Goal: Task Accomplishment & Management: Use online tool/utility

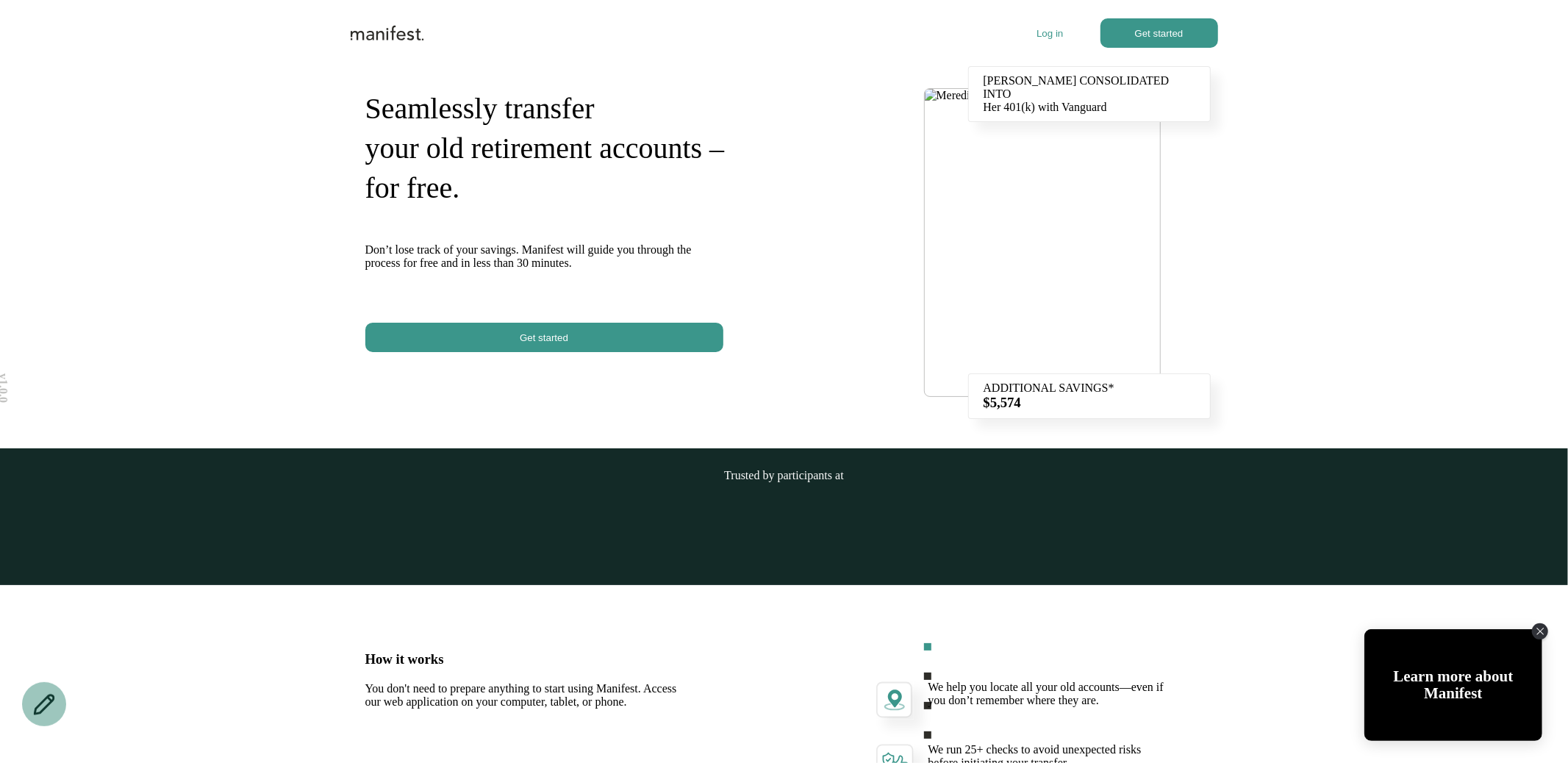
click at [1028, 22] on div at bounding box center [694, 32] width 686 height 29
click at [1042, 29] on p "Log in" at bounding box center [1049, 33] width 26 height 11
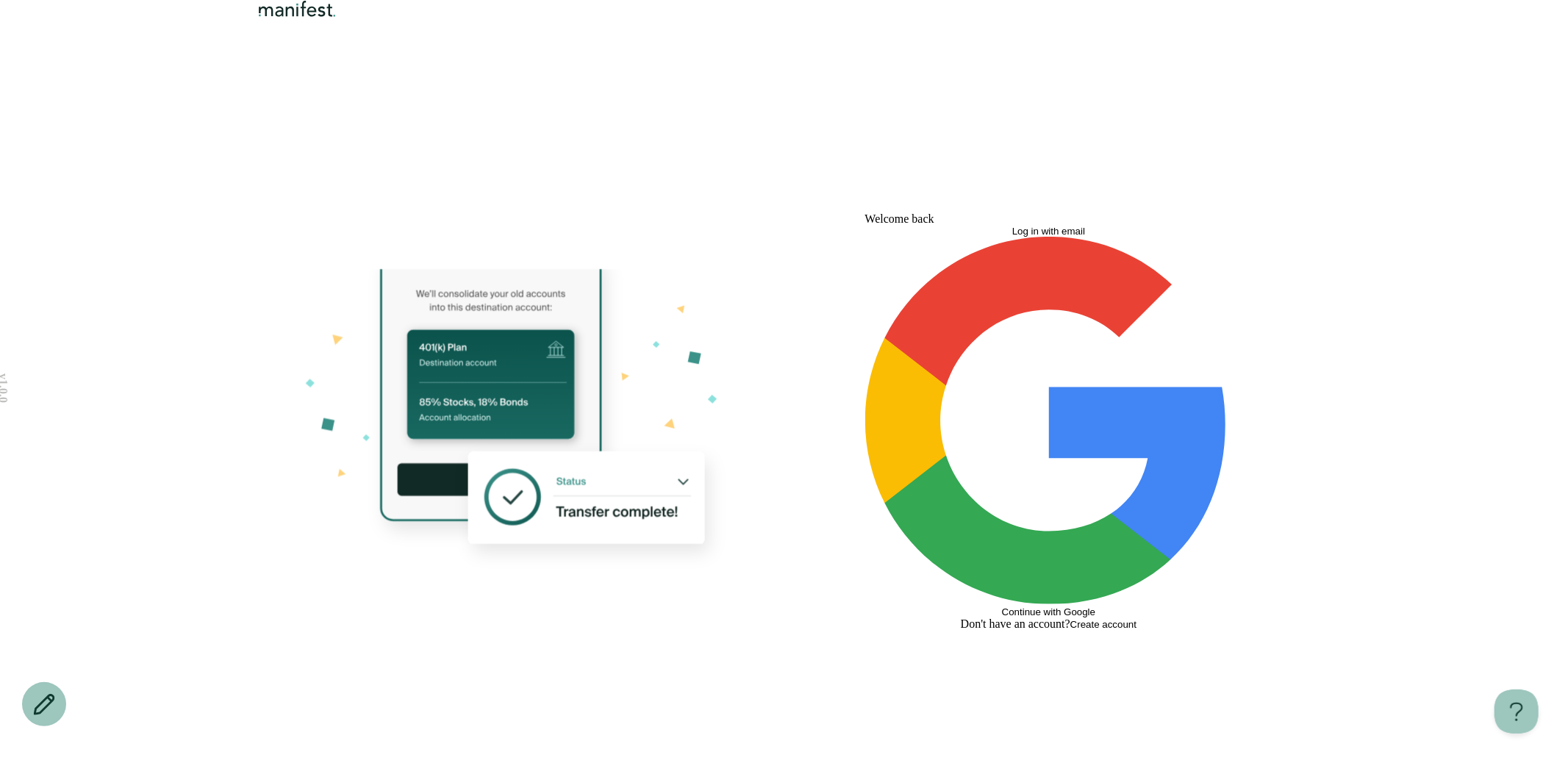
click at [973, 237] on button "Log in with email" at bounding box center [1048, 231] width 367 height 11
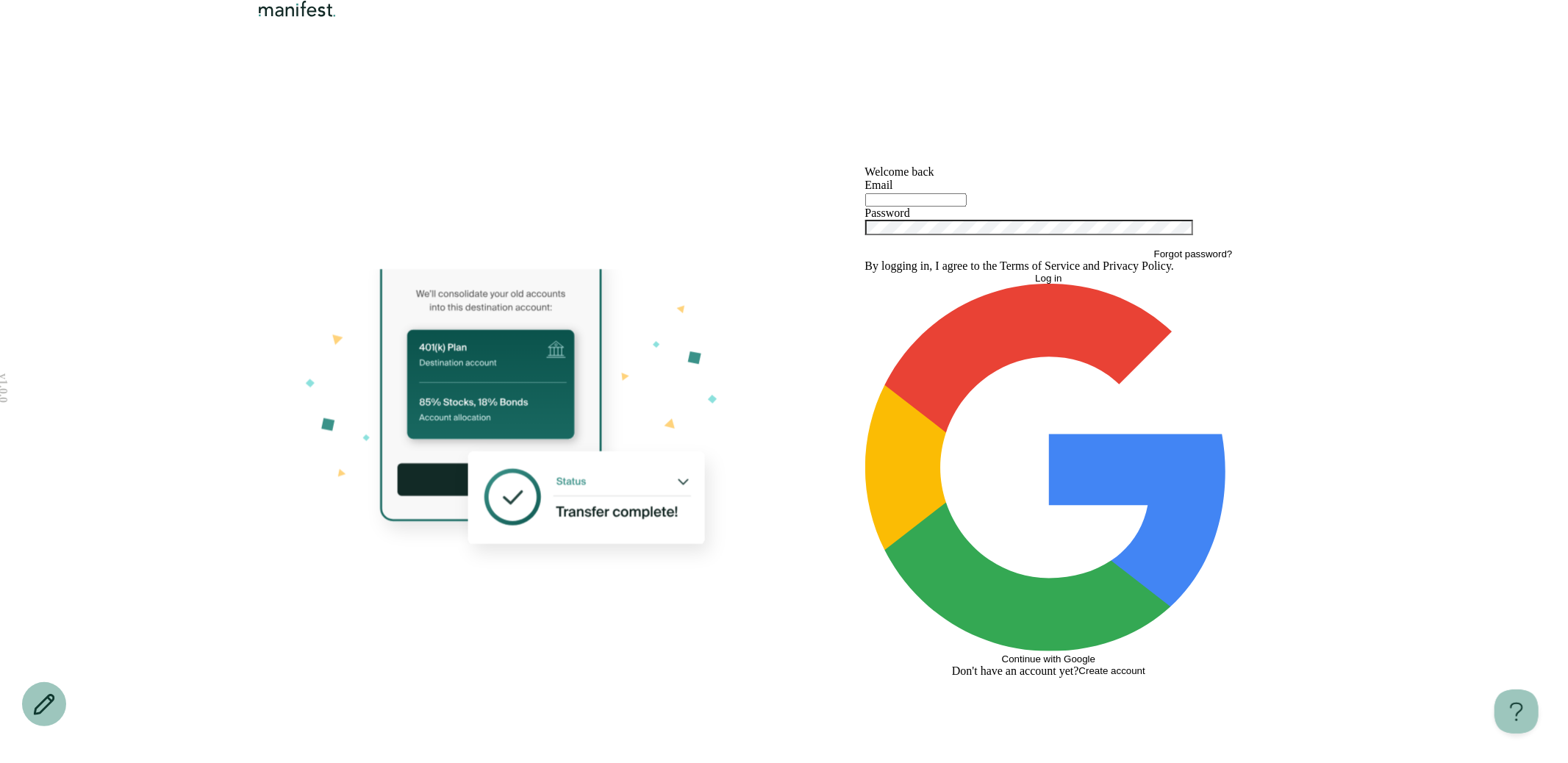
click at [944, 206] on input "text" at bounding box center [916, 200] width 101 height 13
type input "*"
type input "**********"
click at [865, 272] on button "Log in" at bounding box center [1048, 278] width 367 height 11
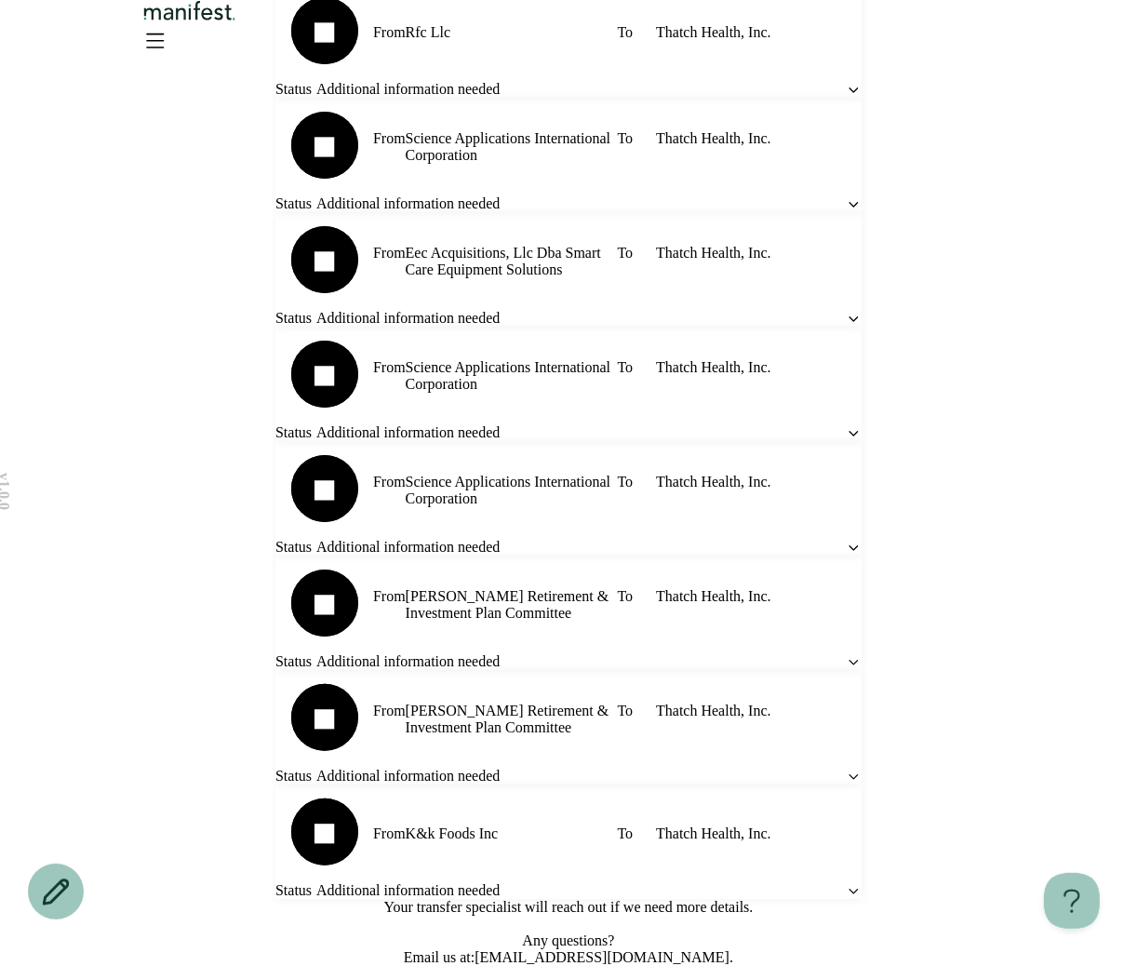
scroll to position [1093, 0]
click at [781, 618] on div "From [PERSON_NAME] Retirement & Investment Plan Committee To Thatch Health, Inc…" at bounding box center [568, 613] width 586 height 114
click at [846, 654] on icon at bounding box center [854, 662] width 16 height 16
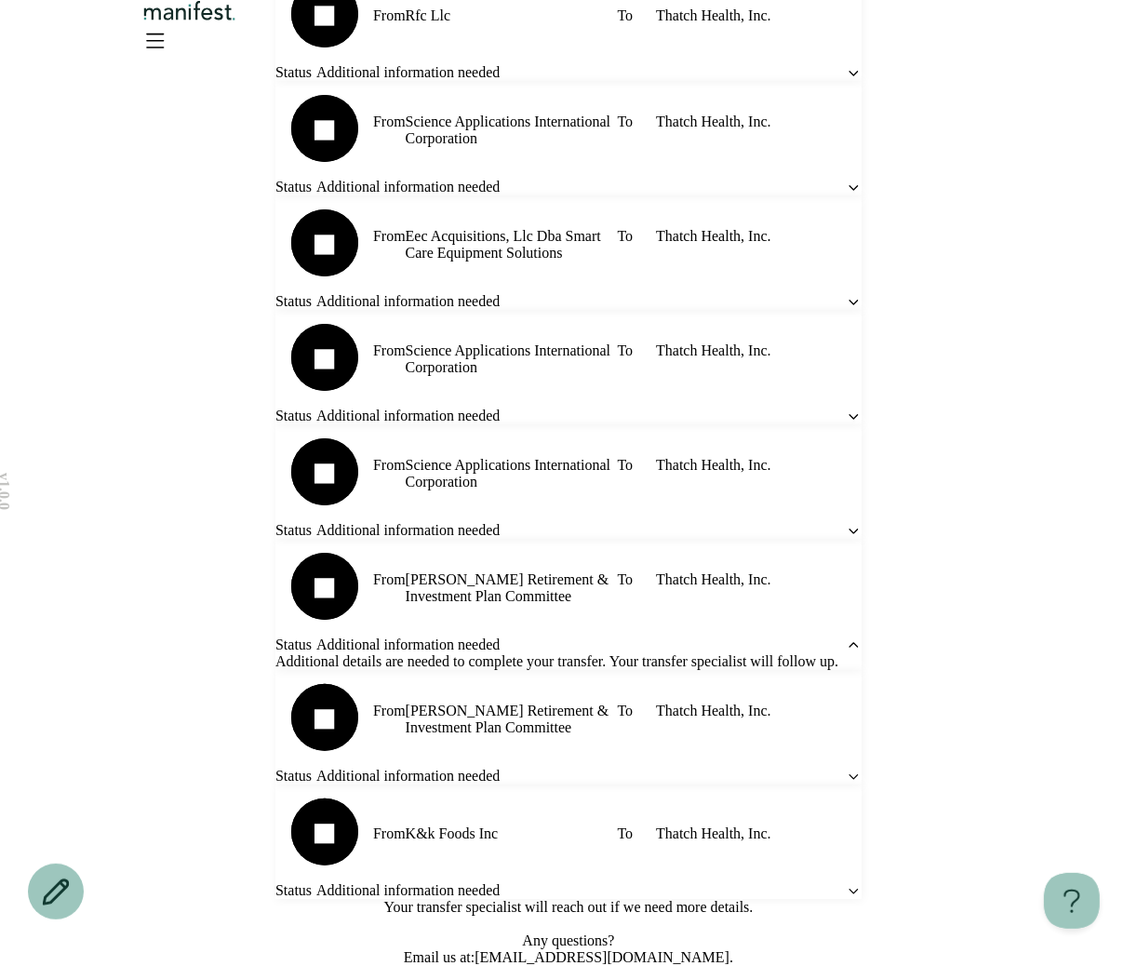
click at [846, 637] on icon at bounding box center [854, 645] width 16 height 16
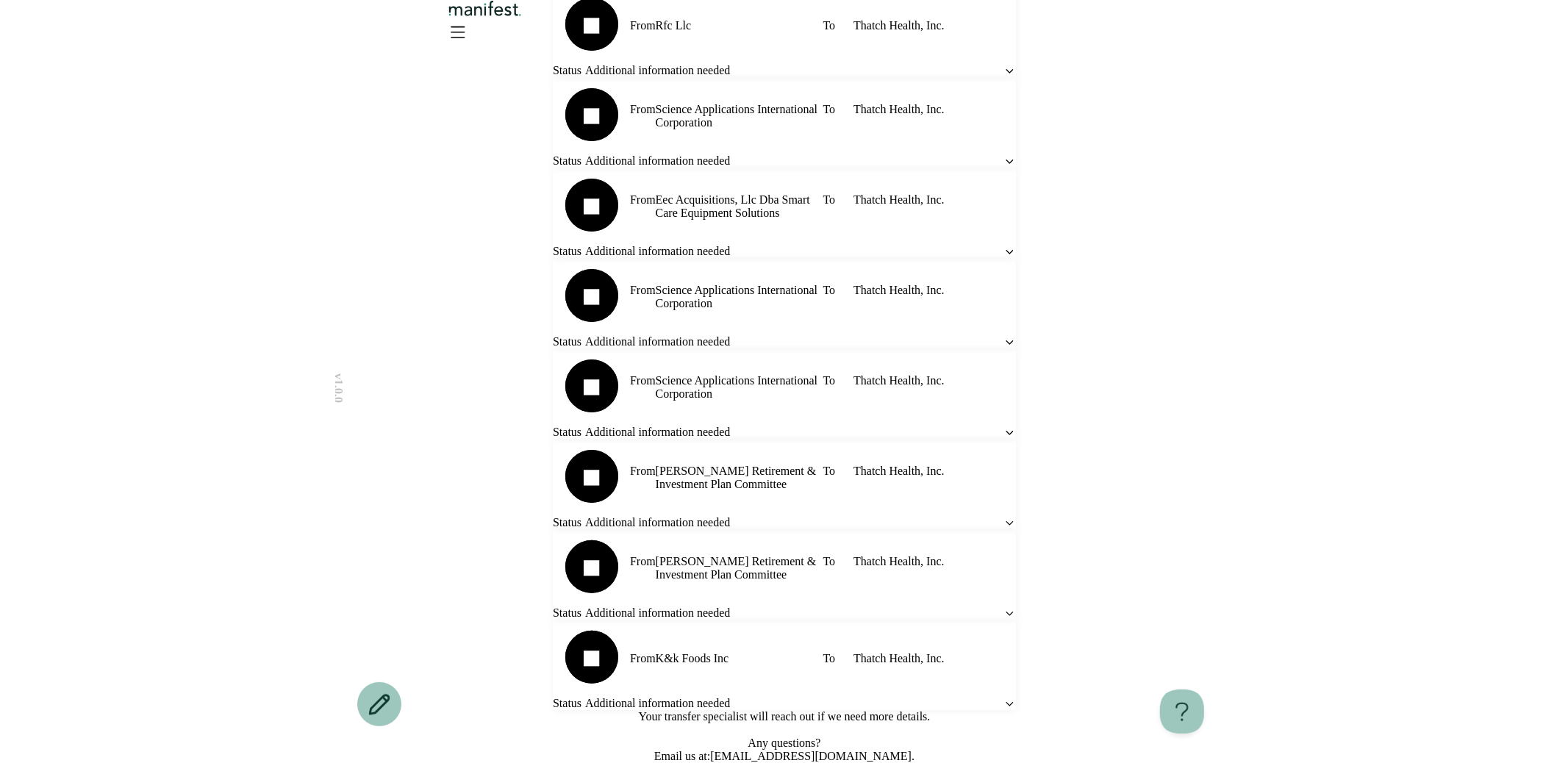
scroll to position [0, 0]
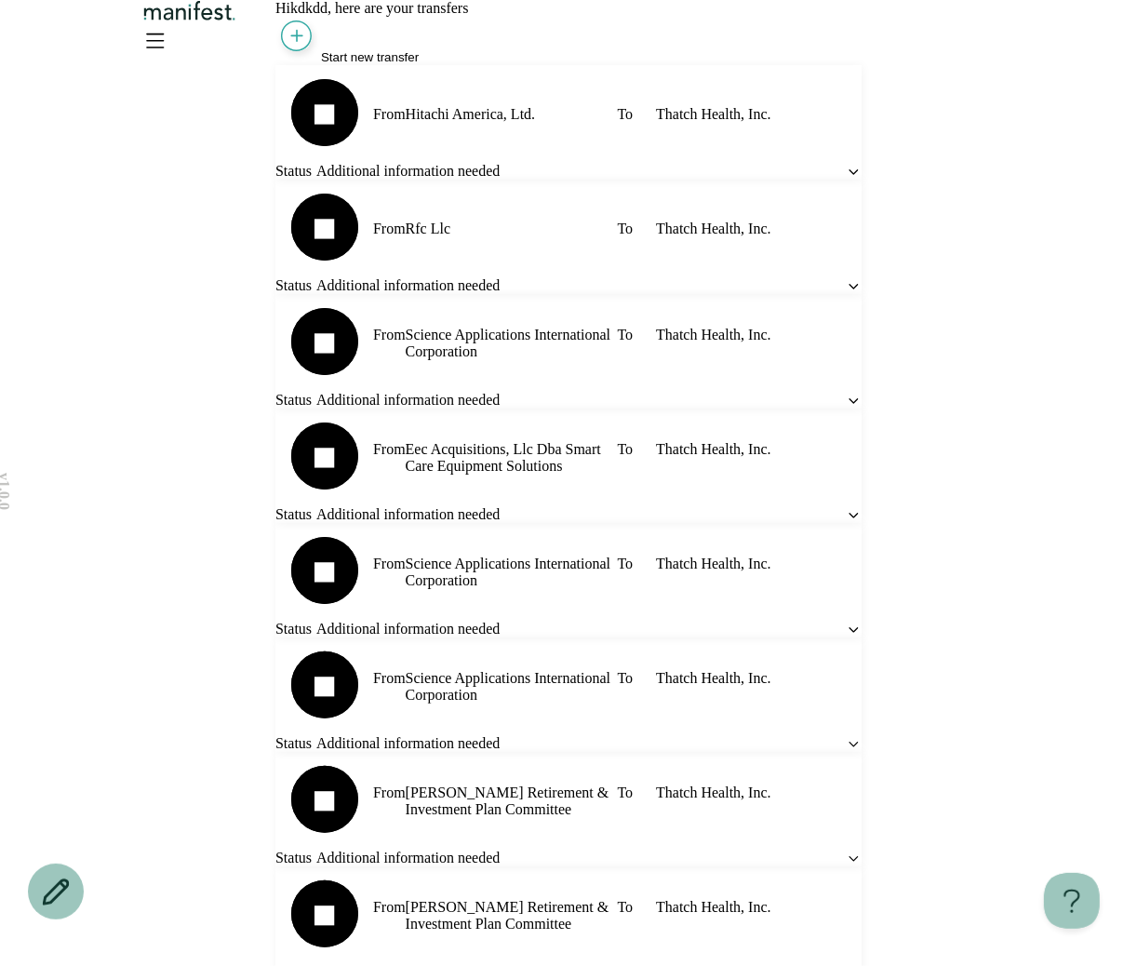
click at [347, 64] on span "Start new transfer" at bounding box center [370, 57] width 98 height 14
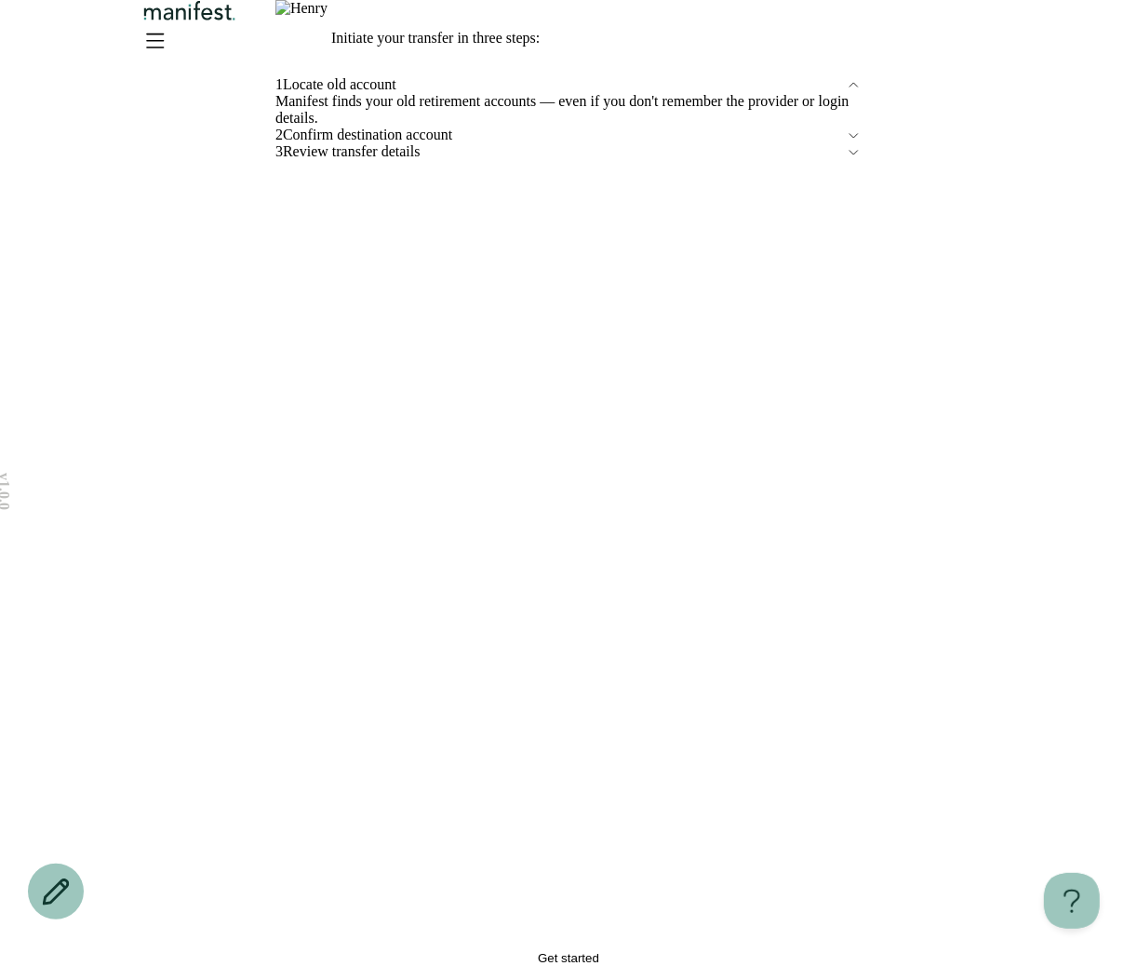
click at [497, 951] on button "Get started" at bounding box center [568, 958] width 586 height 14
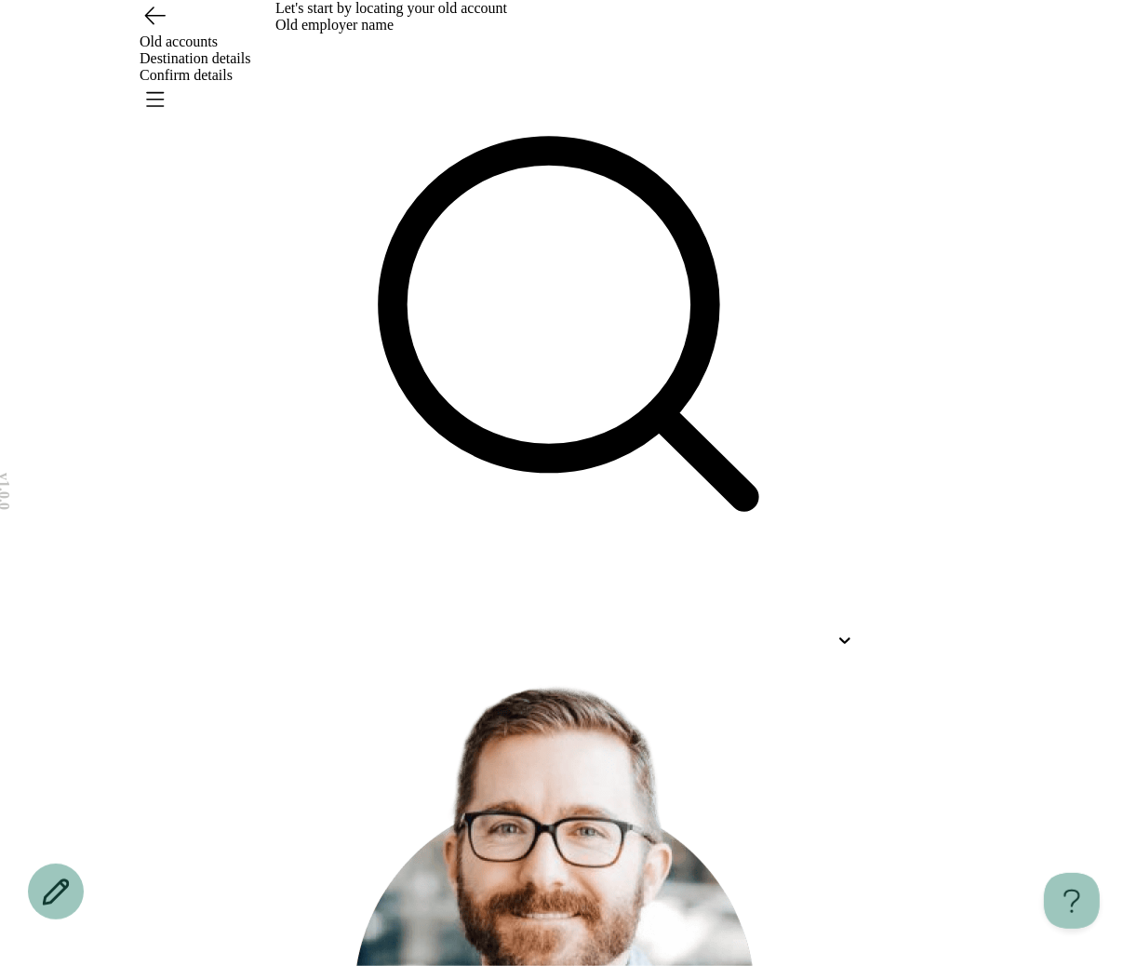
click at [154, 30] on icon "Go back" at bounding box center [155, 15] width 30 height 30
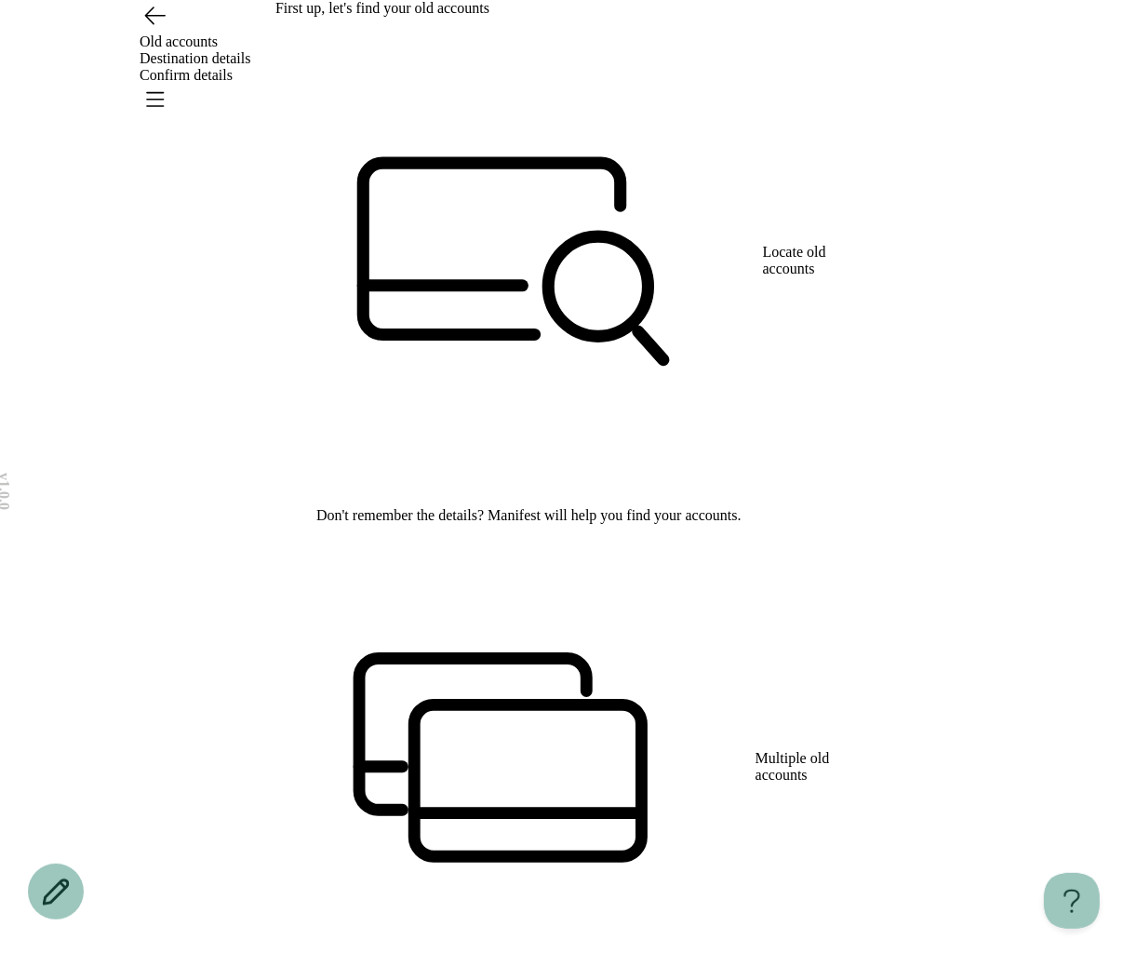
click at [309, 222] on icon at bounding box center [519, 261] width 488 height 488
click at [289, 209] on icon at bounding box center [519, 261] width 488 height 488
click at [300, 212] on icon at bounding box center [519, 261] width 488 height 488
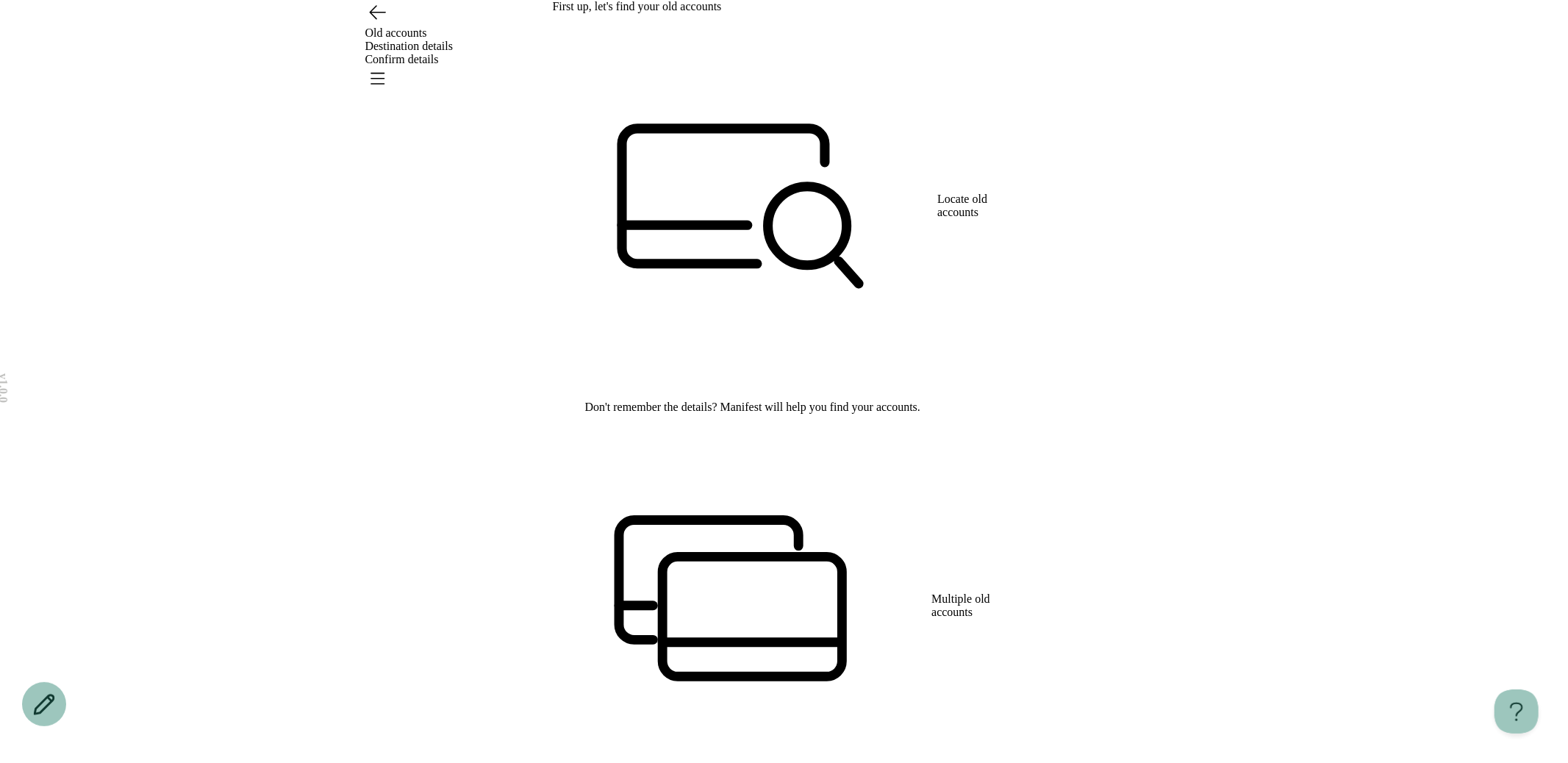
click at [358, 32] on div "Old accounts Destination details Confirm details" at bounding box center [784, 46] width 1058 height 92
click at [375, 19] on icon "Go back" at bounding box center [378, 12] width 16 height 13
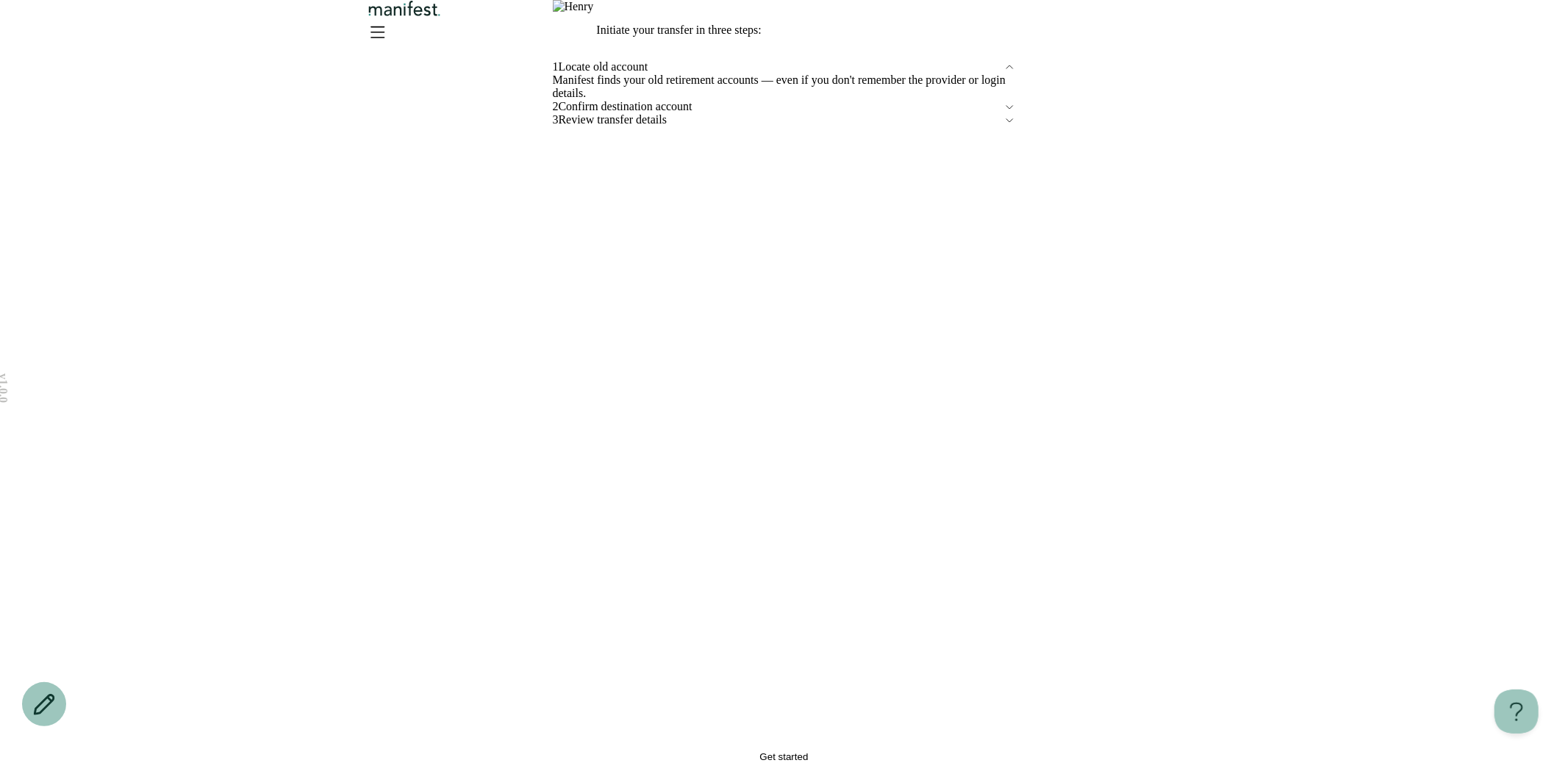
click at [634, 126] on div "3 Review transfer details" at bounding box center [784, 119] width 463 height 13
click at [668, 126] on div "Manifest runs 25+ checks on your accounts to make sure the transfer will go acc…" at bounding box center [784, 113] width 463 height 26
click at [630, 87] on span "Confirm destination account" at bounding box center [780, 80] width 445 height 13
click at [618, 73] on span "Locate old account" at bounding box center [780, 66] width 445 height 13
click at [652, 751] on button "Get started" at bounding box center [784, 757] width 463 height 11
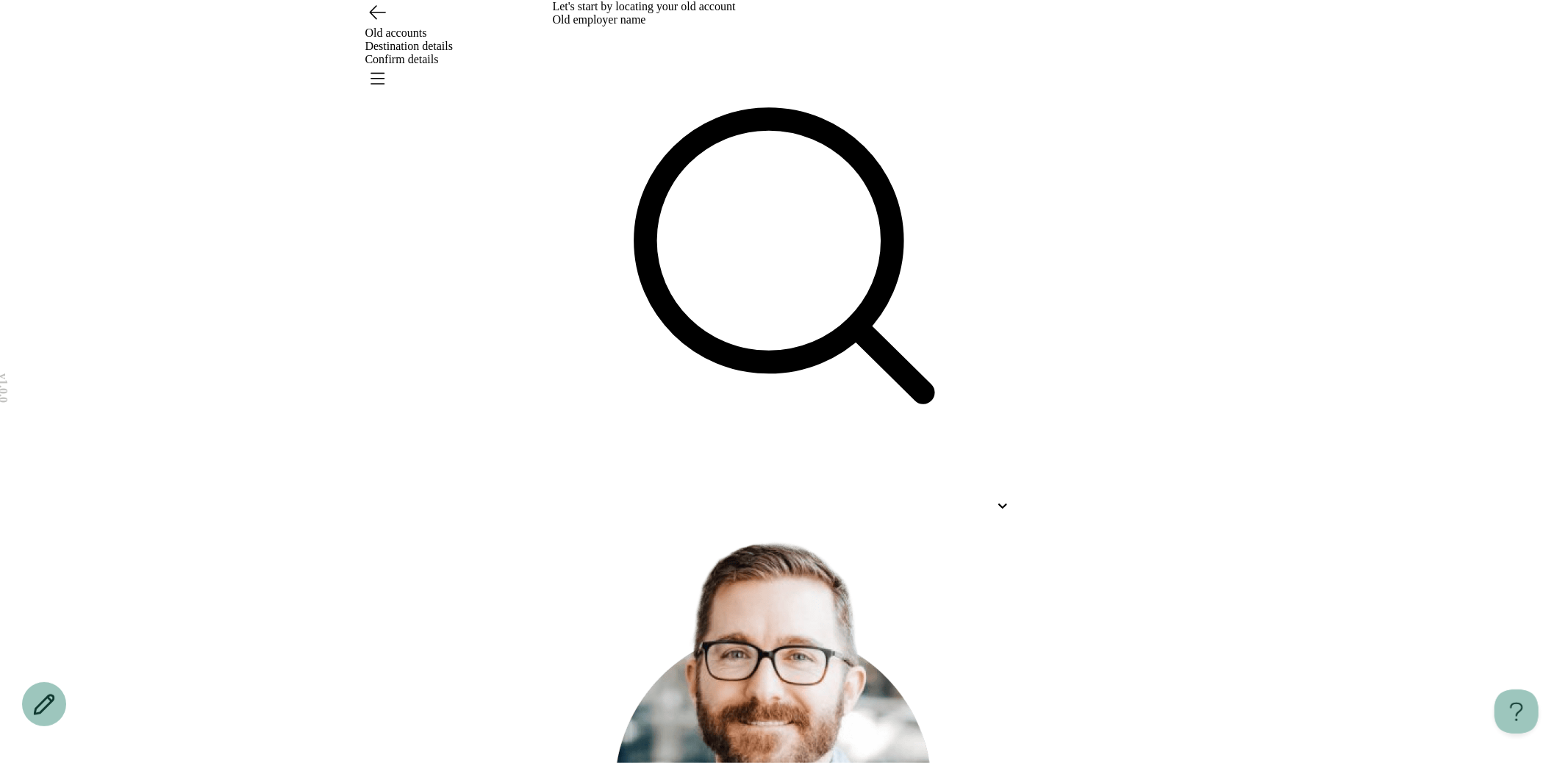
click at [629, 499] on div at bounding box center [771, 506] width 437 height 13
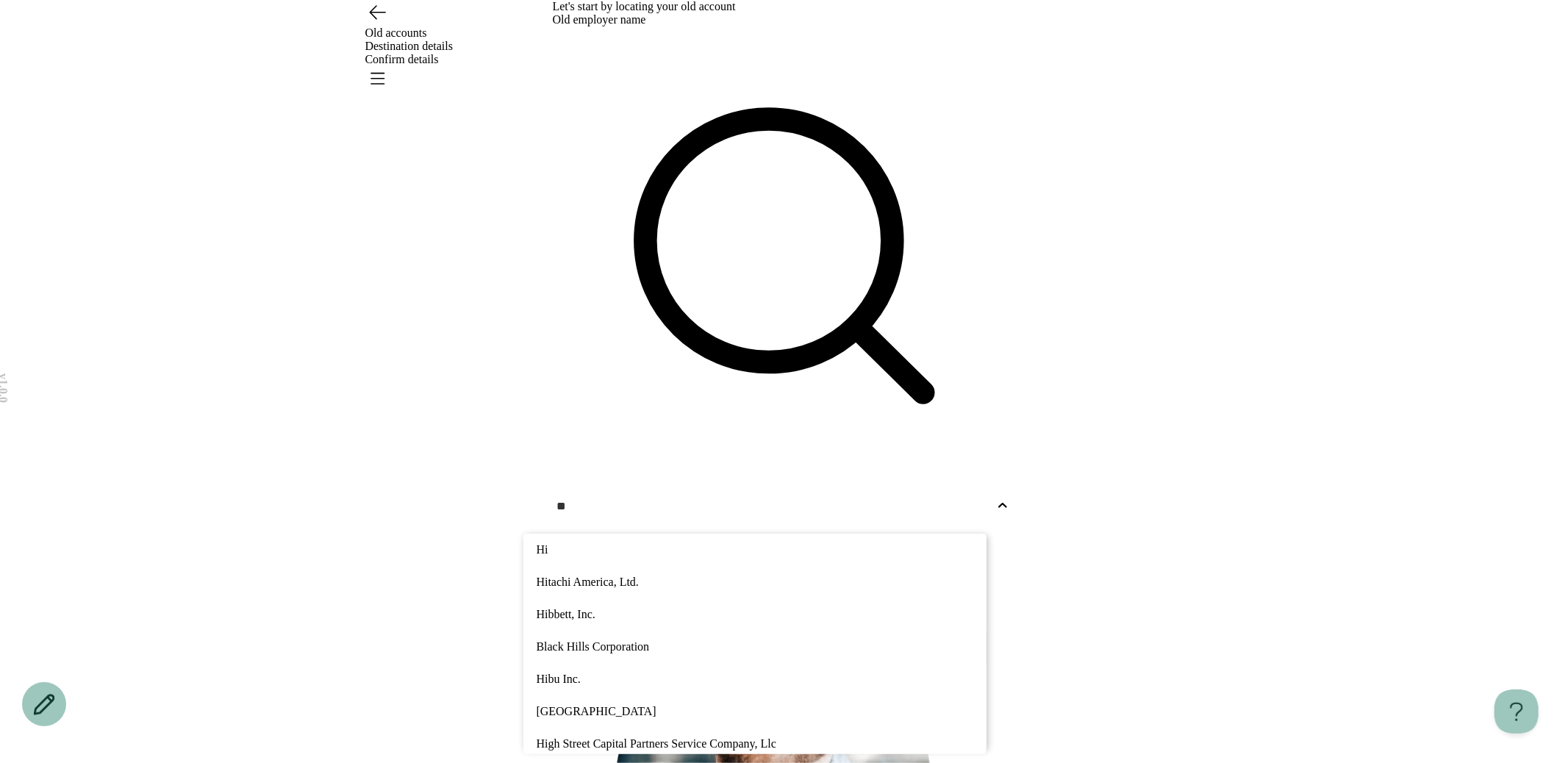
type input "*"
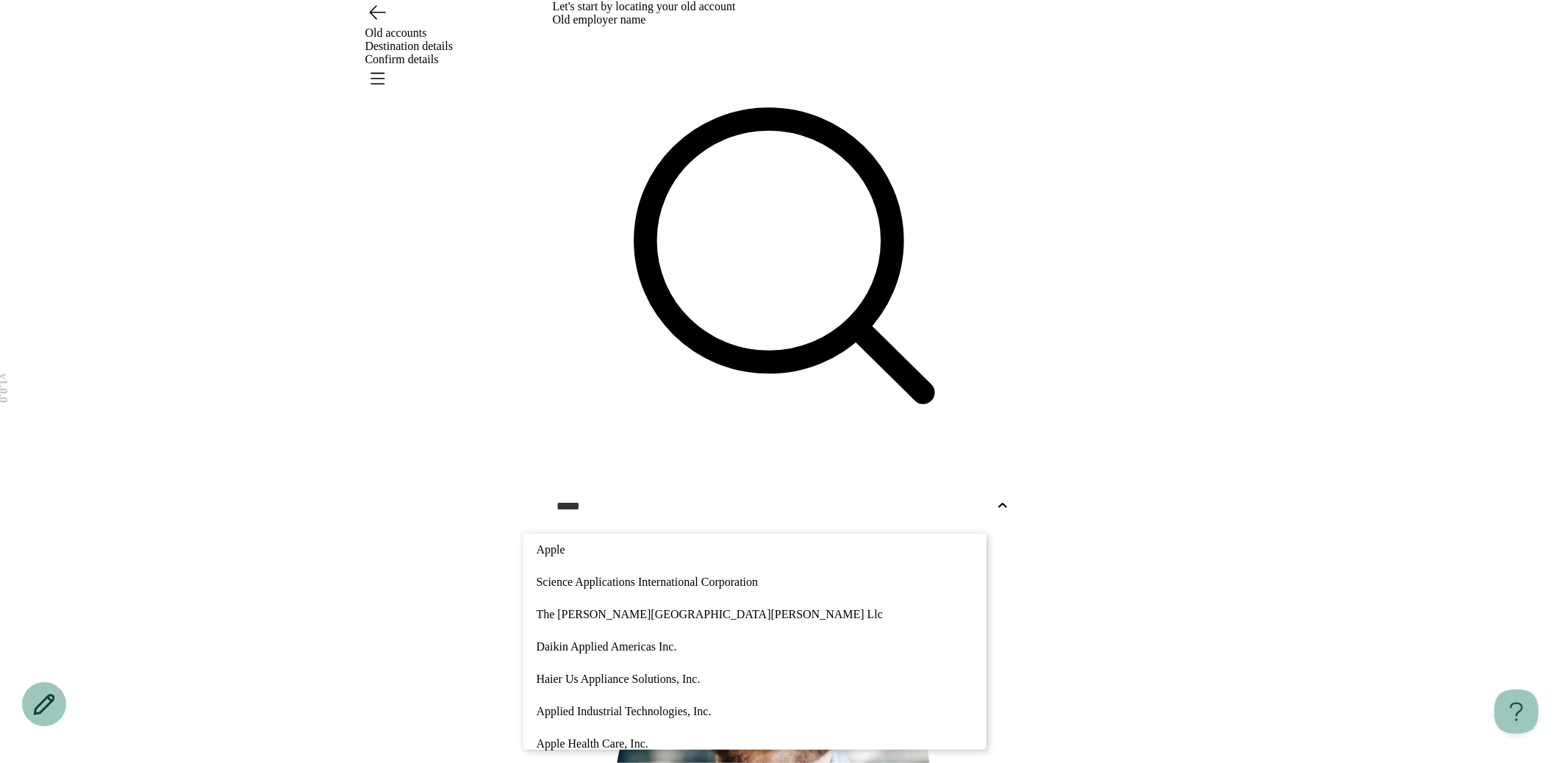
click at [662, 735] on p "Apple Health Care, Inc." at bounding box center [754, 744] width 437 height 17
type input "*****"
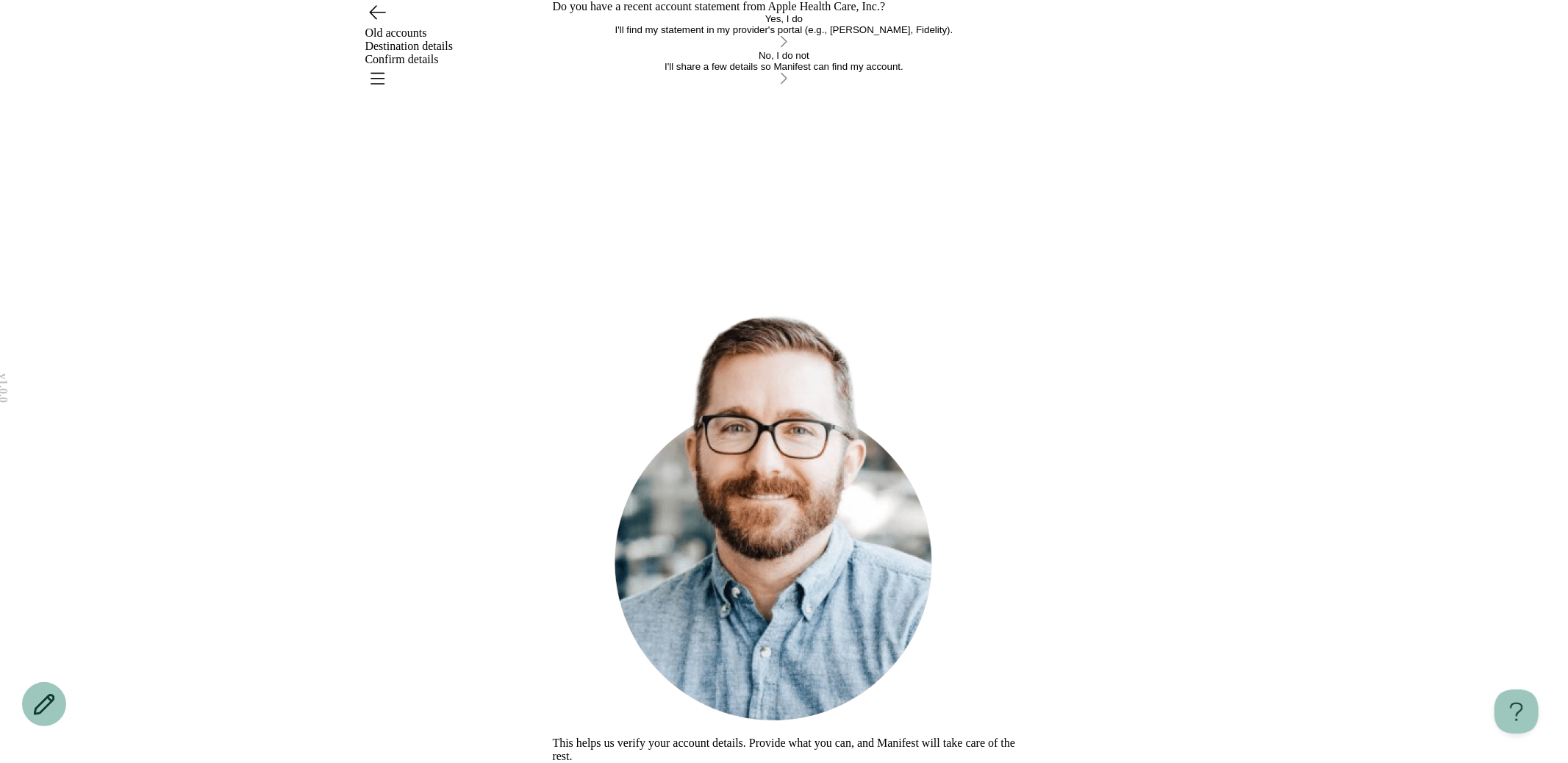
click at [665, 36] on div "I'll find my statement in my provider's portal (e.g., [PERSON_NAME], Fidelity)." at bounding box center [784, 30] width 463 height 11
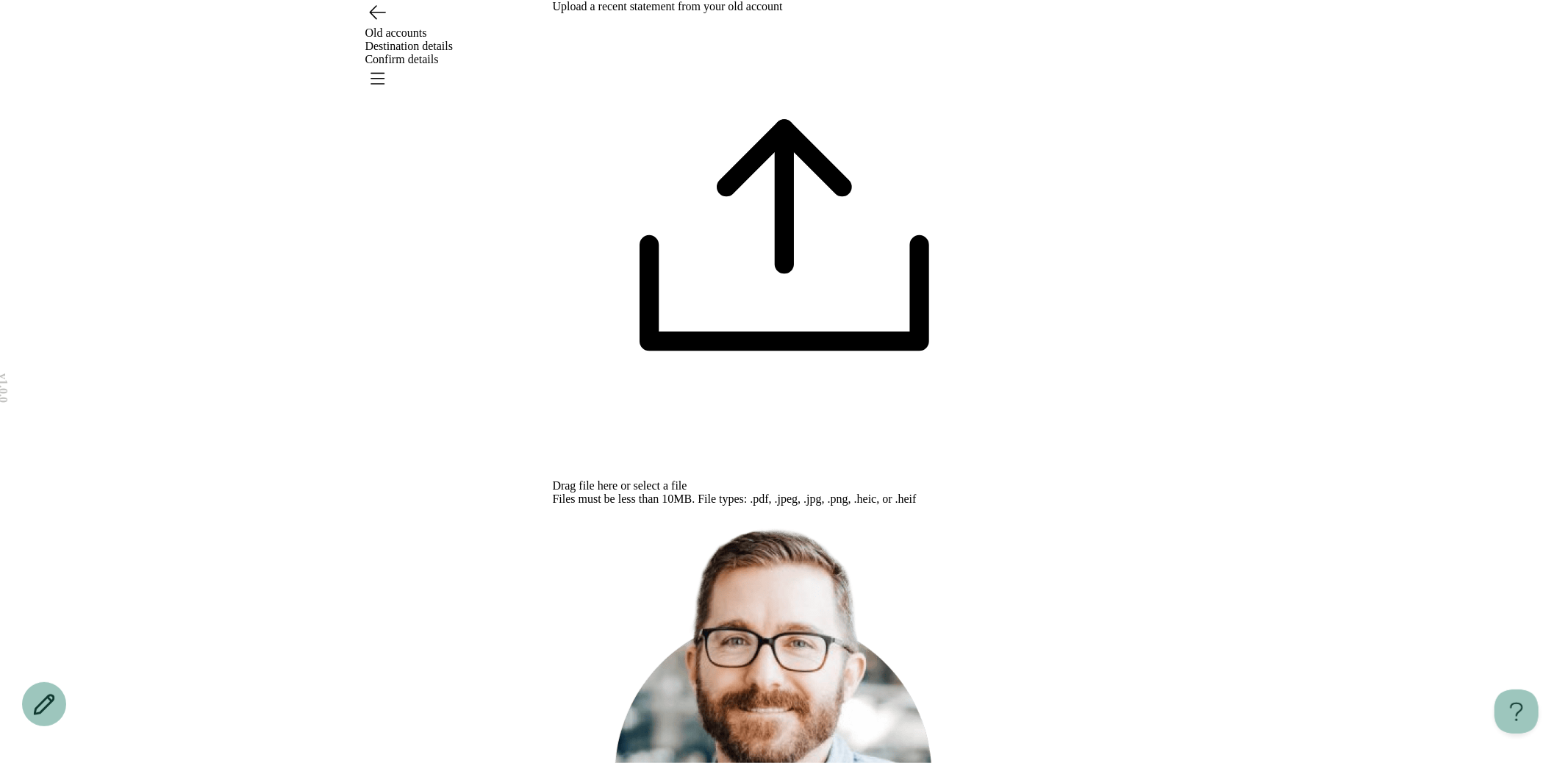
click at [687, 479] on span "select a file" at bounding box center [660, 486] width 54 height 13
click at [784, 220] on icon at bounding box center [784, 245] width 463 height 463
click at [828, 256] on div "Drag file here or select a file Files must be less than 10MB. File types: .pdf,…" at bounding box center [784, 259] width 463 height 492
click at [395, 355] on div "v 1.0.0 Old accounts Destination details Confirm details Your changes are unsav…" at bounding box center [784, 494] width 1568 height 989
click at [687, 479] on span "select a file" at bounding box center [660, 486] width 54 height 13
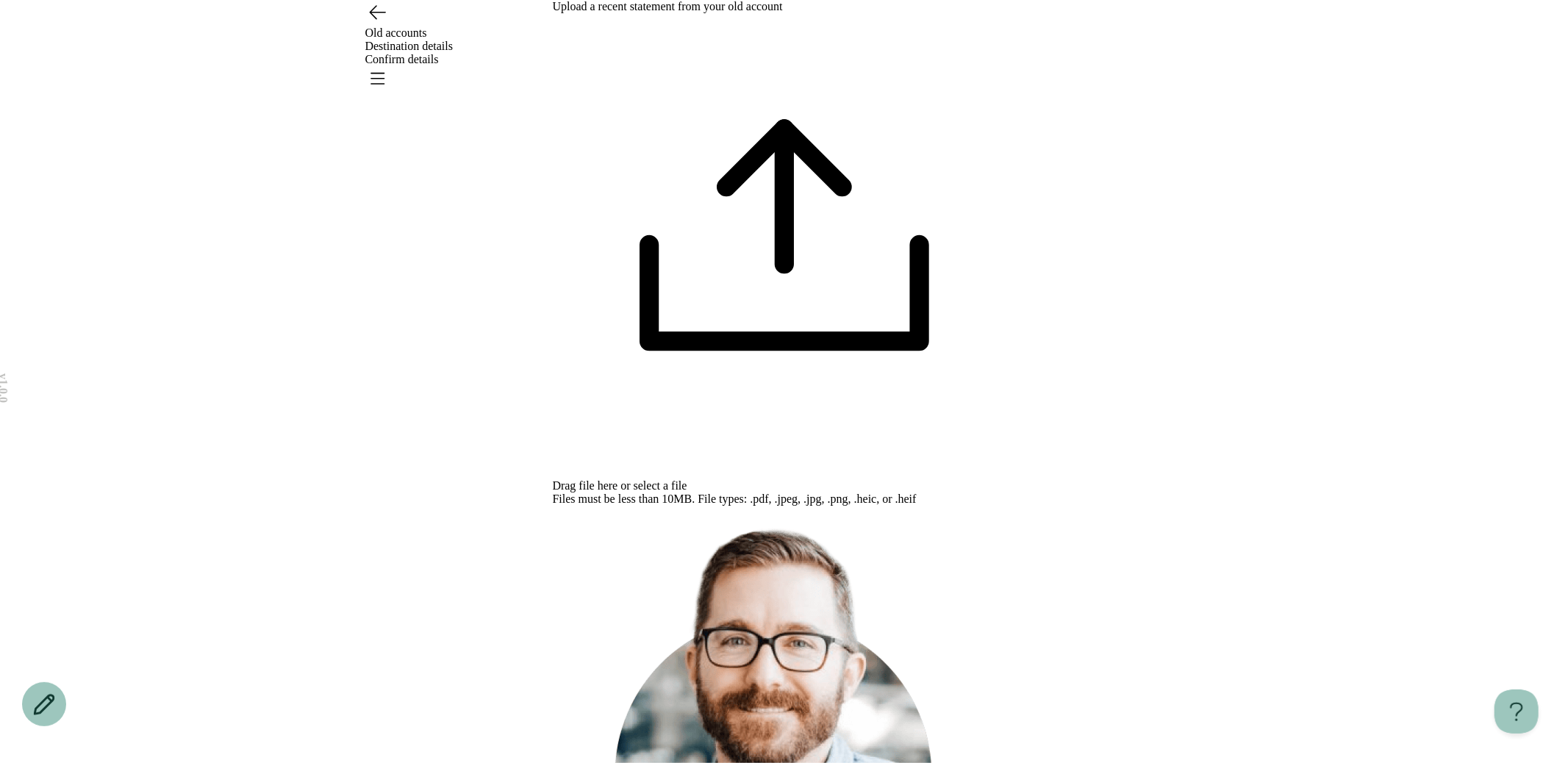
click at [868, 445] on div "Upload a recent statement from your old account Drag file here or select a file…" at bounding box center [784, 494] width 463 height 989
click at [731, 717] on div "To find your statement, log into your old provider account, type "Statement" in…" at bounding box center [784, 747] width 463 height 483
click at [387, 24] on icon "Go back" at bounding box center [377, 12] width 24 height 24
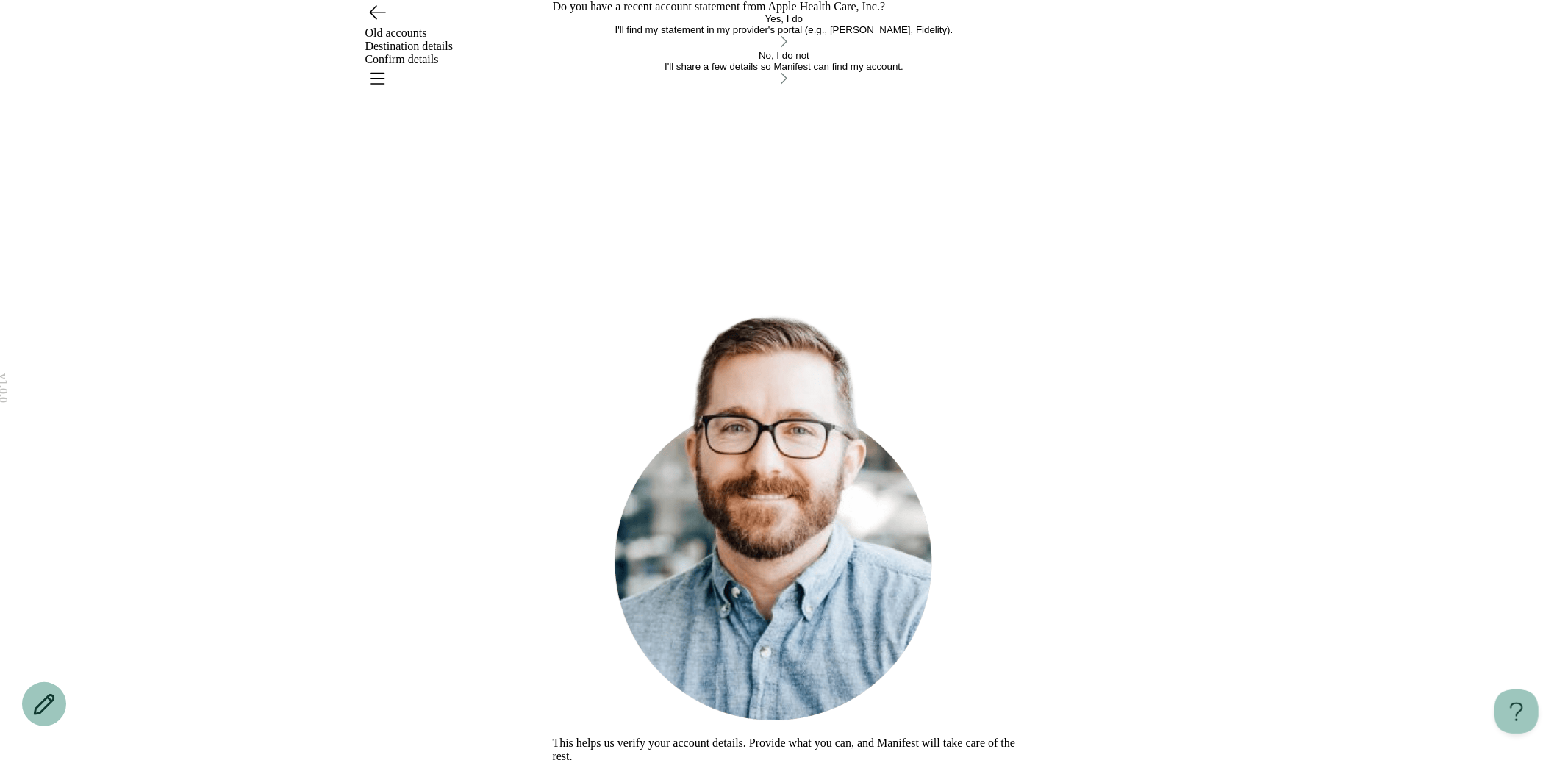
click at [674, 61] on div "No, I do not" at bounding box center [784, 55] width 463 height 11
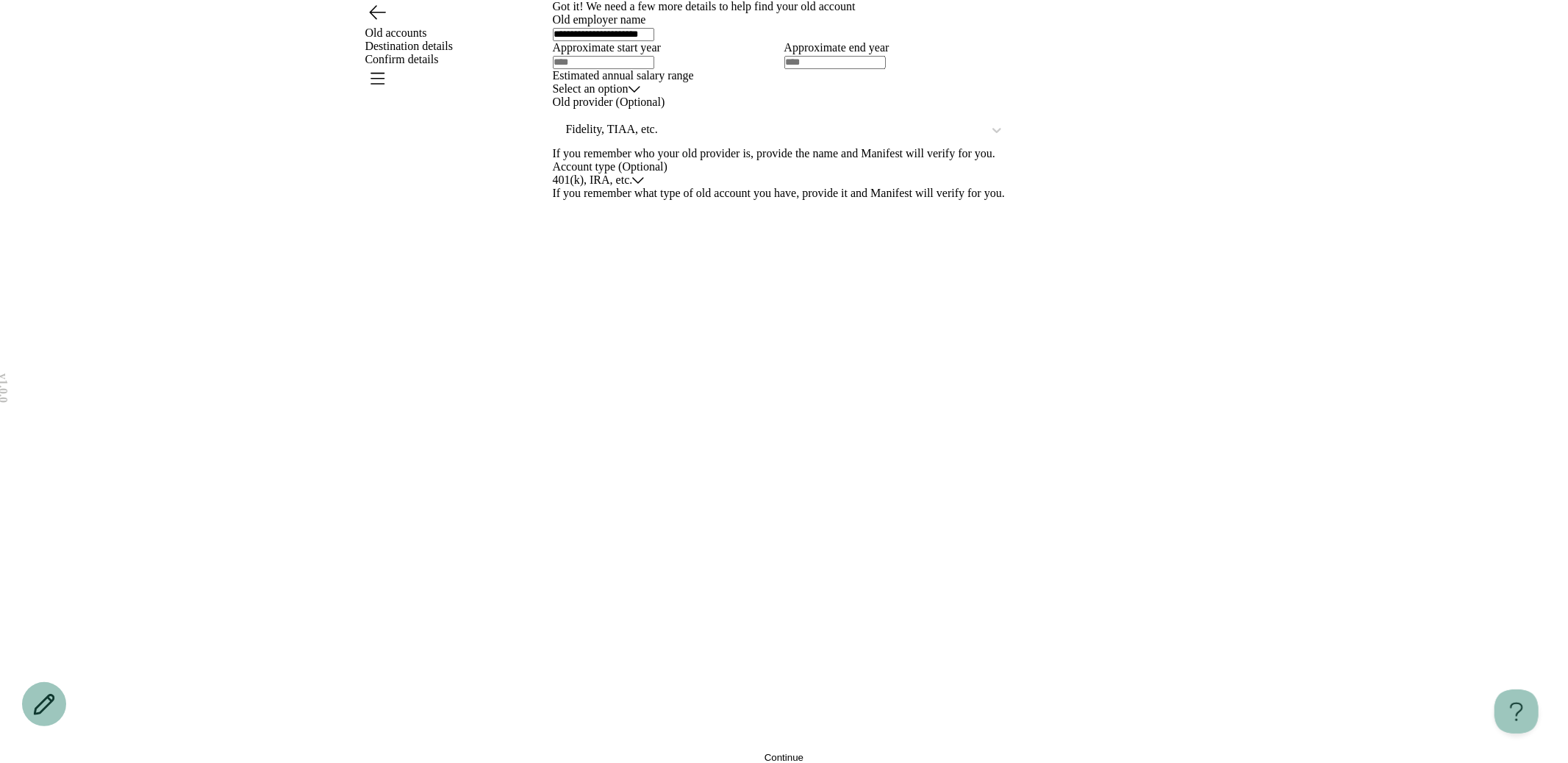
click at [654, 69] on input "text" at bounding box center [604, 62] width 101 height 13
type input "****"
click at [887, 69] on div at bounding box center [900, 62] width 231 height 15
click at [882, 69] on input "text" at bounding box center [835, 62] width 101 height 13
type input "****"
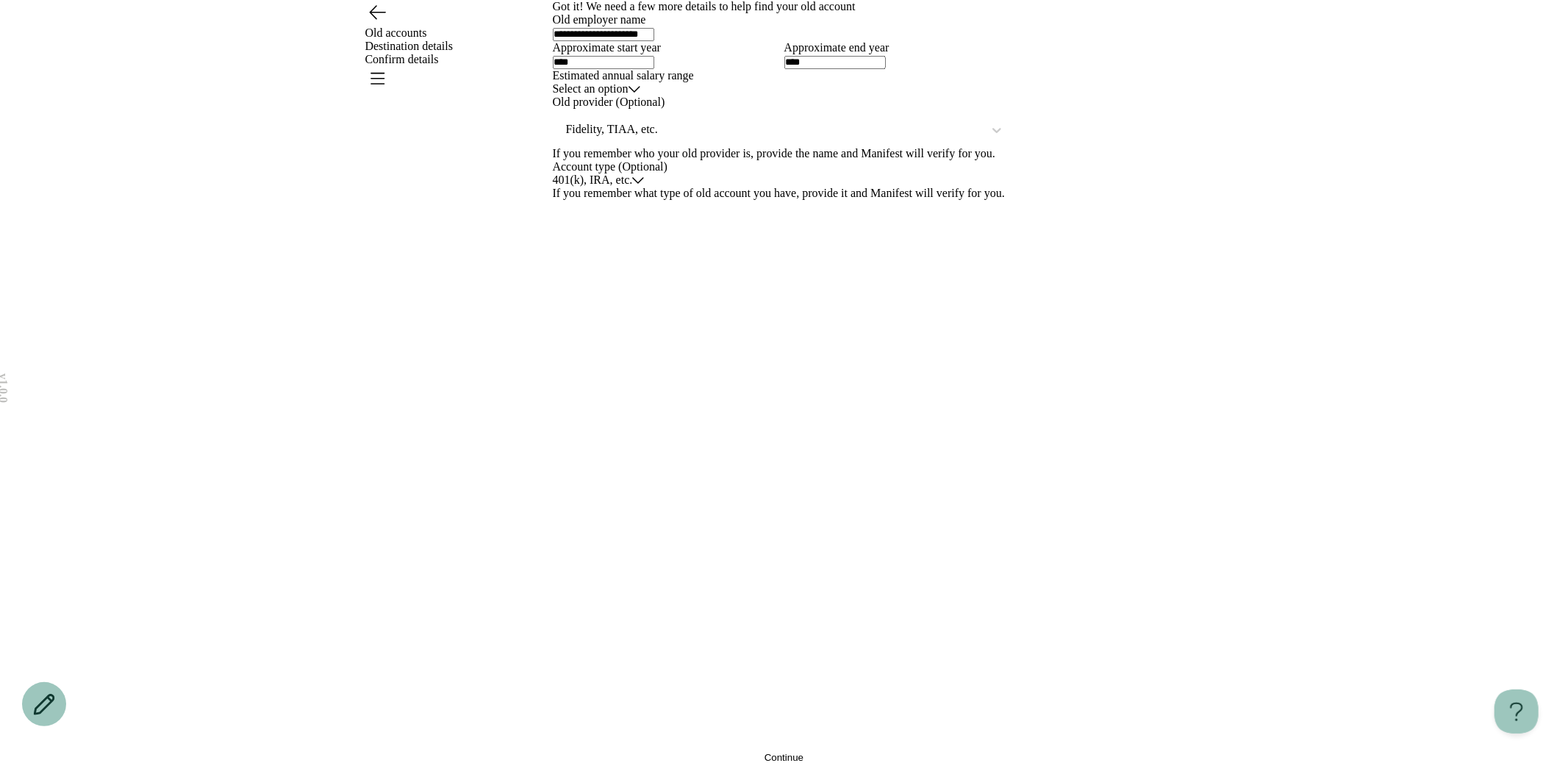
click at [778, 393] on html "**********" at bounding box center [784, 382] width 1568 height 763
click at [686, 139] on div at bounding box center [774, 130] width 419 height 18
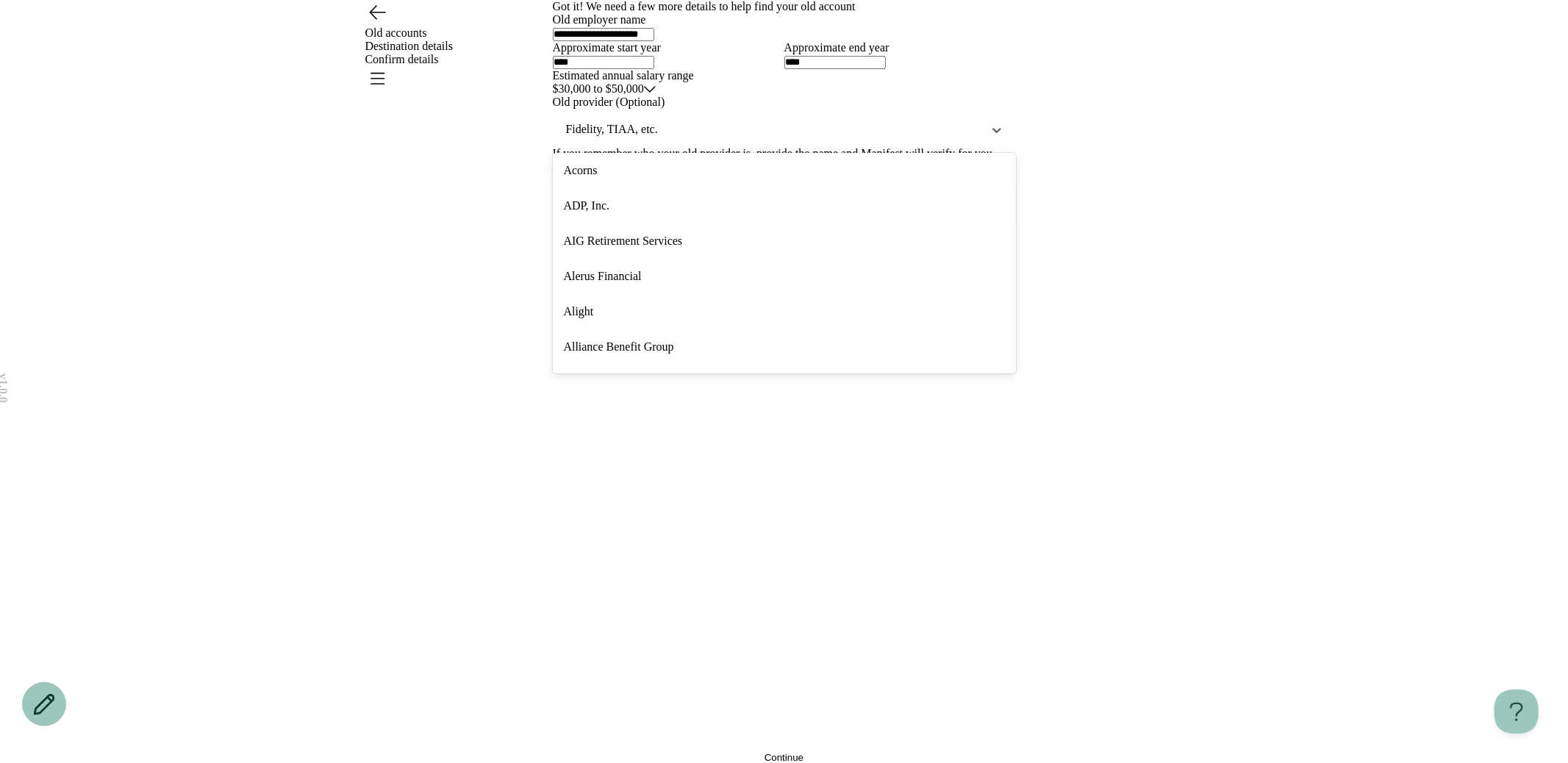
click at [626, 224] on div "ADP, Inc." at bounding box center [784, 205] width 463 height 36
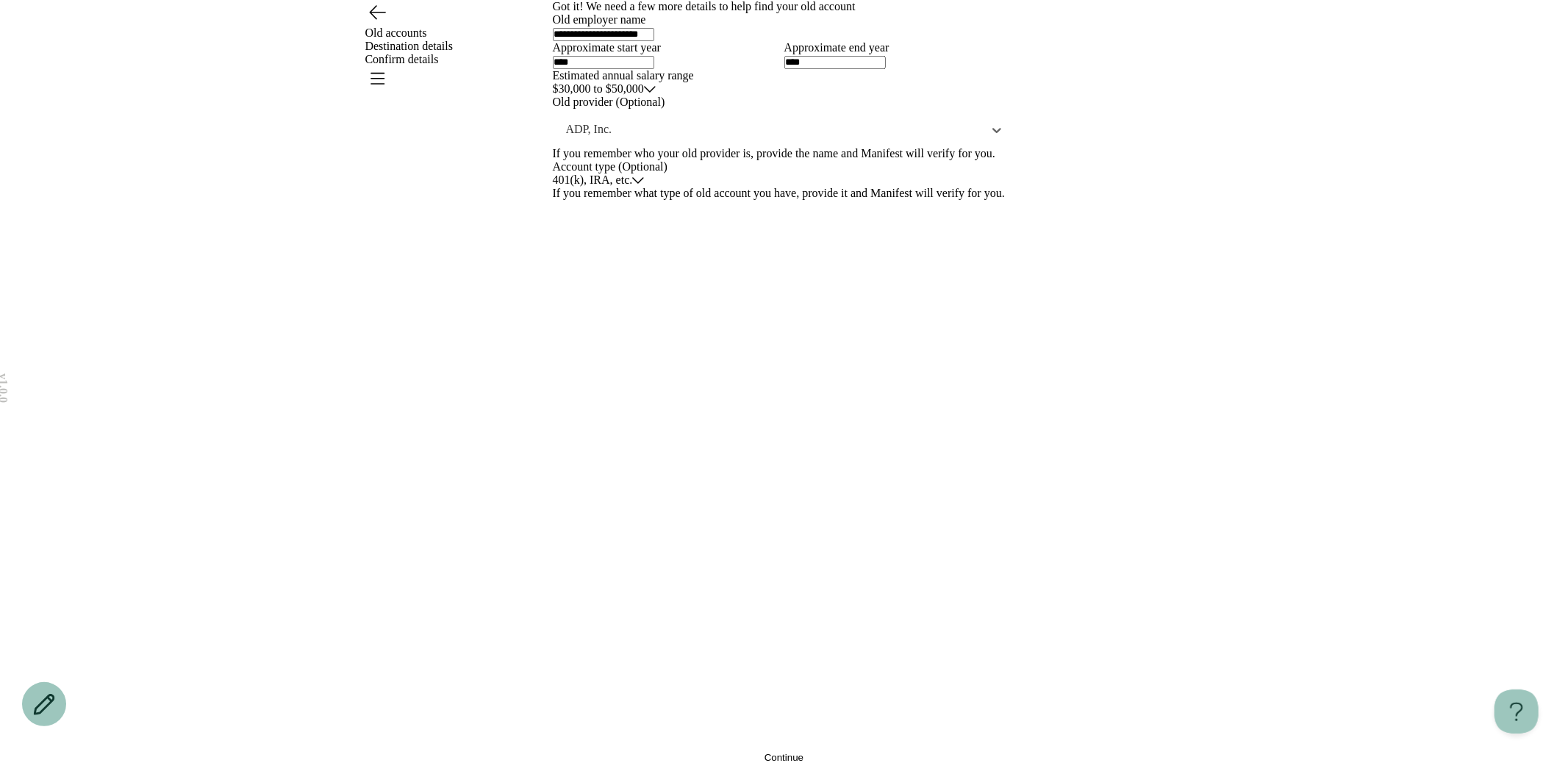
click at [737, 752] on button "Continue" at bounding box center [784, 757] width 463 height 11
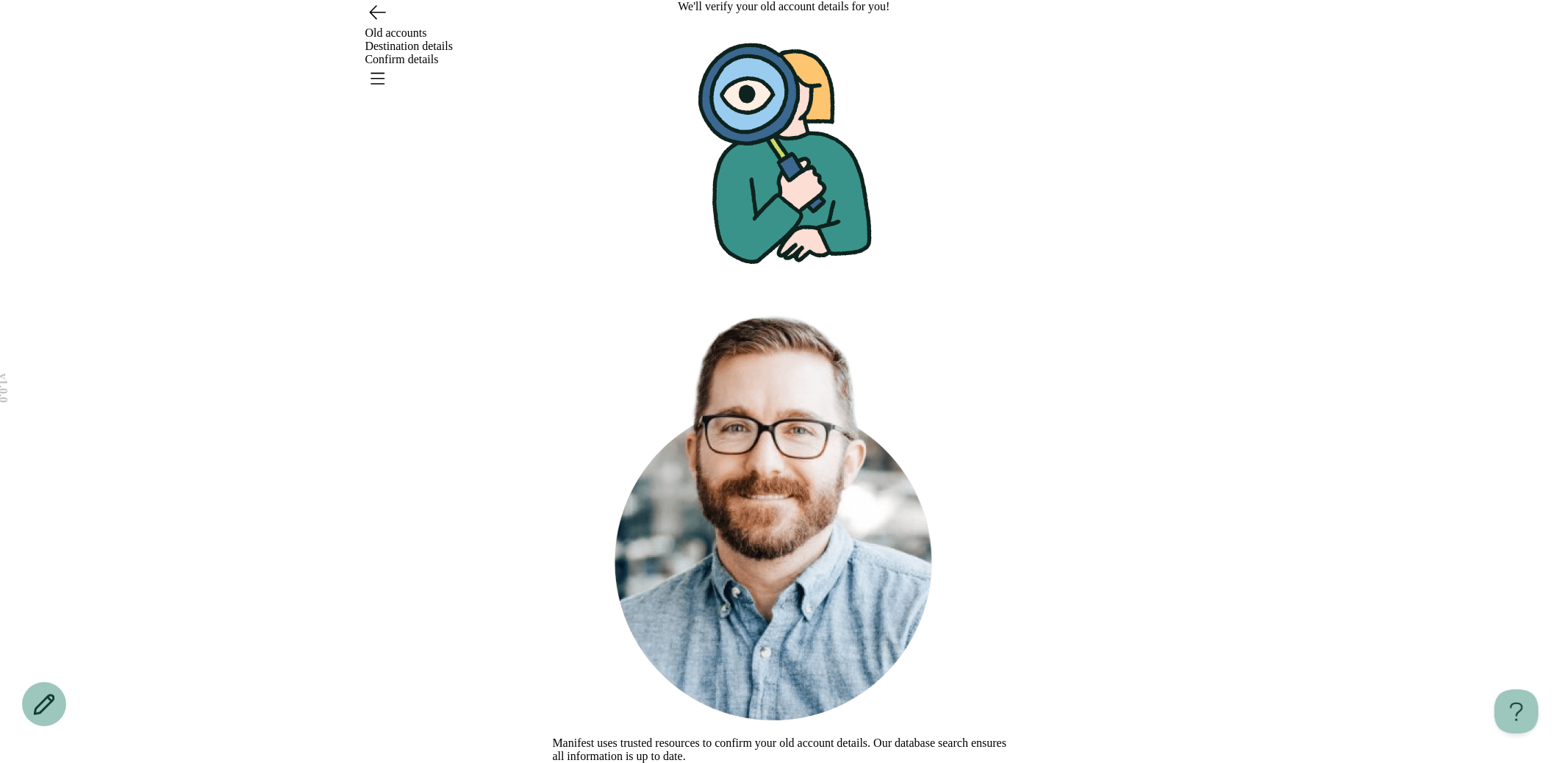
click at [592, 762] on button "Continue" at bounding box center [572, 770] width 39 height 11
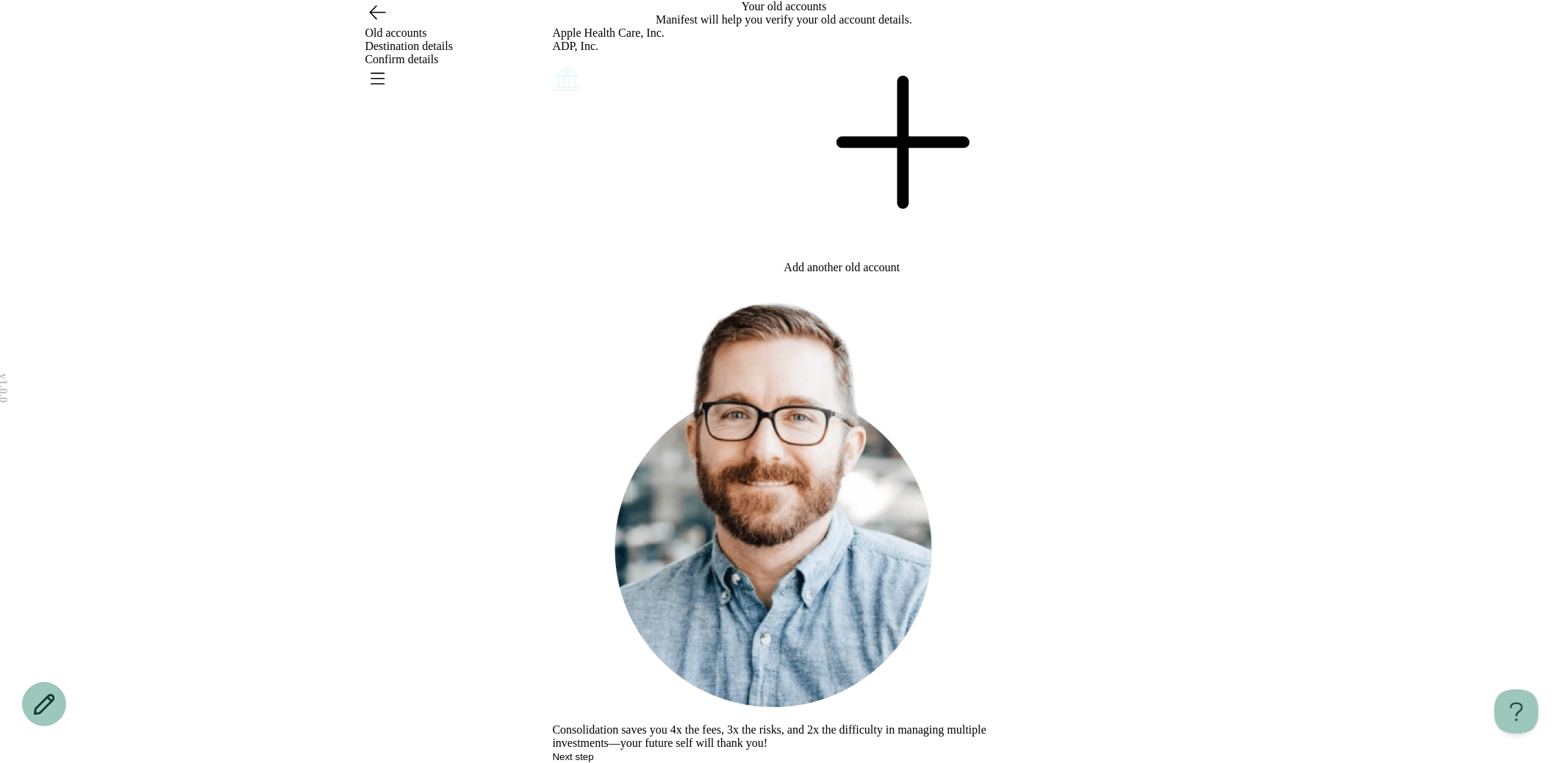
click at [933, 235] on div "Add another old account" at bounding box center [900, 150] width 231 height 248
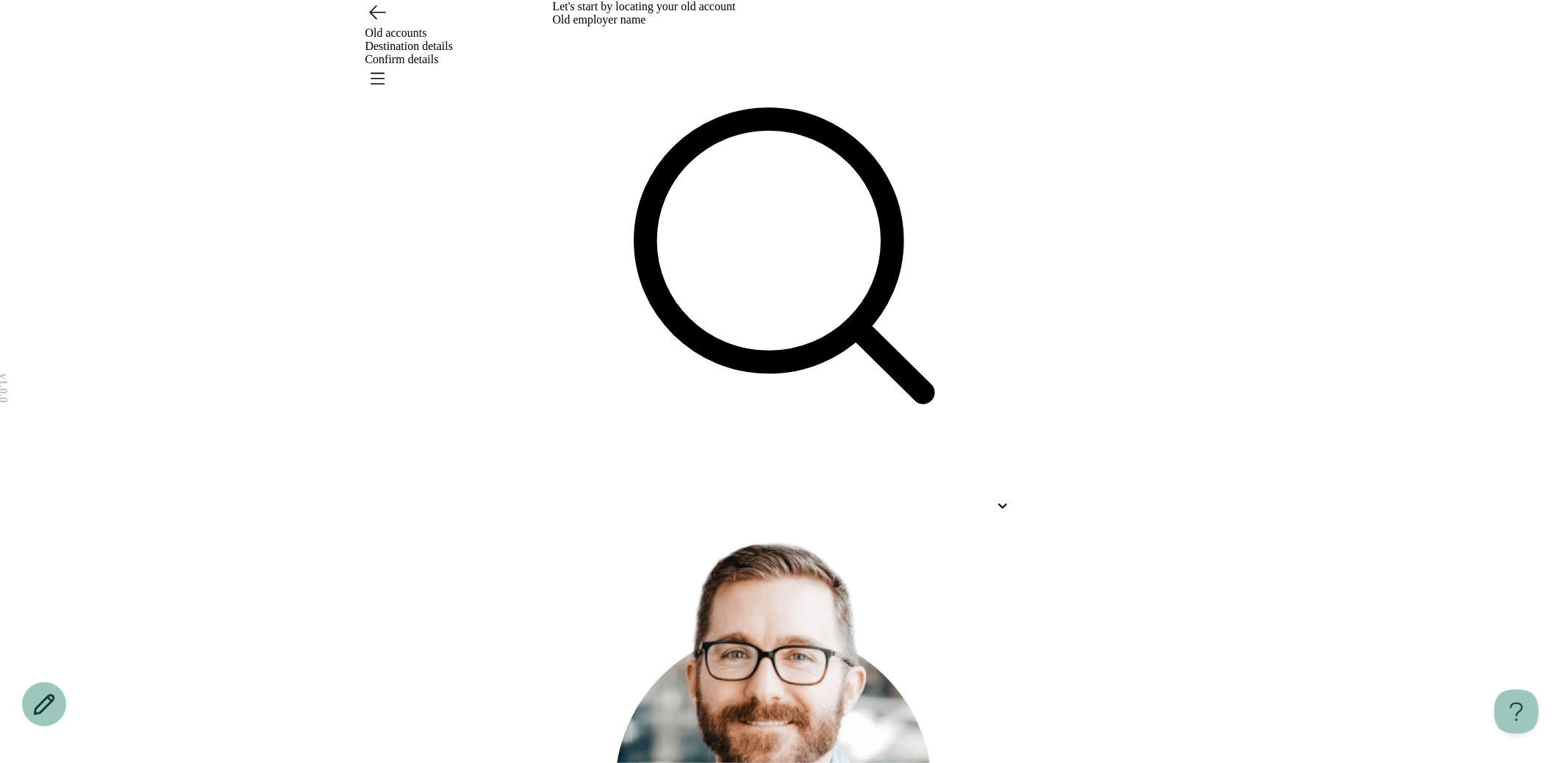
click at [383, 24] on icon "Go back" at bounding box center [377, 12] width 24 height 24
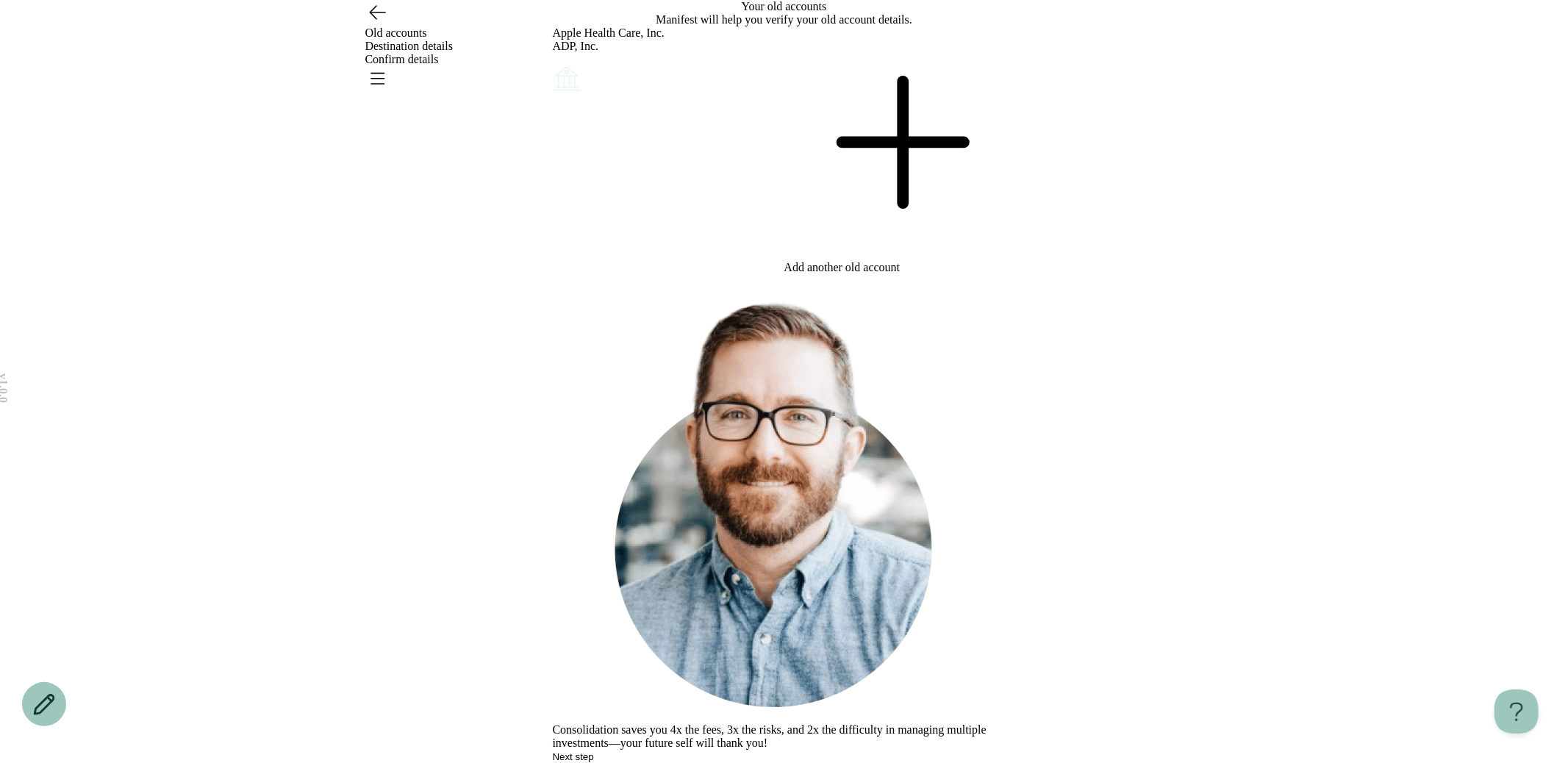
click at [553, 63] on icon "Account options" at bounding box center [553, 63] width 0 height 0
click at [570, 79] on button "Edit" at bounding box center [561, 73] width 17 height 11
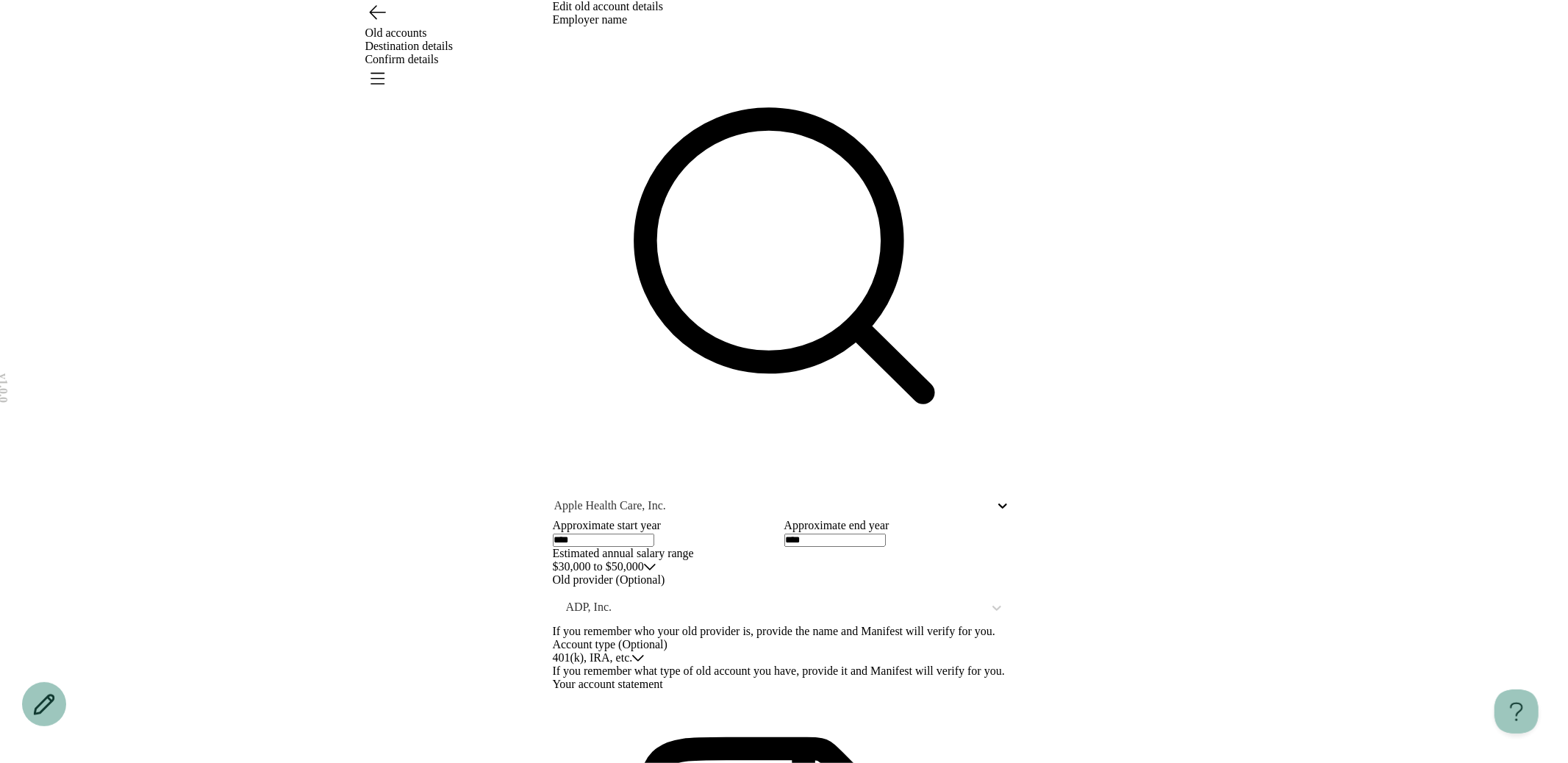
scroll to position [333, 0]
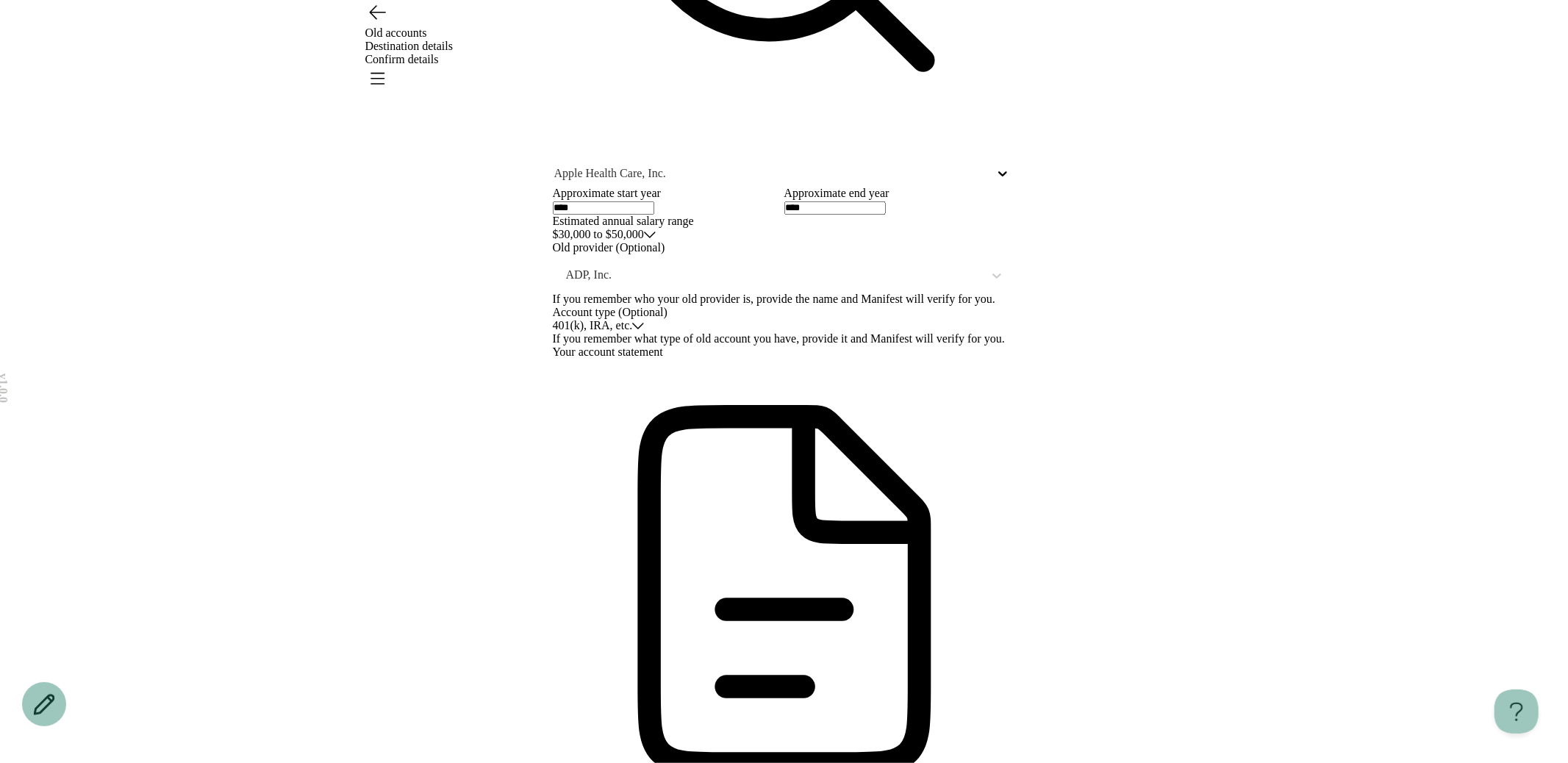
type input "**********"
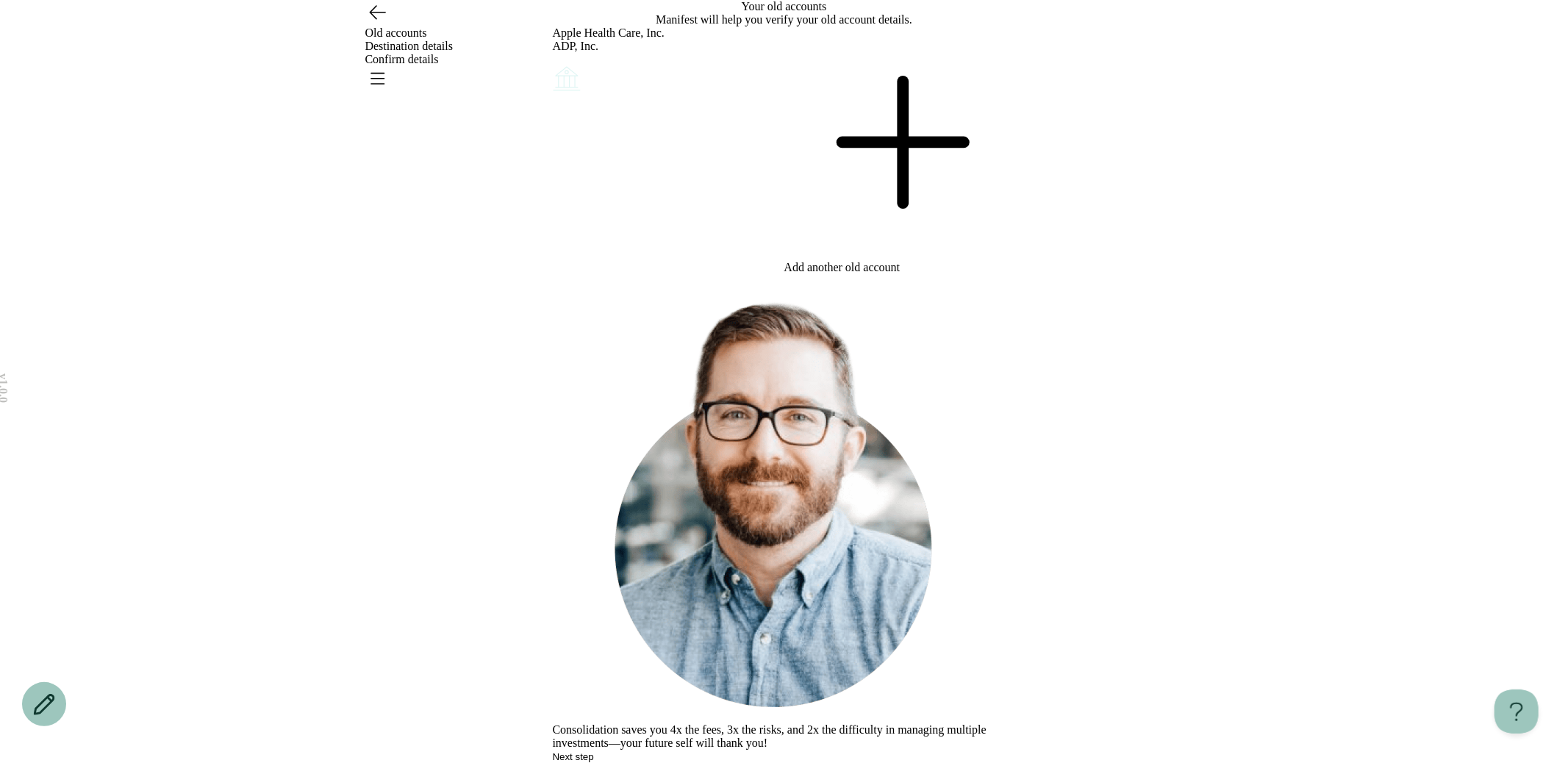
click at [556, 71] on circle "Account options" at bounding box center [555, 70] width 1 height 1
click at [606, 79] on button "Remove" at bounding box center [587, 73] width 37 height 11
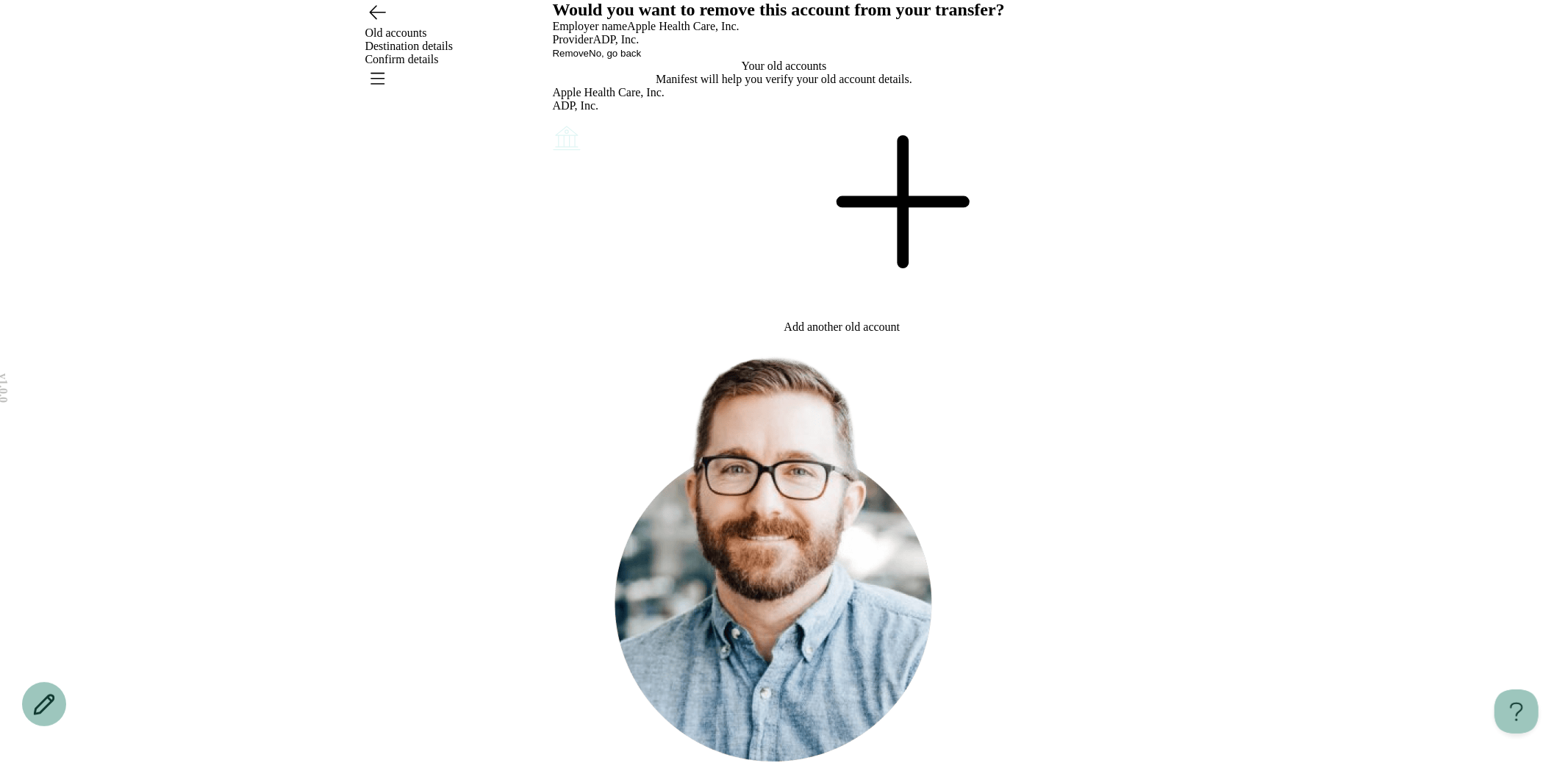
click at [641, 58] on span "No, go back" at bounding box center [615, 53] width 52 height 11
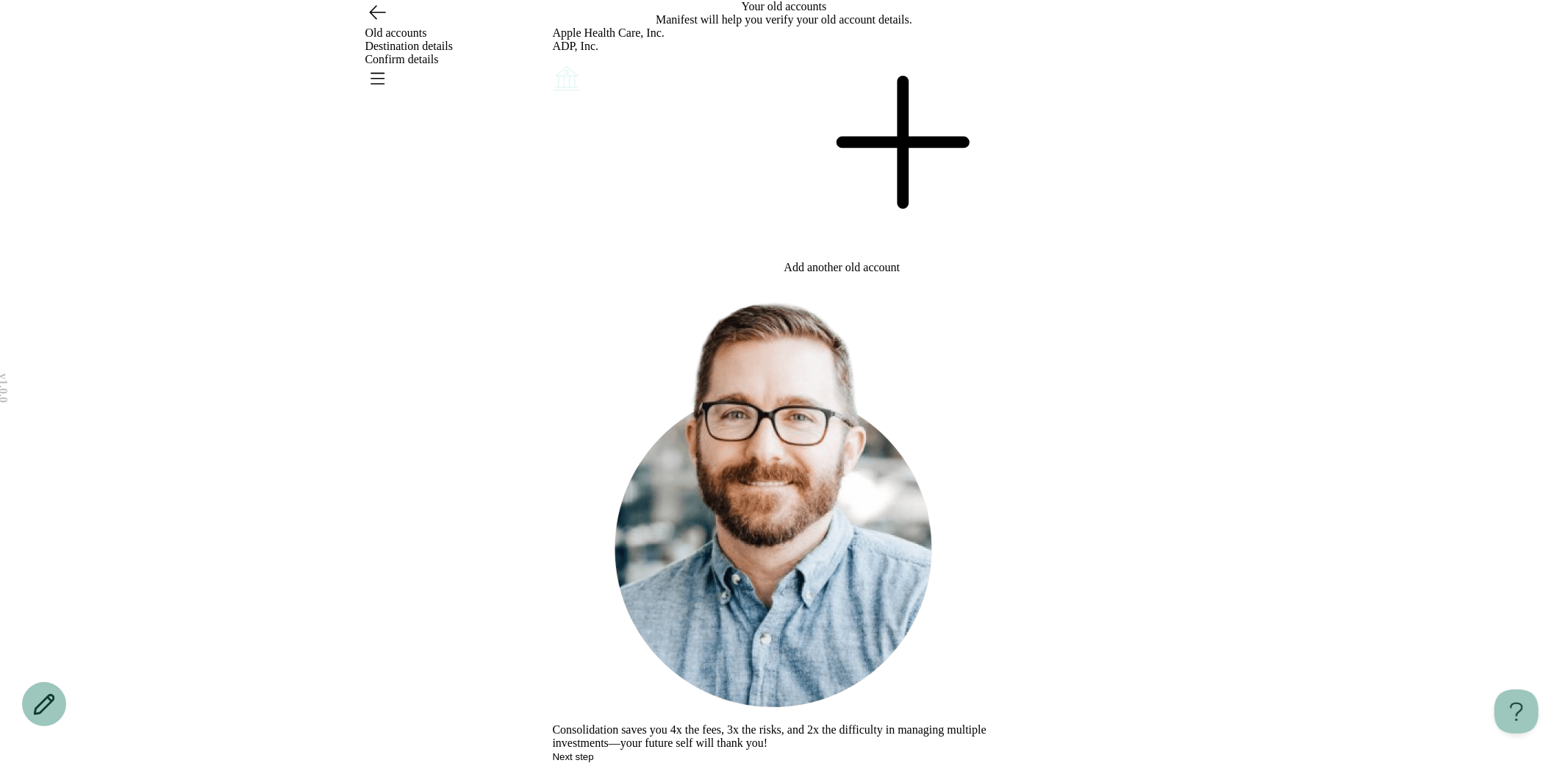
click at [594, 751] on span "Next step" at bounding box center [573, 757] width 41 height 11
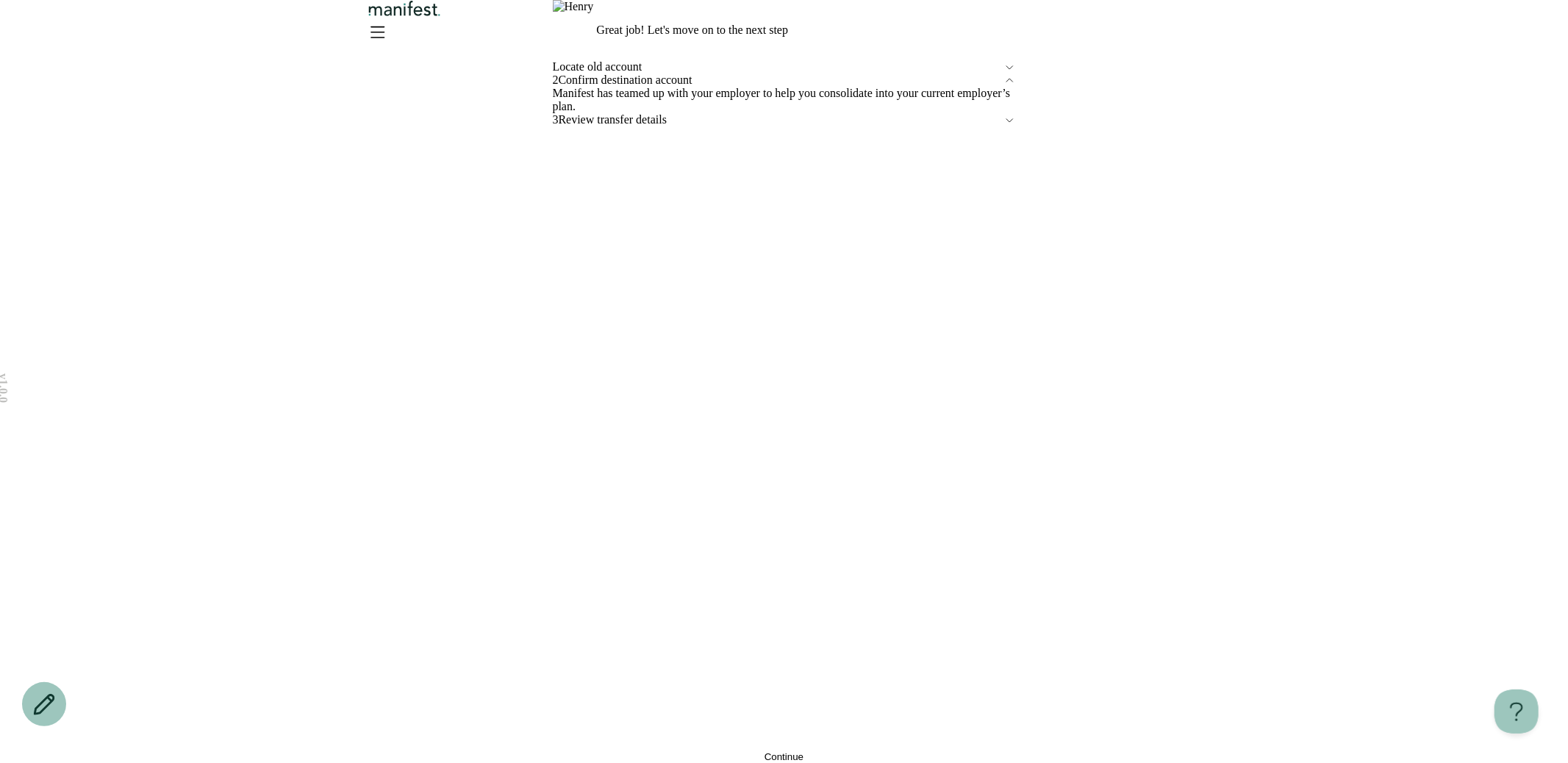
click at [728, 751] on button "Continue" at bounding box center [784, 757] width 463 height 11
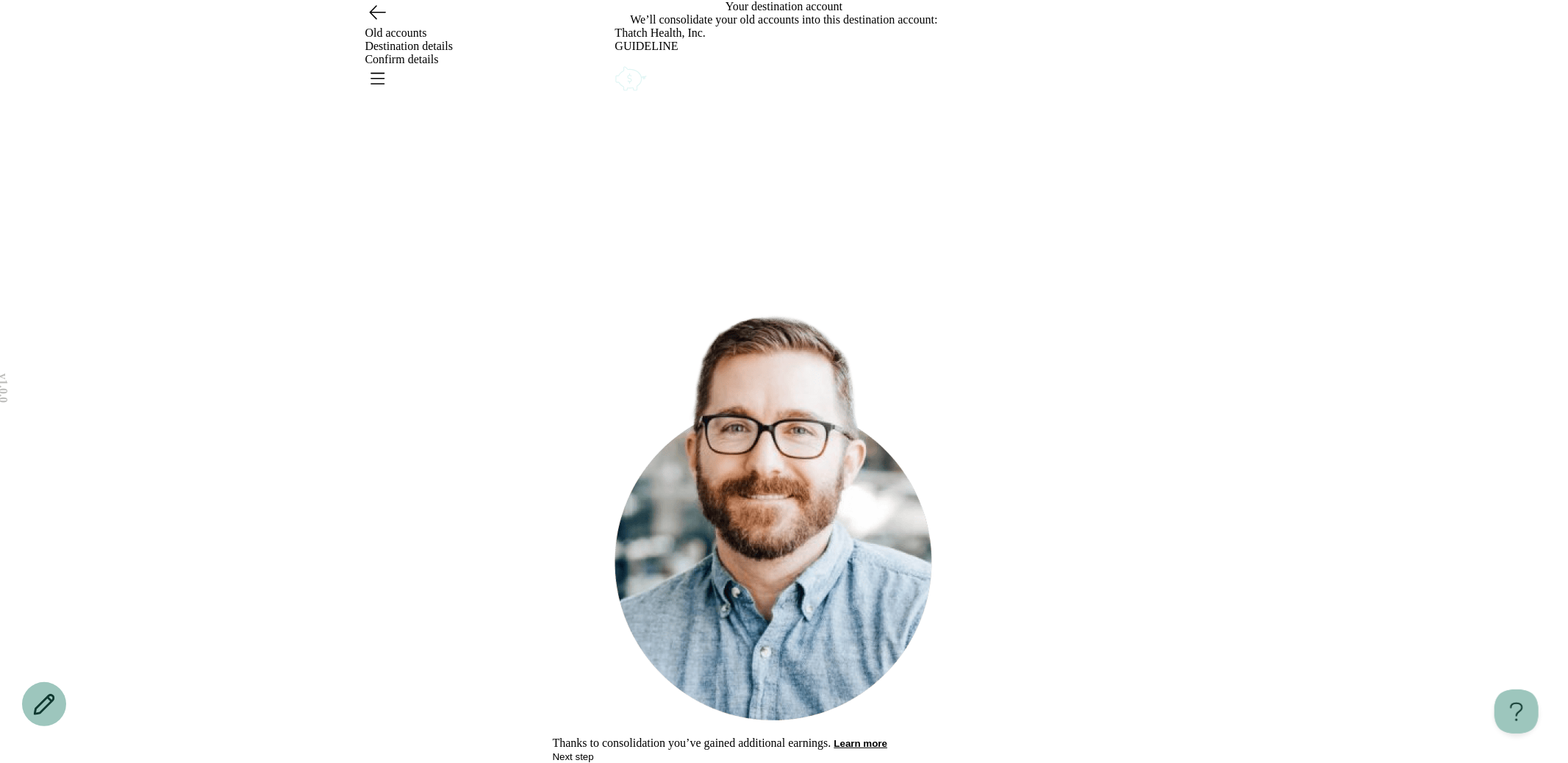
click at [941, 94] on div "Thatch Health, Inc. GUIDELINE" at bounding box center [784, 60] width 338 height 68
click at [615, 63] on icon "Account options" at bounding box center [615, 63] width 0 height 0
click at [797, 368] on div "What would you like to do? Remove Edit Go back Your destination account We’ll c…" at bounding box center [784, 382] width 463 height 763
click at [886, 738] on button "Learn more" at bounding box center [861, 743] width 54 height 11
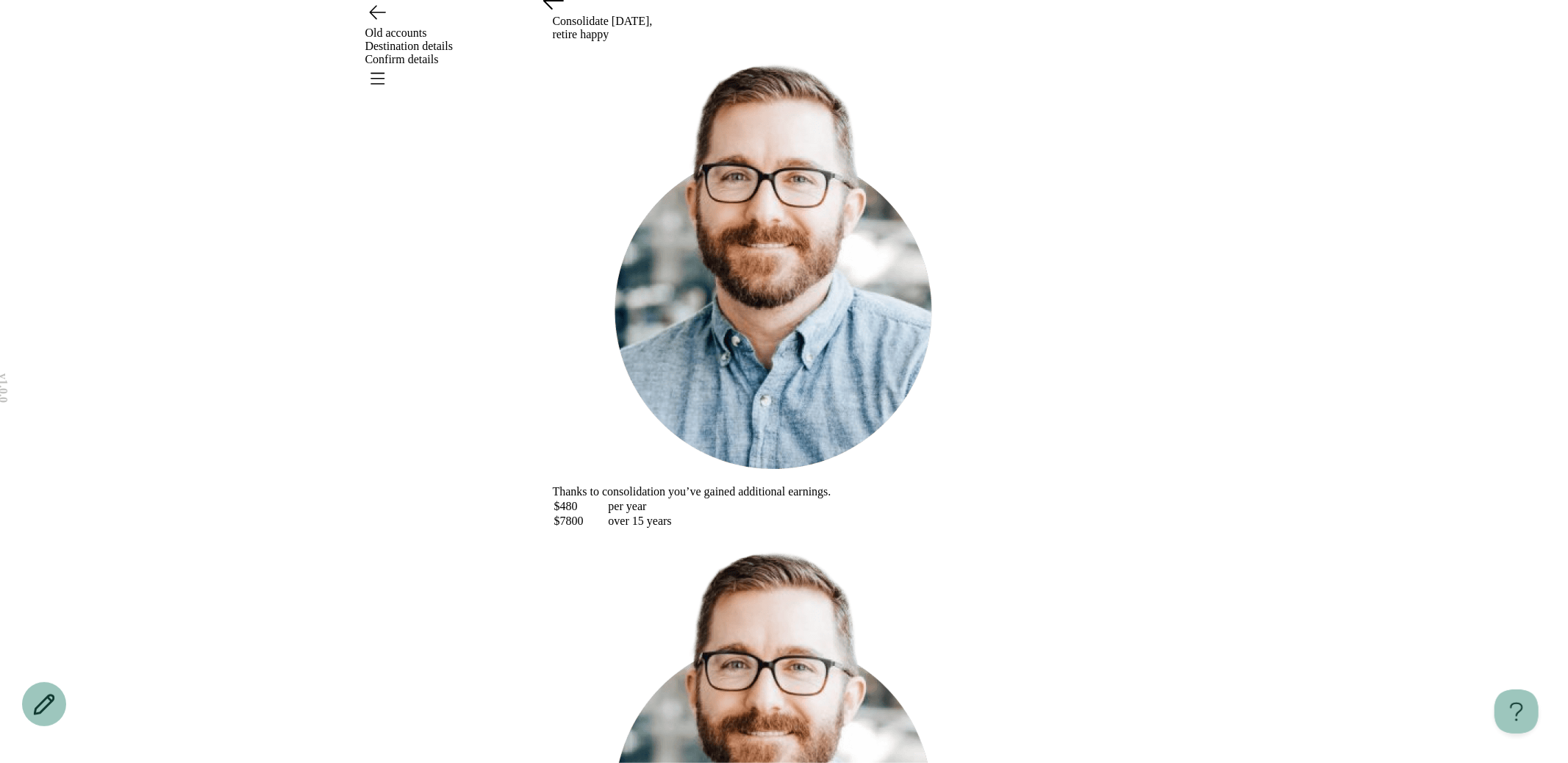
scroll to position [156, 0]
click at [1016, 603] on div "Consolidate [DATE], retire happy Thanks to consolidation you’ve gained addition…" at bounding box center [784, 559] width 463 height 1118
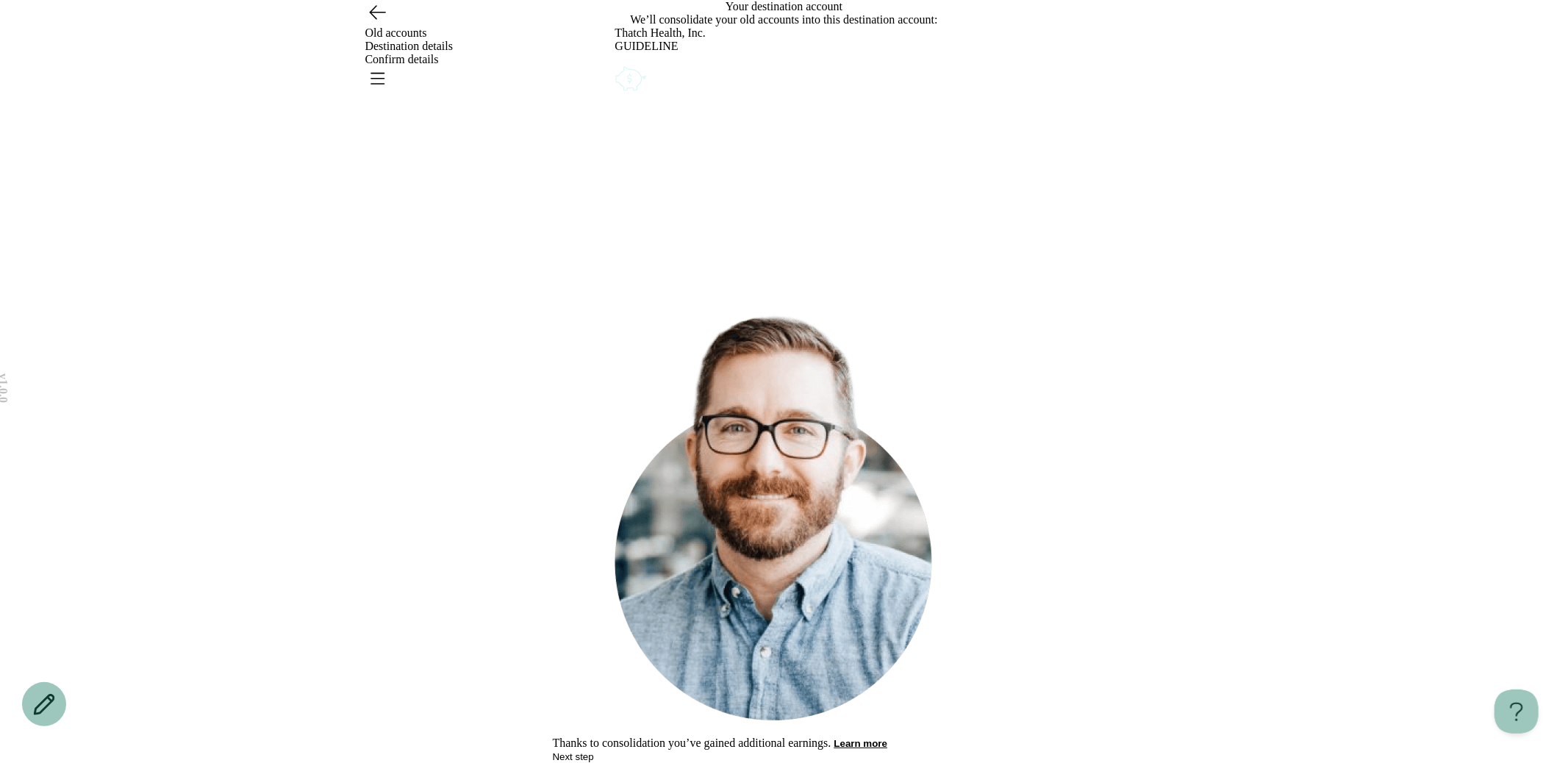
click at [615, 63] on icon "Account options" at bounding box center [615, 63] width 0 height 0
click at [632, 79] on button "Edit" at bounding box center [623, 73] width 17 height 11
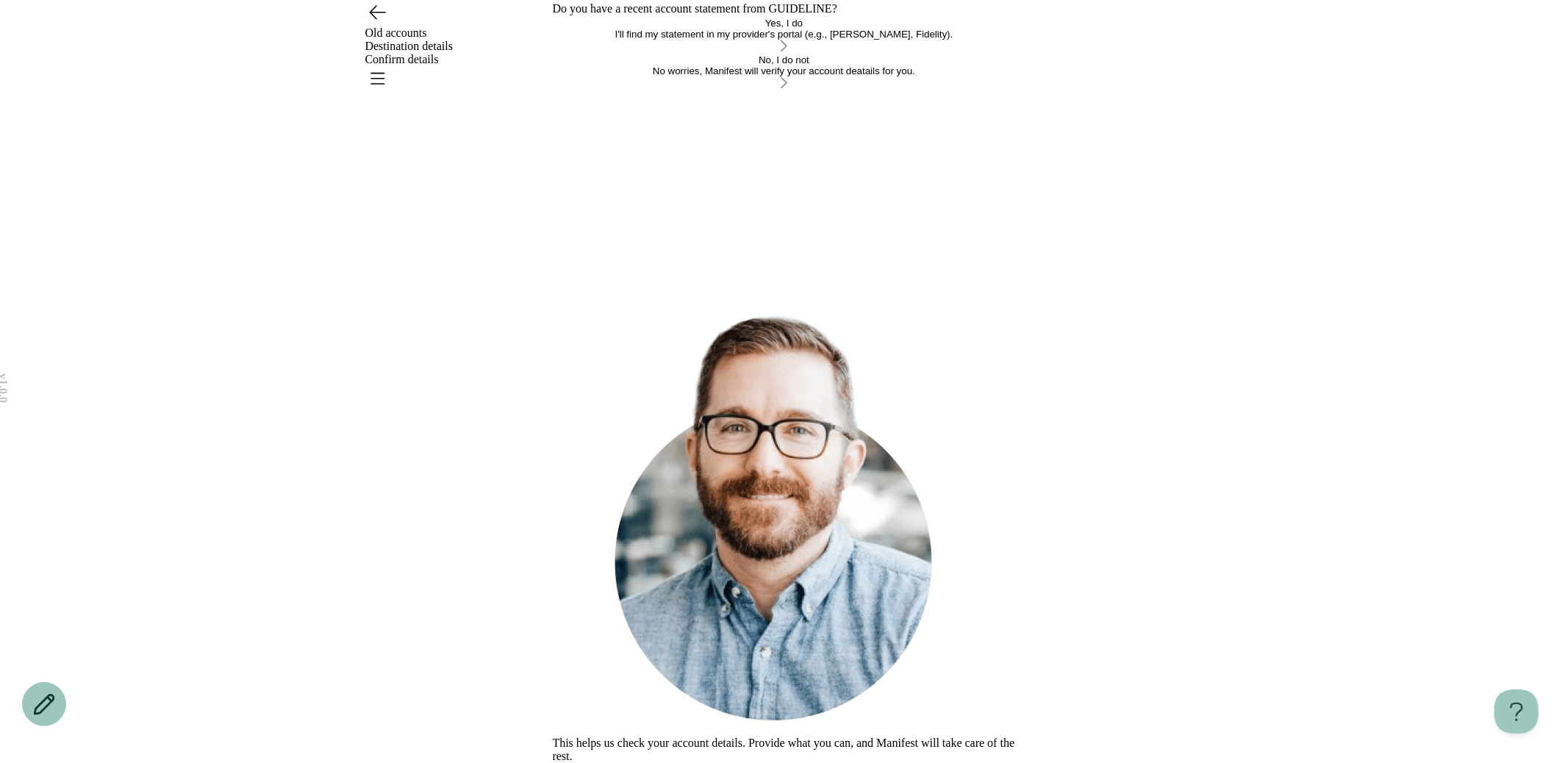
click at [716, 91] on button "No, I do not No worries, Manifest will verify your account deatails for you." at bounding box center [784, 73] width 463 height 37
click at [592, 751] on button "Continue" at bounding box center [572, 757] width 39 height 11
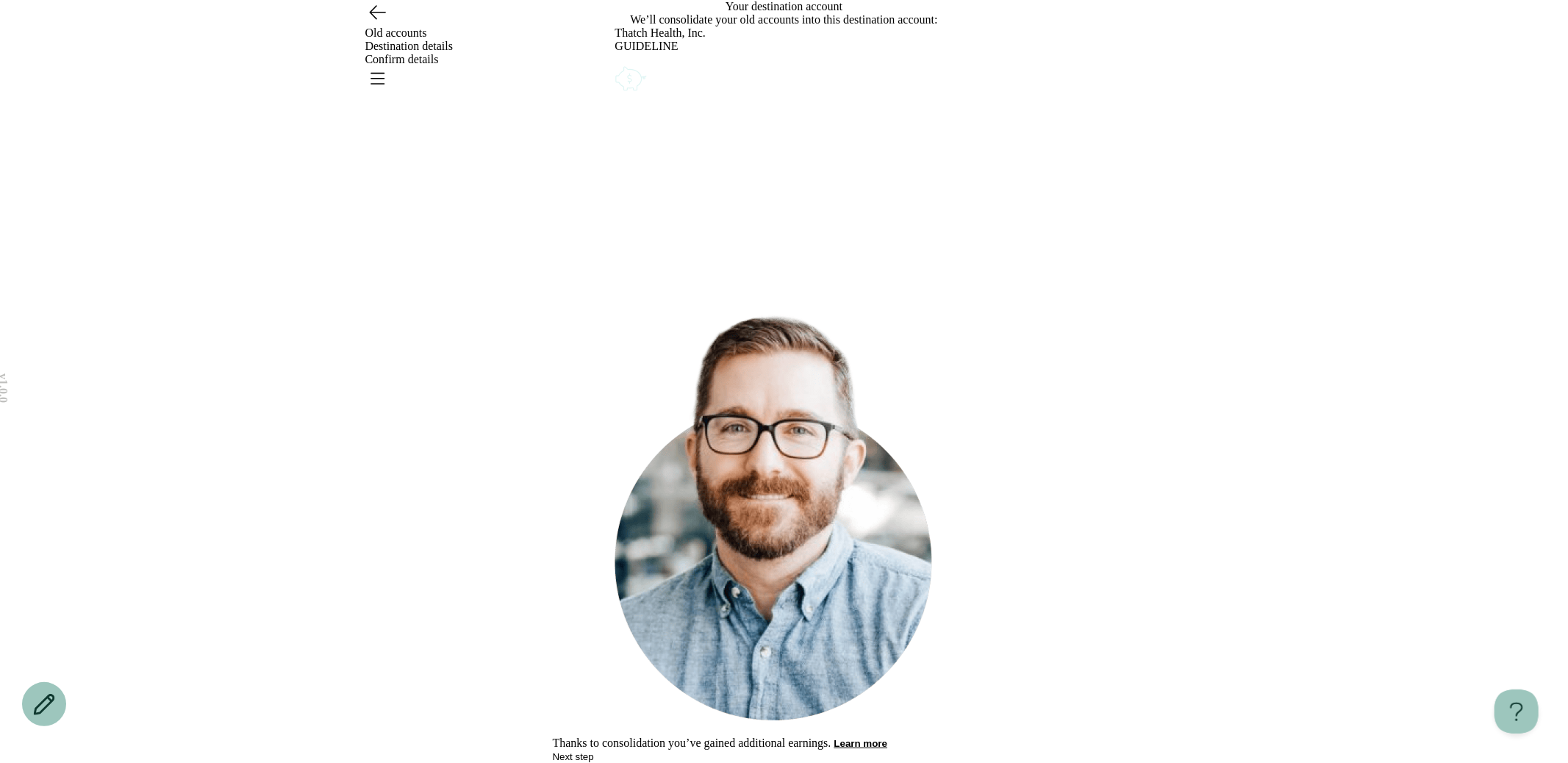
click at [594, 751] on button "Next step" at bounding box center [573, 757] width 41 height 11
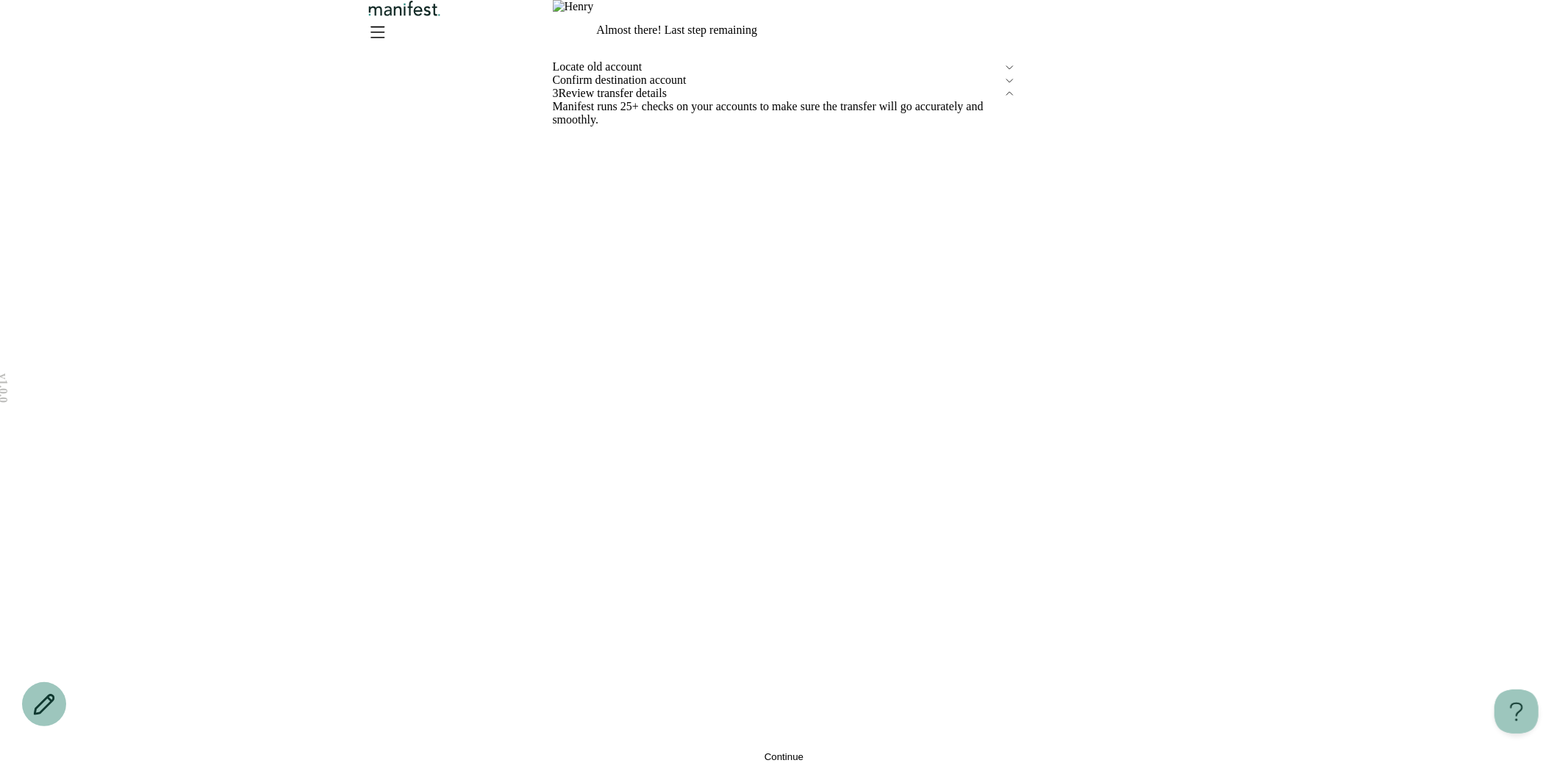
click at [694, 751] on button "Continue" at bounding box center [784, 757] width 463 height 11
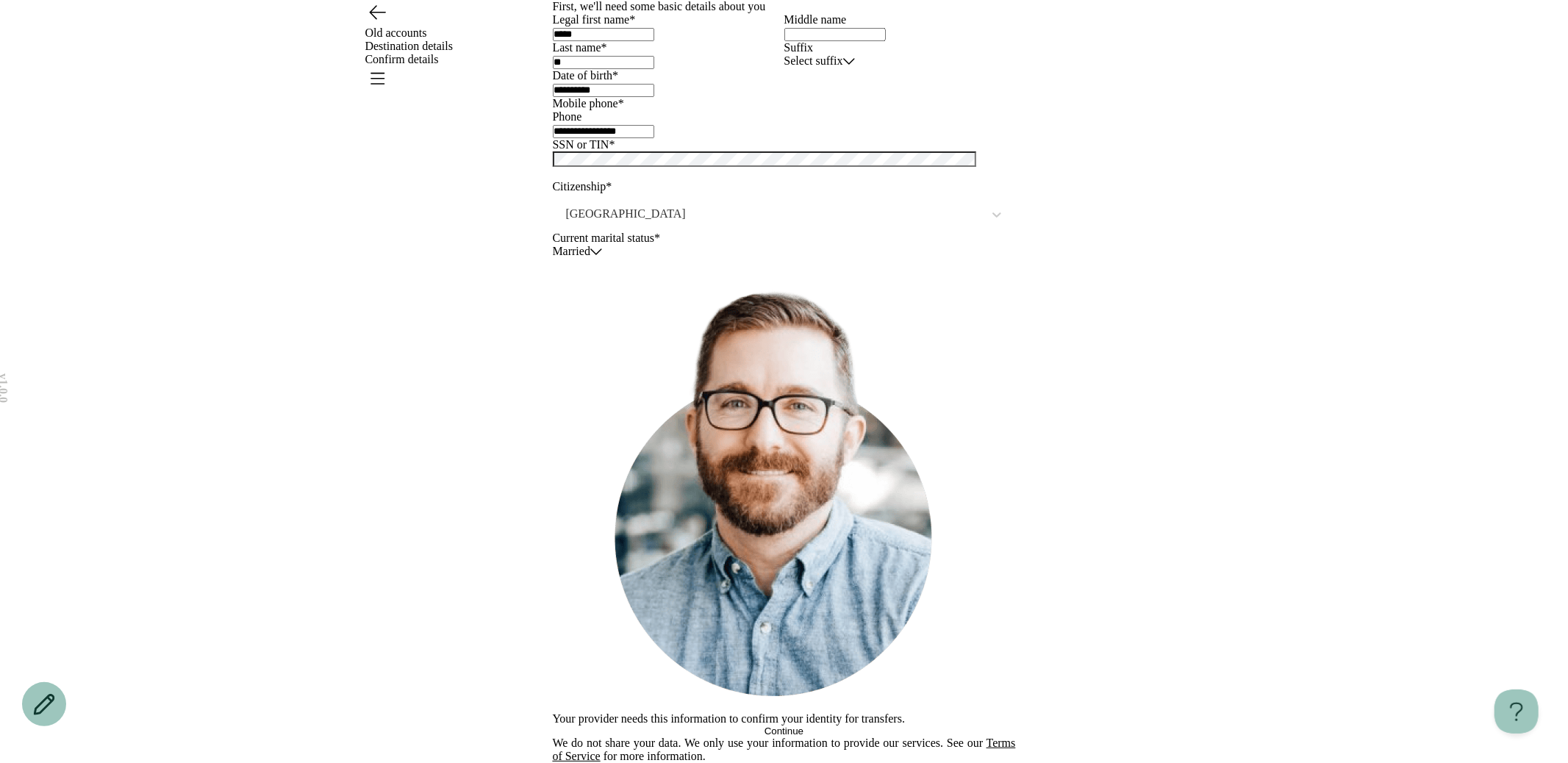
scroll to position [135, 0]
click at [648, 97] on input "**********" at bounding box center [604, 90] width 101 height 13
drag, startPoint x: 635, startPoint y: 243, endPoint x: 498, endPoint y: 243, distance: 137.0
click at [501, 243] on div "**********" at bounding box center [784, 382] width 1568 height 763
type input "**********"
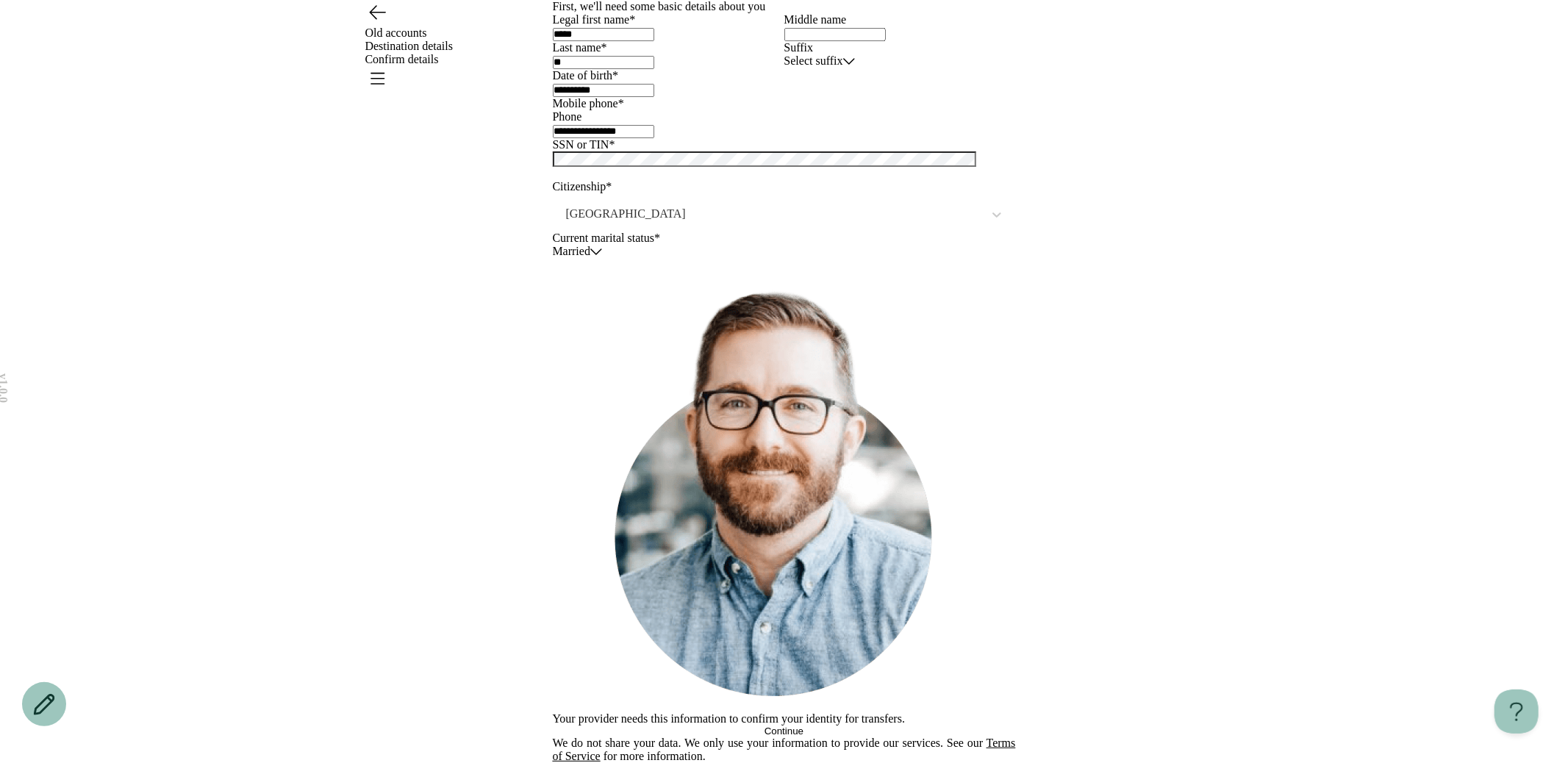
click at [436, 280] on div "**********" at bounding box center [784, 382] width 1568 height 763
click at [686, 223] on div at bounding box center [774, 213] width 419 height 18
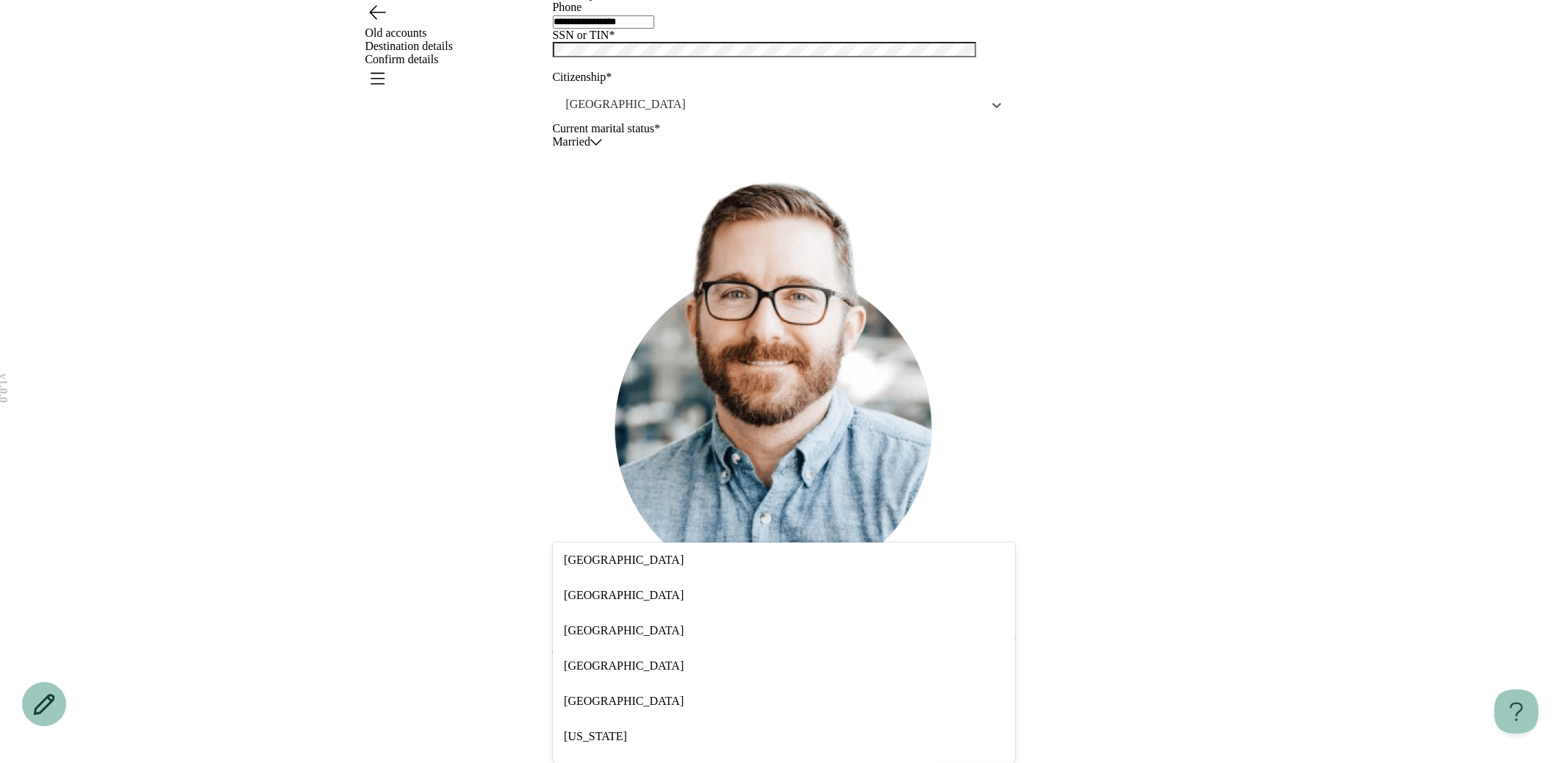
click at [659, 543] on div "[GEOGRAPHIC_DATA]" at bounding box center [784, 560] width 462 height 36
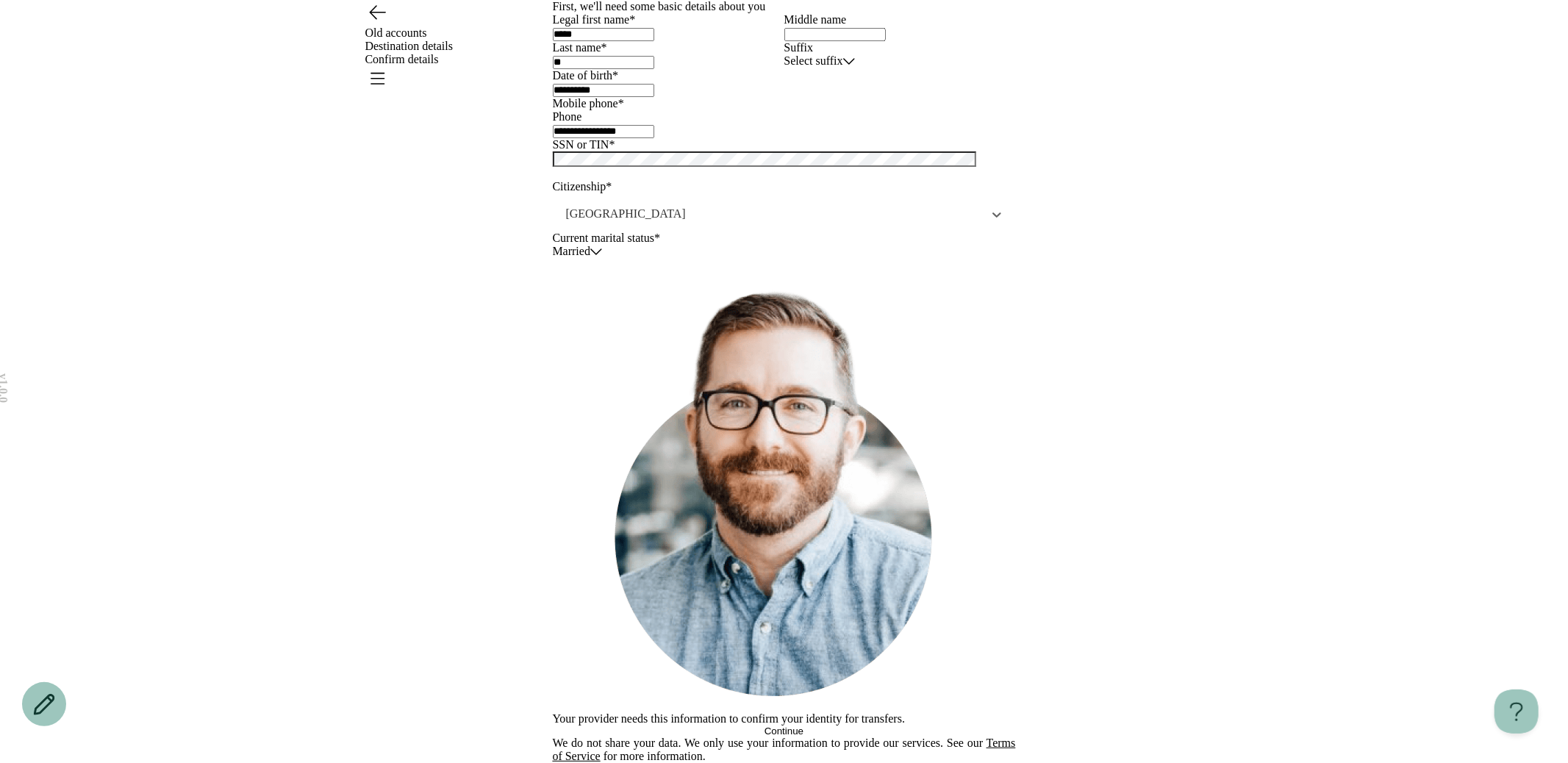
click at [654, 223] on div at bounding box center [774, 213] width 419 height 18
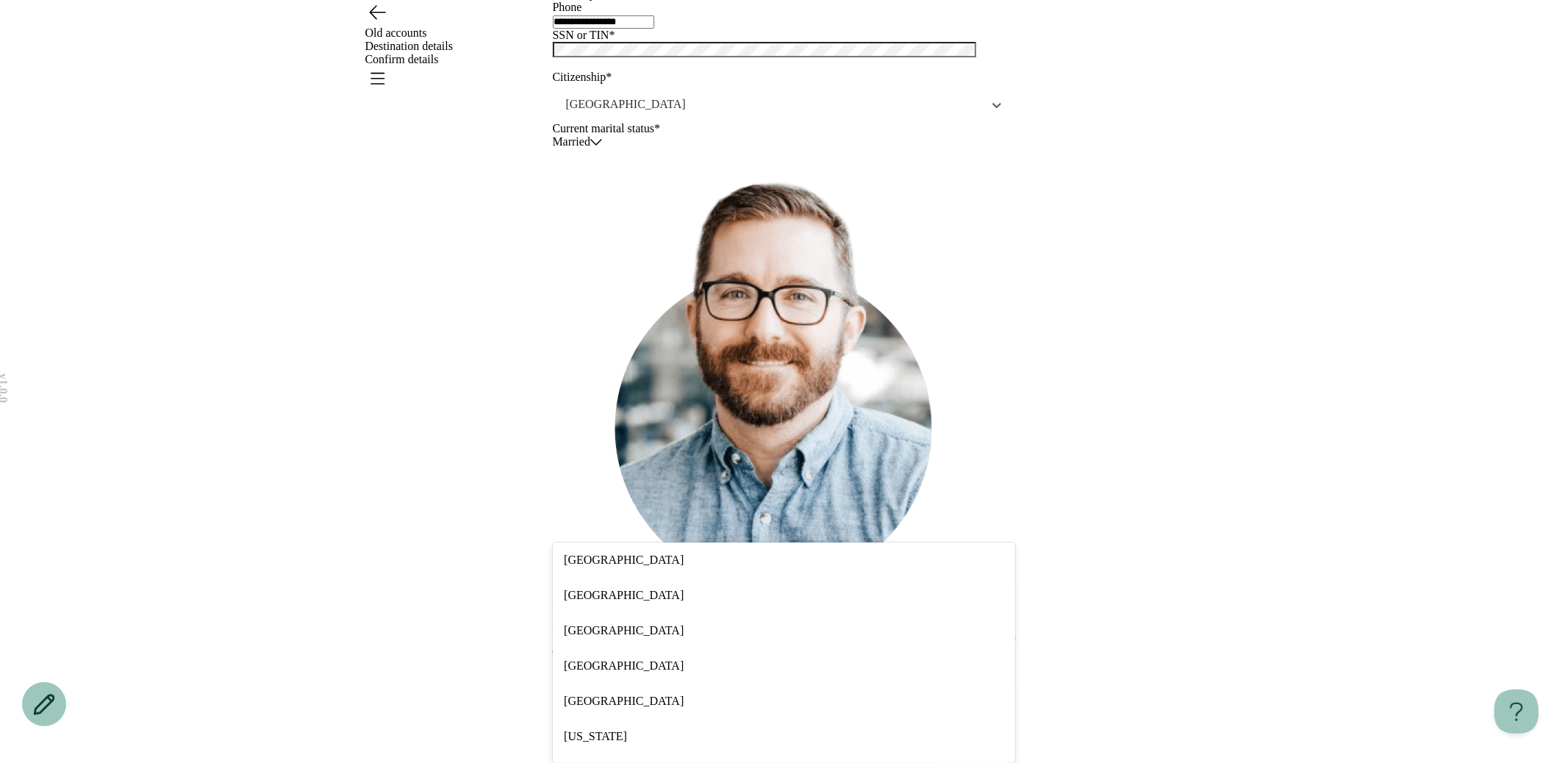
click at [654, 664] on div "[GEOGRAPHIC_DATA]" at bounding box center [784, 666] width 462 height 36
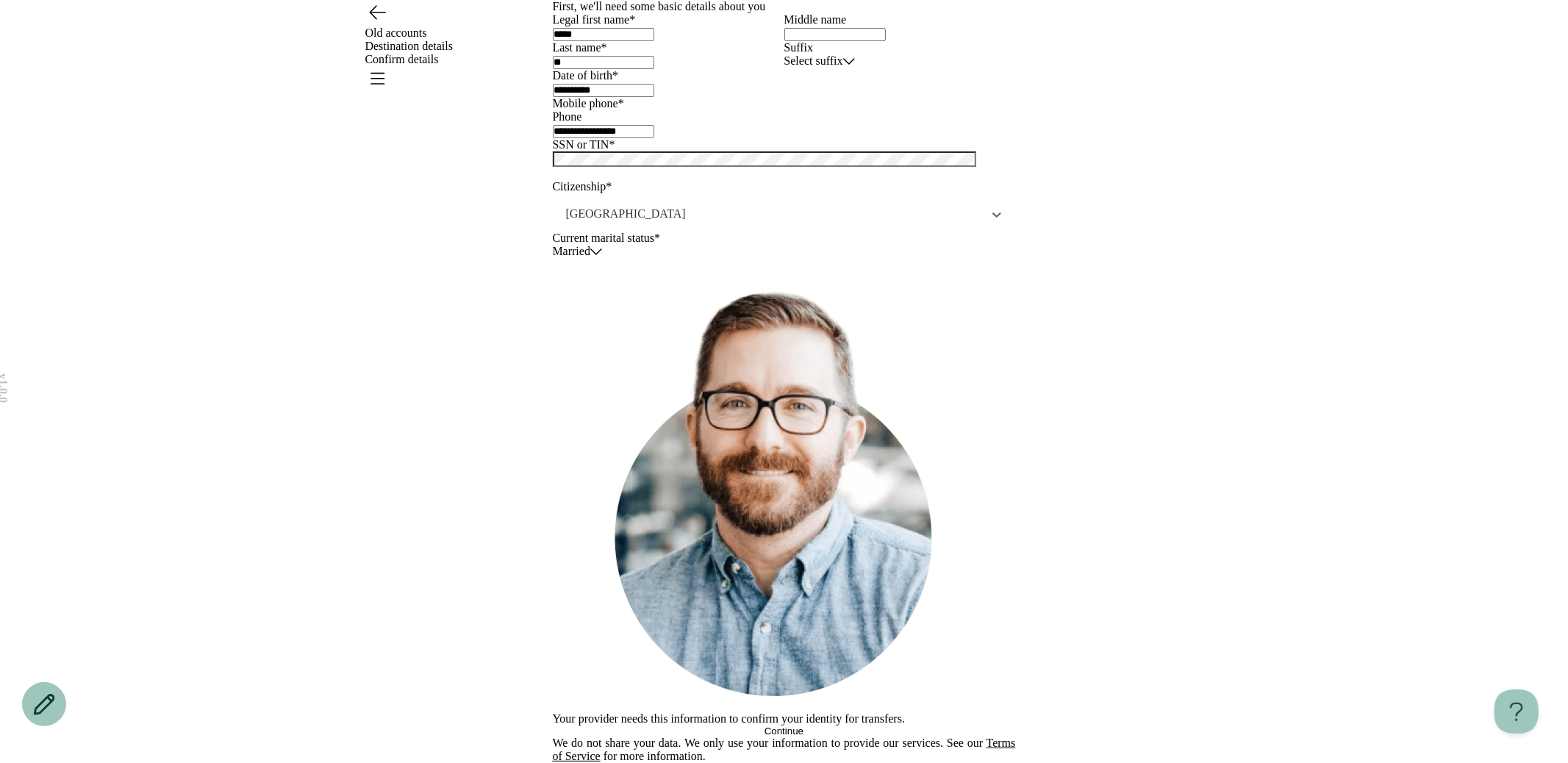
click at [604, 231] on div "[GEOGRAPHIC_DATA]" at bounding box center [784, 213] width 463 height 36
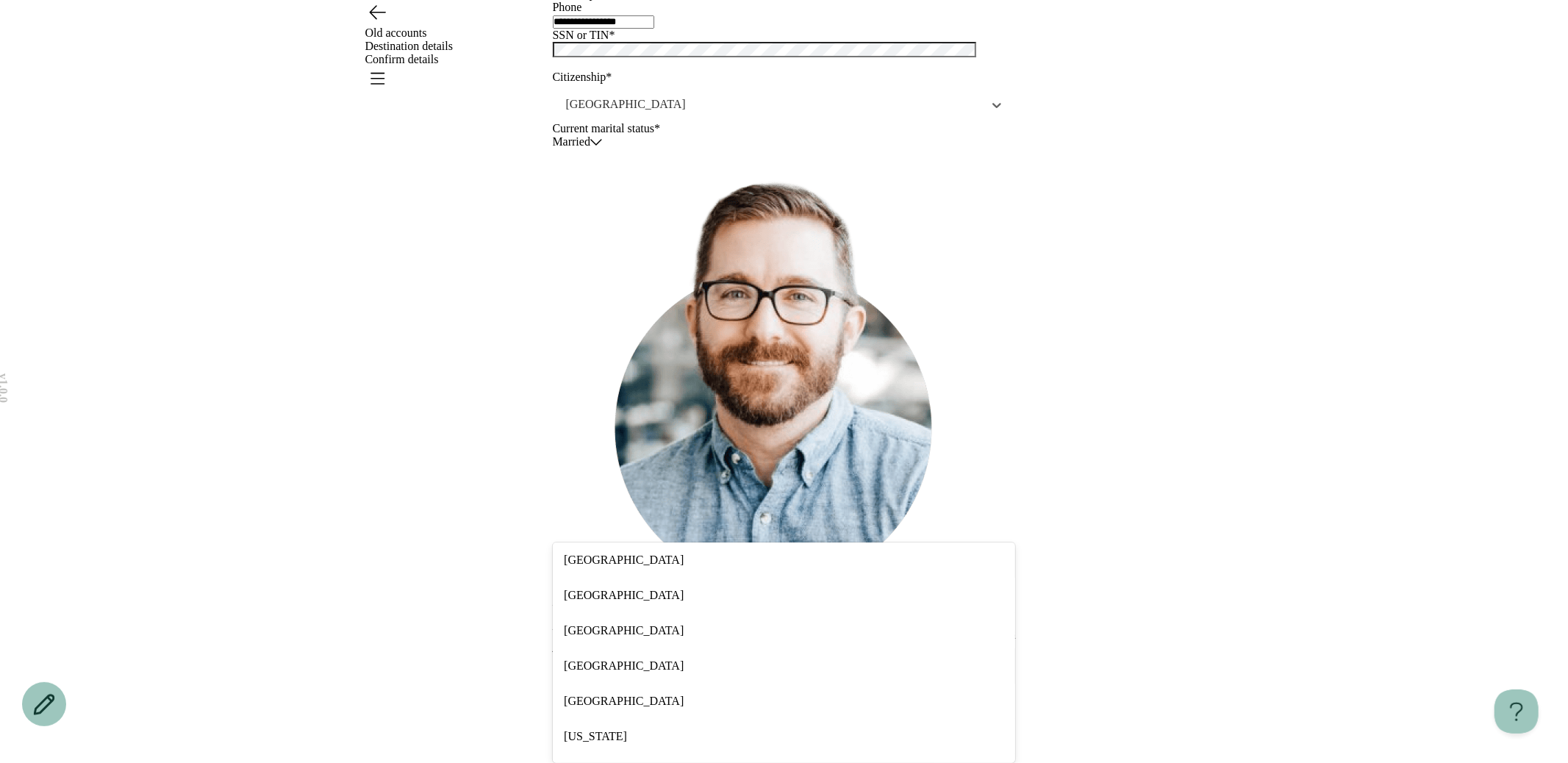
click at [615, 543] on div "[GEOGRAPHIC_DATA]" at bounding box center [784, 560] width 462 height 36
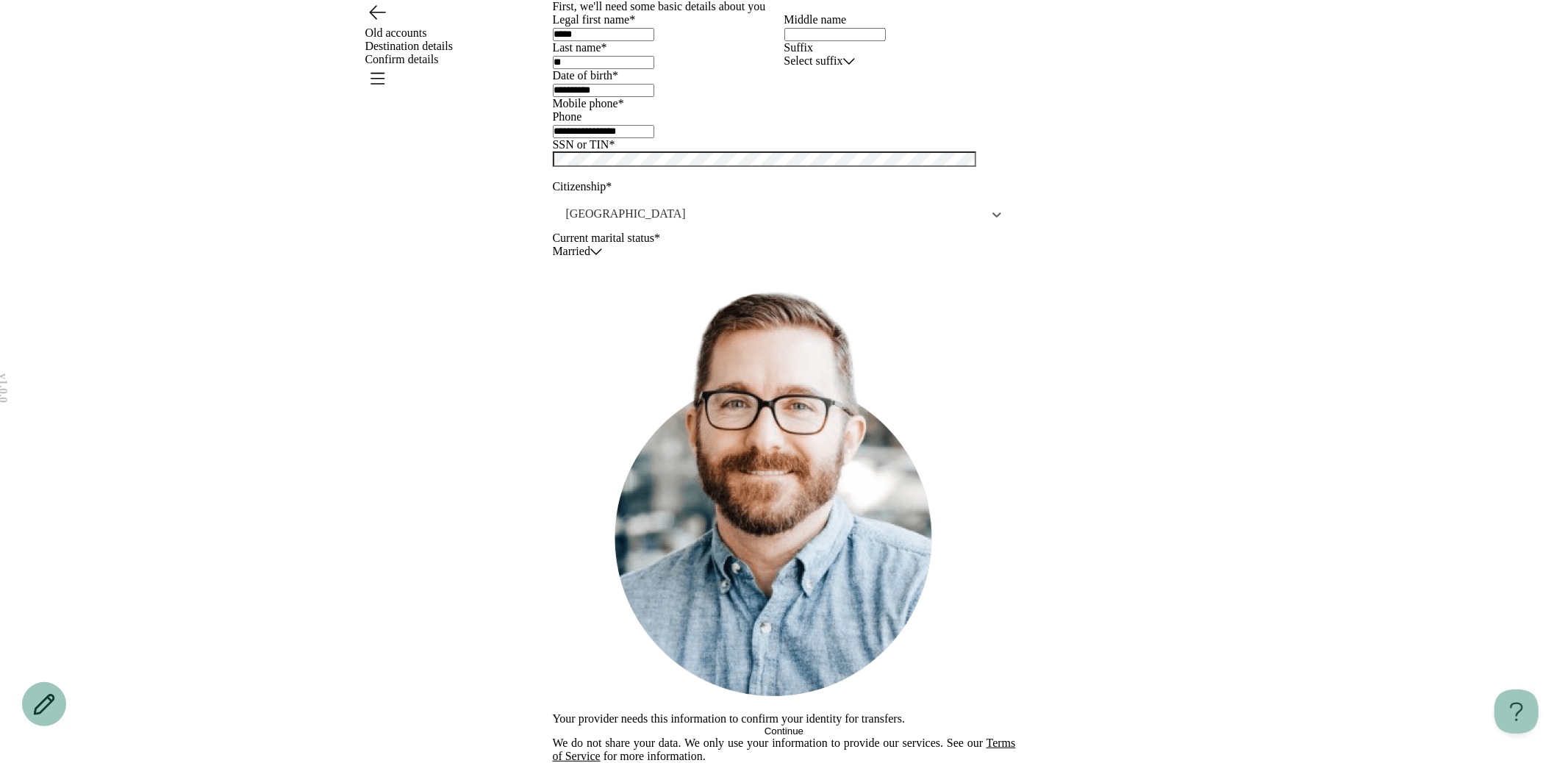
click at [630, 558] on html "**********" at bounding box center [784, 382] width 1568 height 763
click at [513, 630] on html "**********" at bounding box center [784, 382] width 1568 height 763
click at [706, 725] on button "Continue" at bounding box center [784, 731] width 463 height 11
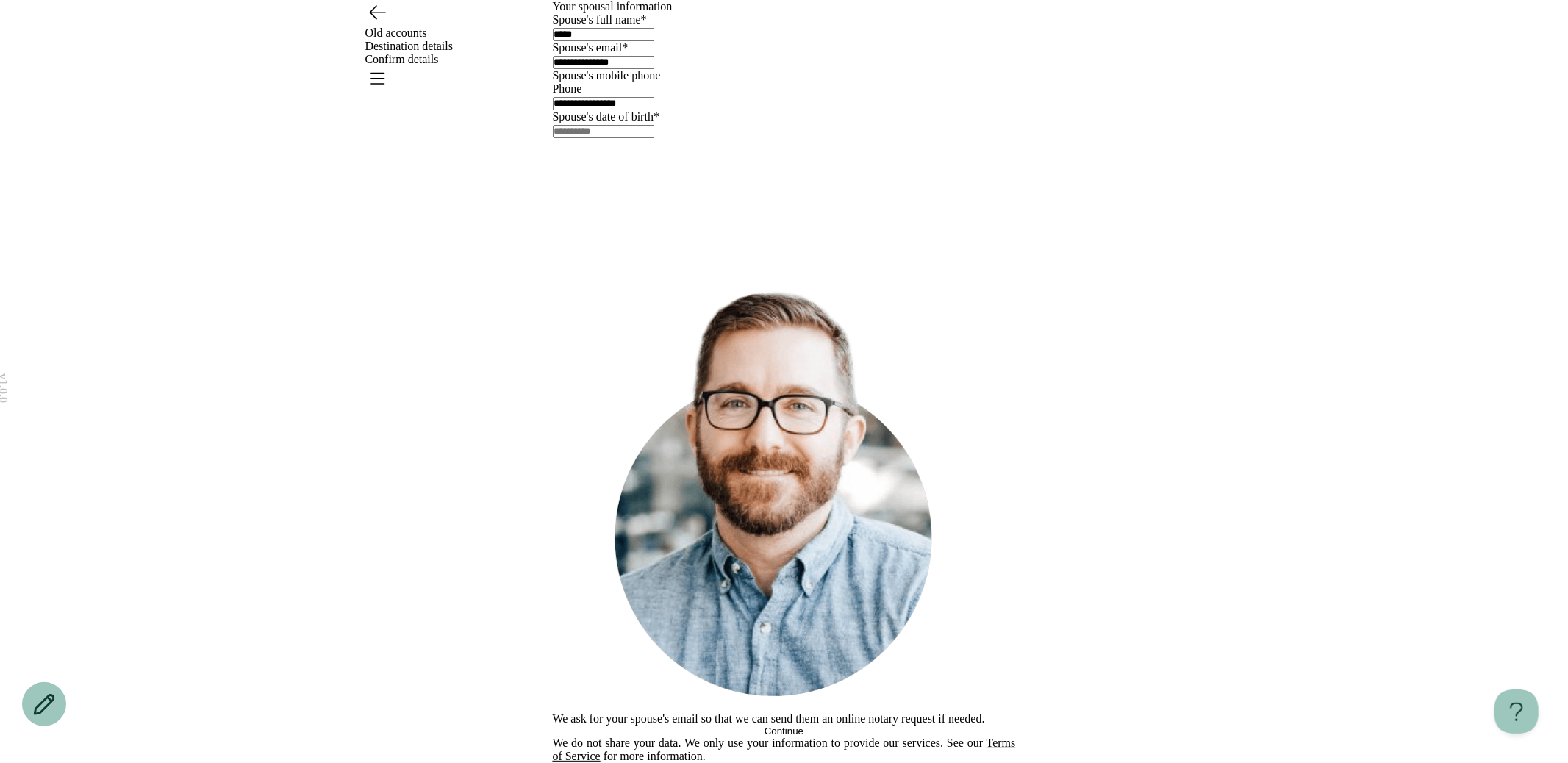
scroll to position [0, 0]
click at [618, 138] on input "text" at bounding box center [604, 131] width 101 height 13
type input "*"
click at [503, 524] on div "**********" at bounding box center [784, 382] width 1568 height 763
click at [649, 138] on input "********" at bounding box center [604, 131] width 101 height 13
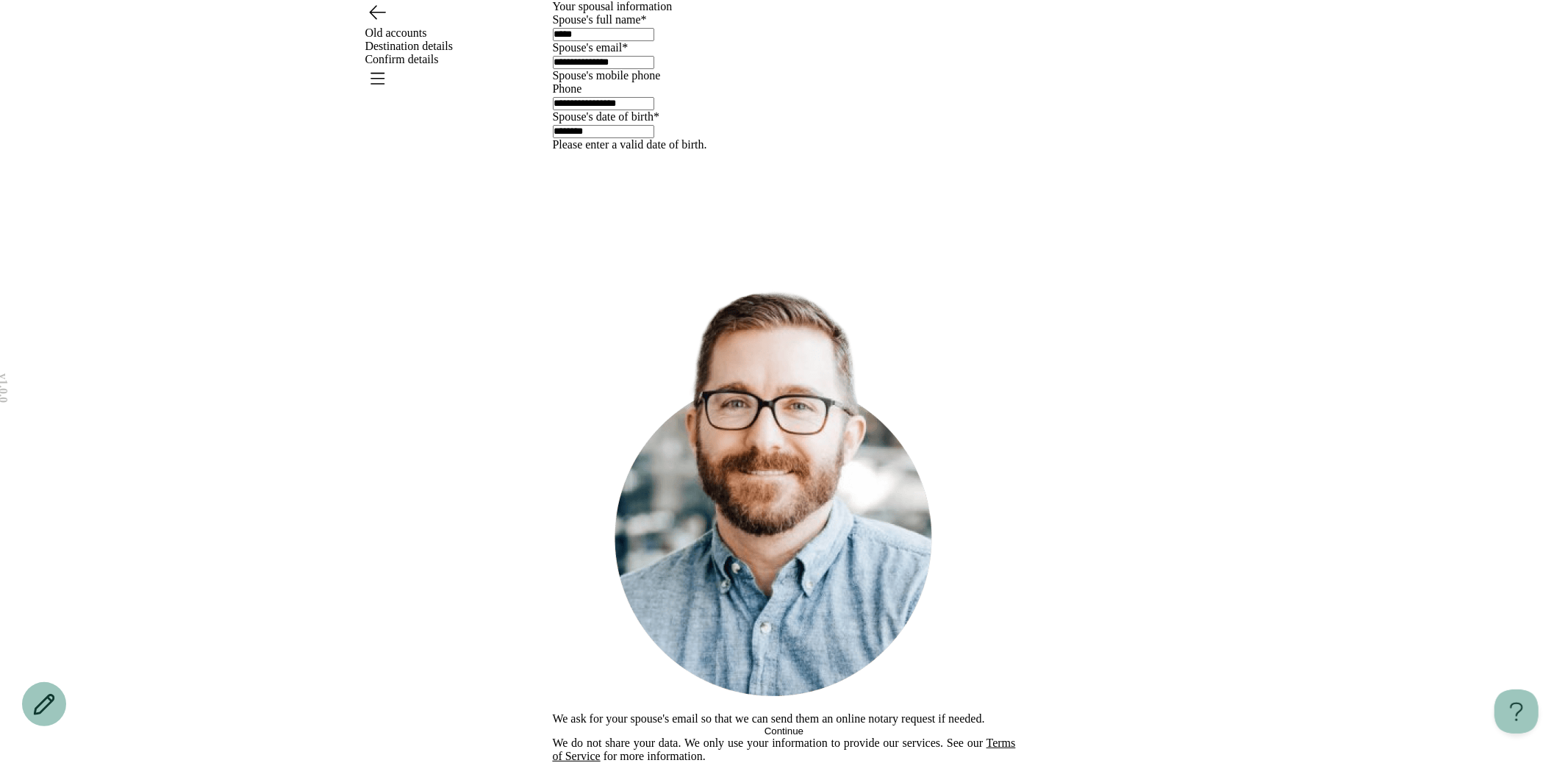
click at [543, 559] on div "**********" at bounding box center [784, 382] width 1568 height 763
drag, startPoint x: 634, startPoint y: 472, endPoint x: 598, endPoint y: 468, distance: 36.2
click at [598, 138] on div "********" at bounding box center [784, 130] width 463 height 15
click at [577, 138] on input "********" at bounding box center [604, 131] width 101 height 13
type input "**********"
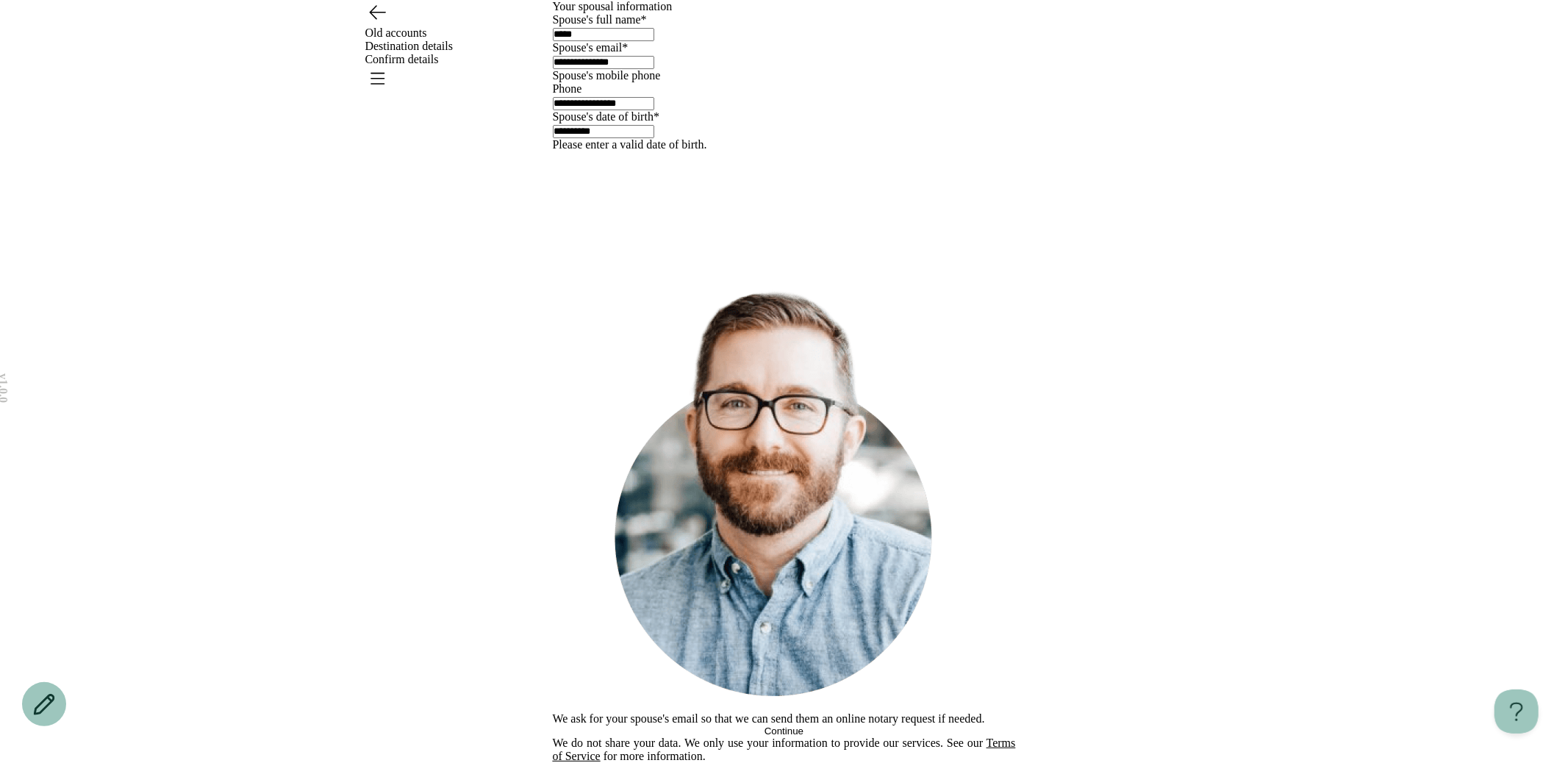
click at [791, 502] on div "**********" at bounding box center [784, 382] width 463 height 763
click at [722, 648] on div "We ask for your spouse's email so that we can send them an online notary reques…" at bounding box center [784, 516] width 463 height 494
click at [725, 725] on button "Continue" at bounding box center [784, 731] width 463 height 11
type input "*****"
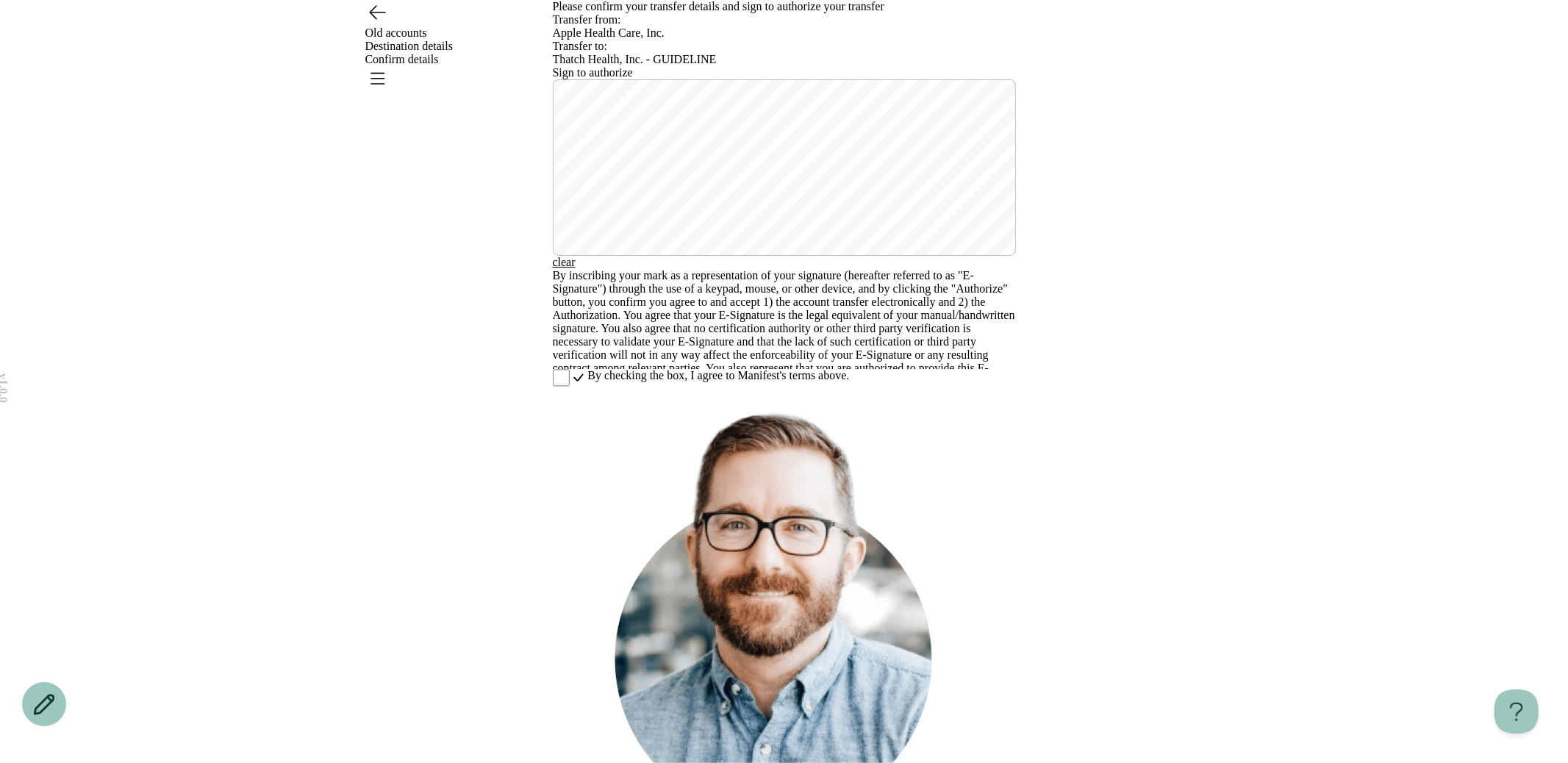
scroll to position [252, 0]
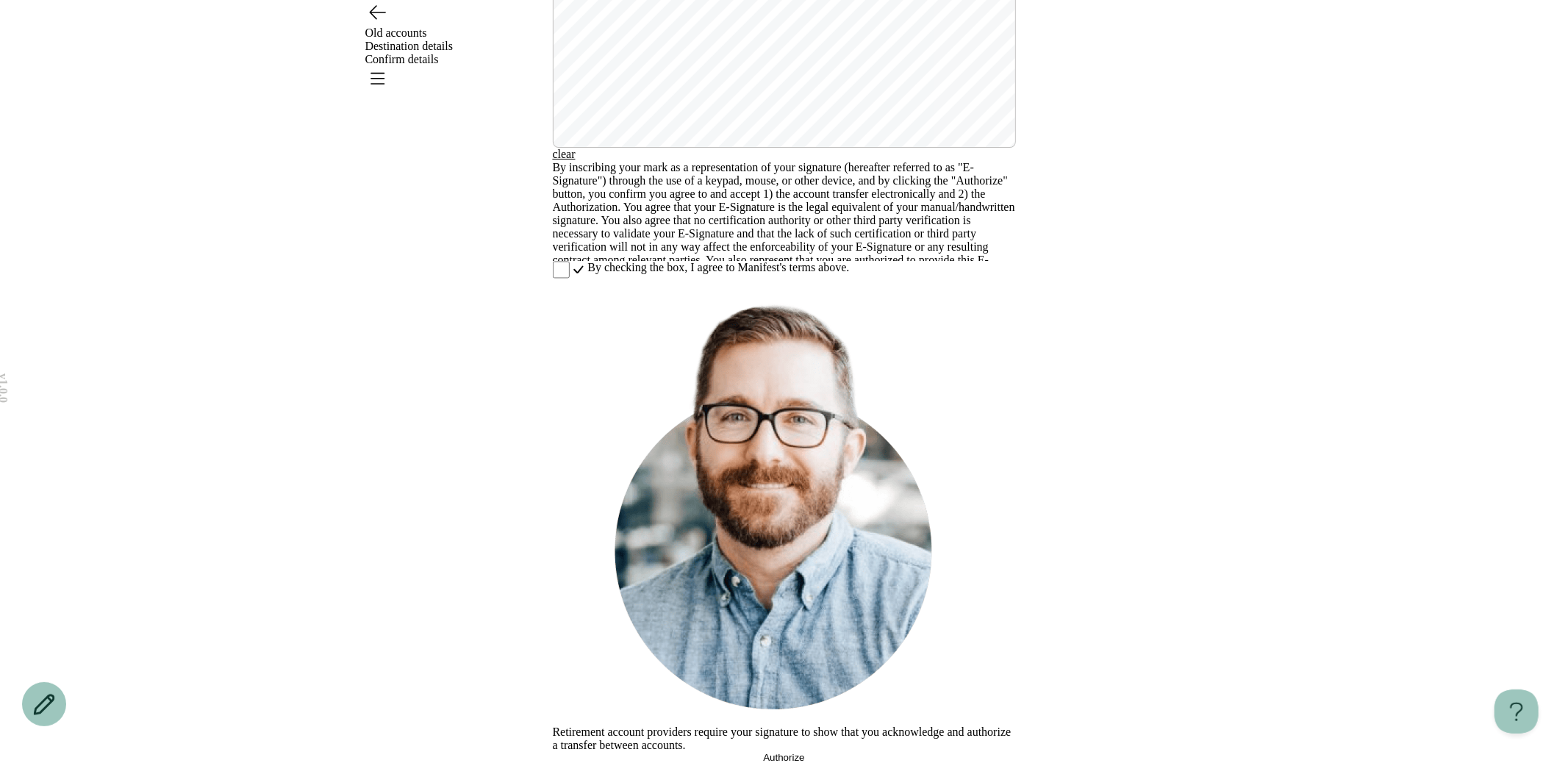
click at [701, 752] on button "Authorize" at bounding box center [784, 757] width 463 height 11
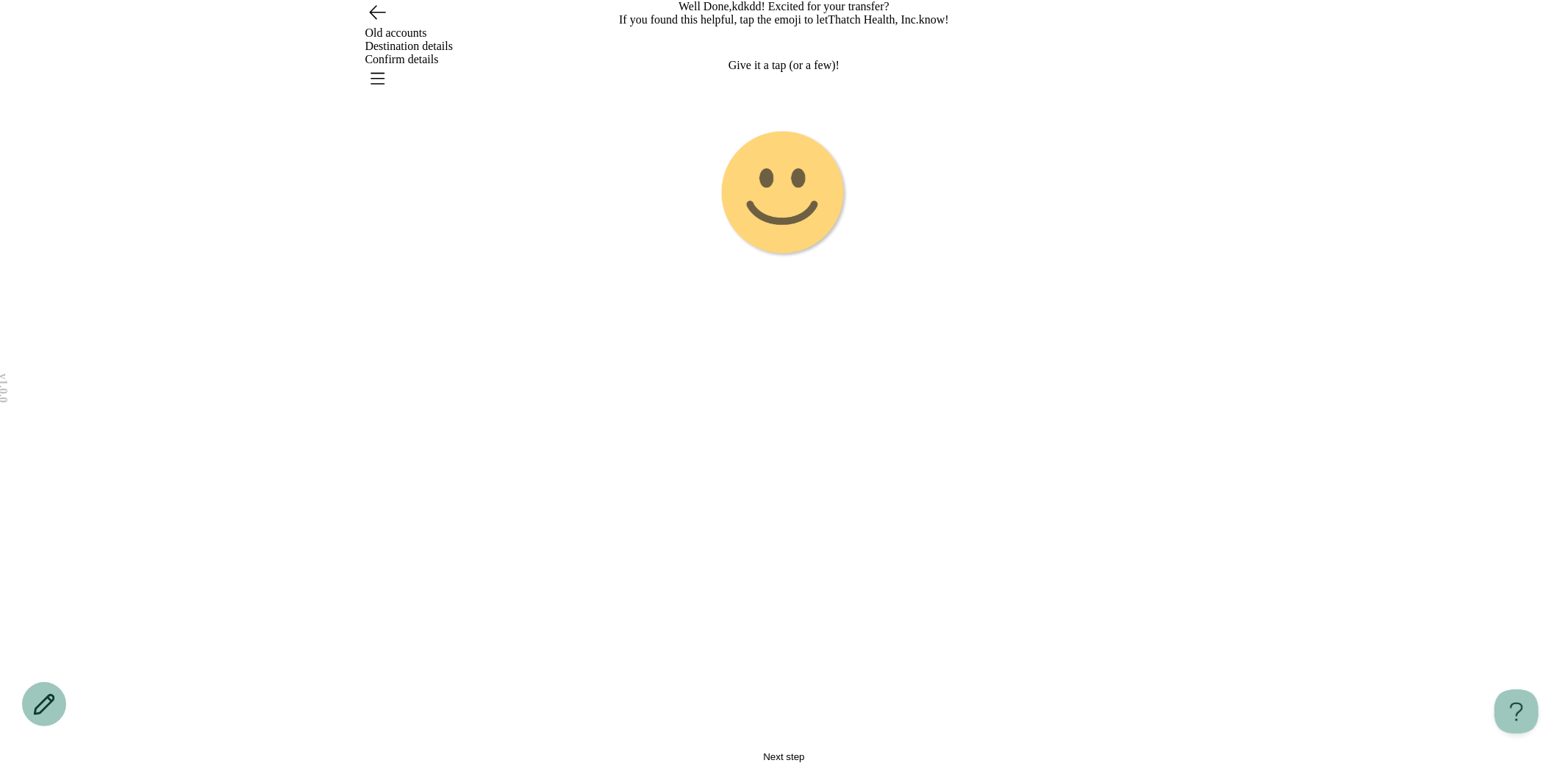
click at [778, 259] on image "Emoji 1 touch loop animation" at bounding box center [784, 194] width 130 height 130
click at [778, 377] on g "Emoji 2 animation" at bounding box center [784, 194] width 367 height 367
click at [775, 263] on image "Emoji 3 touch loop animation" at bounding box center [784, 194] width 137 height 137
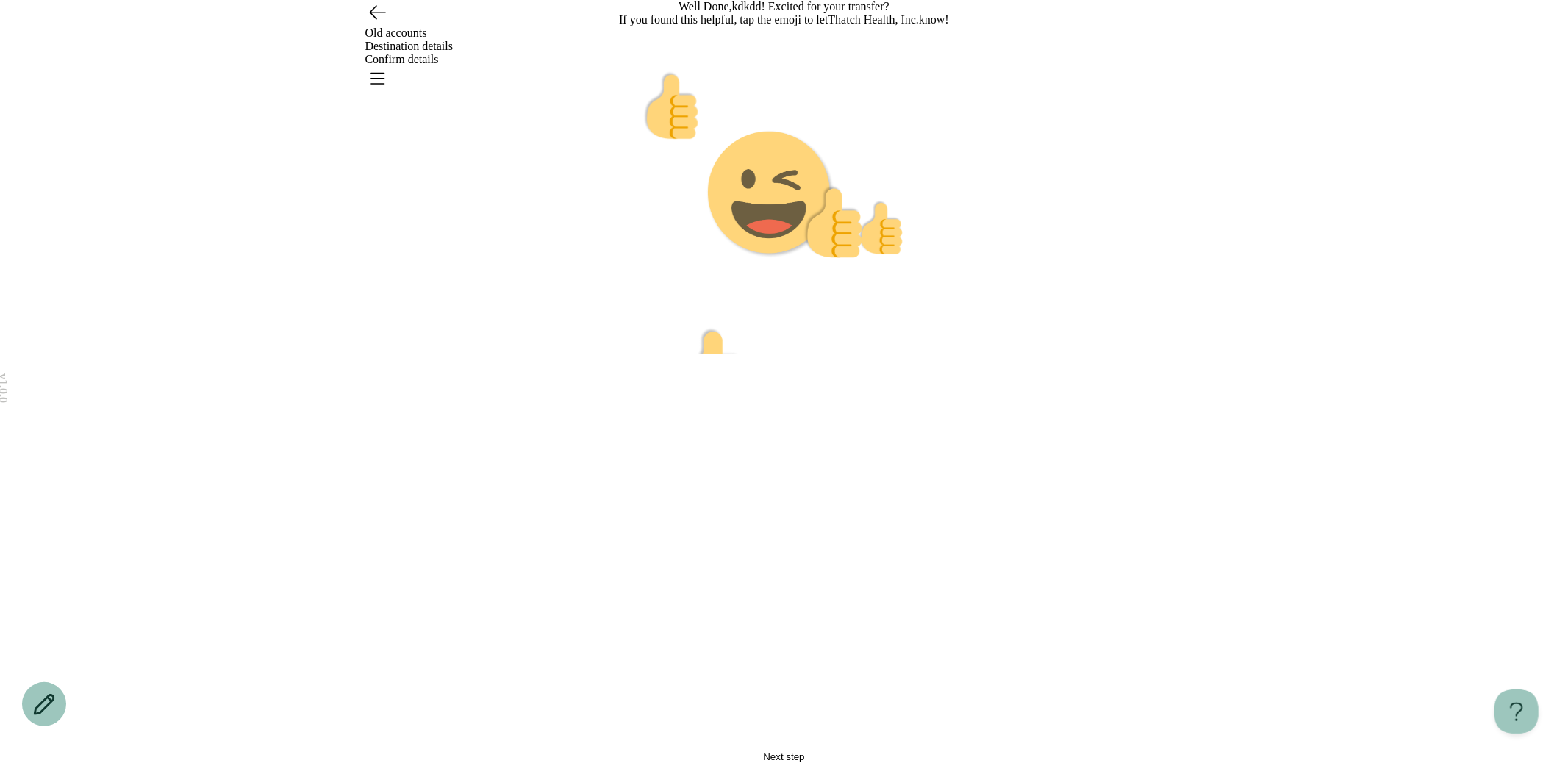
click at [775, 259] on image "Emoji 4 animation" at bounding box center [784, 194] width 156 height 130
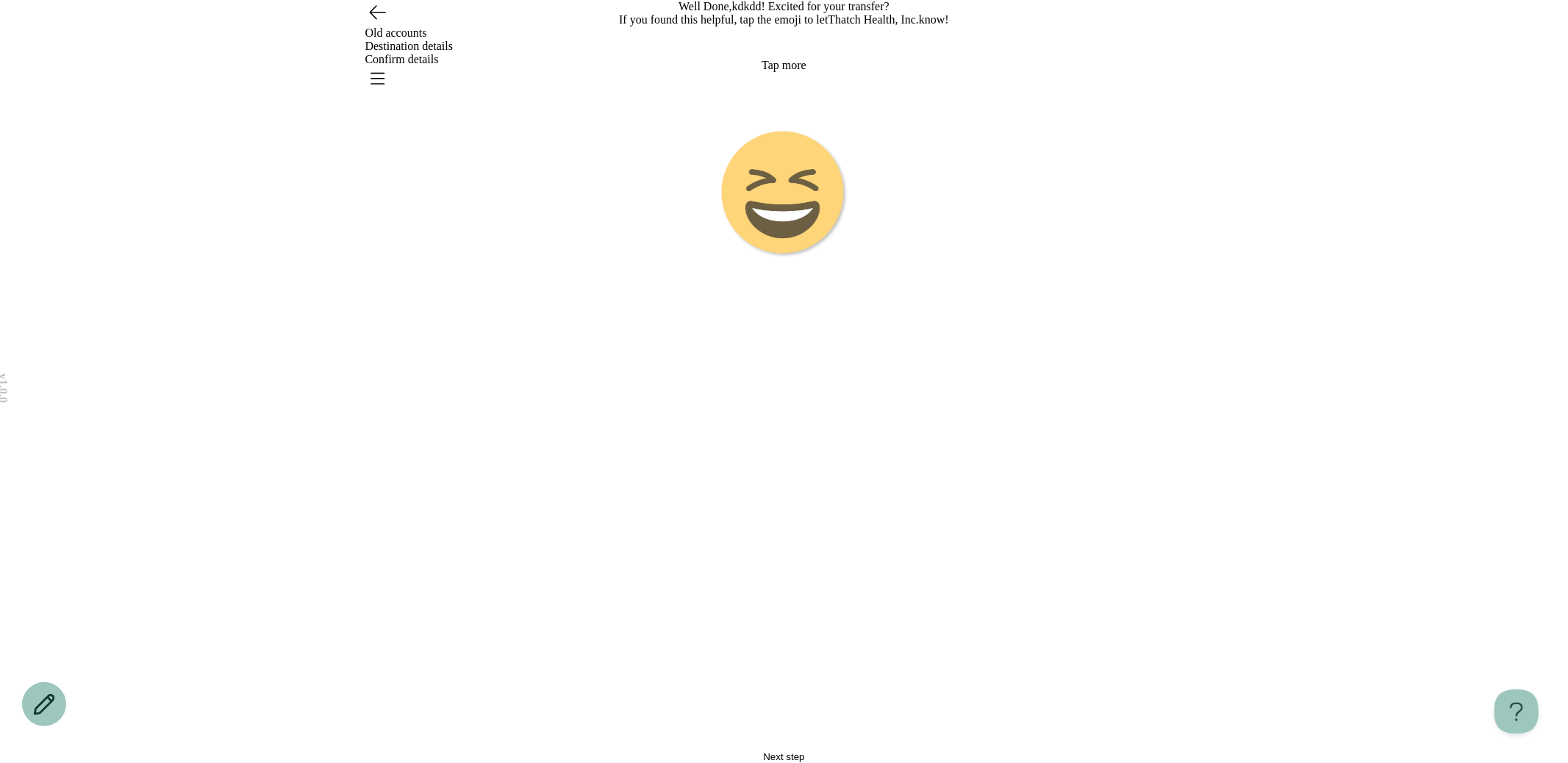
click at [728, 751] on button "Next step" at bounding box center [784, 757] width 463 height 11
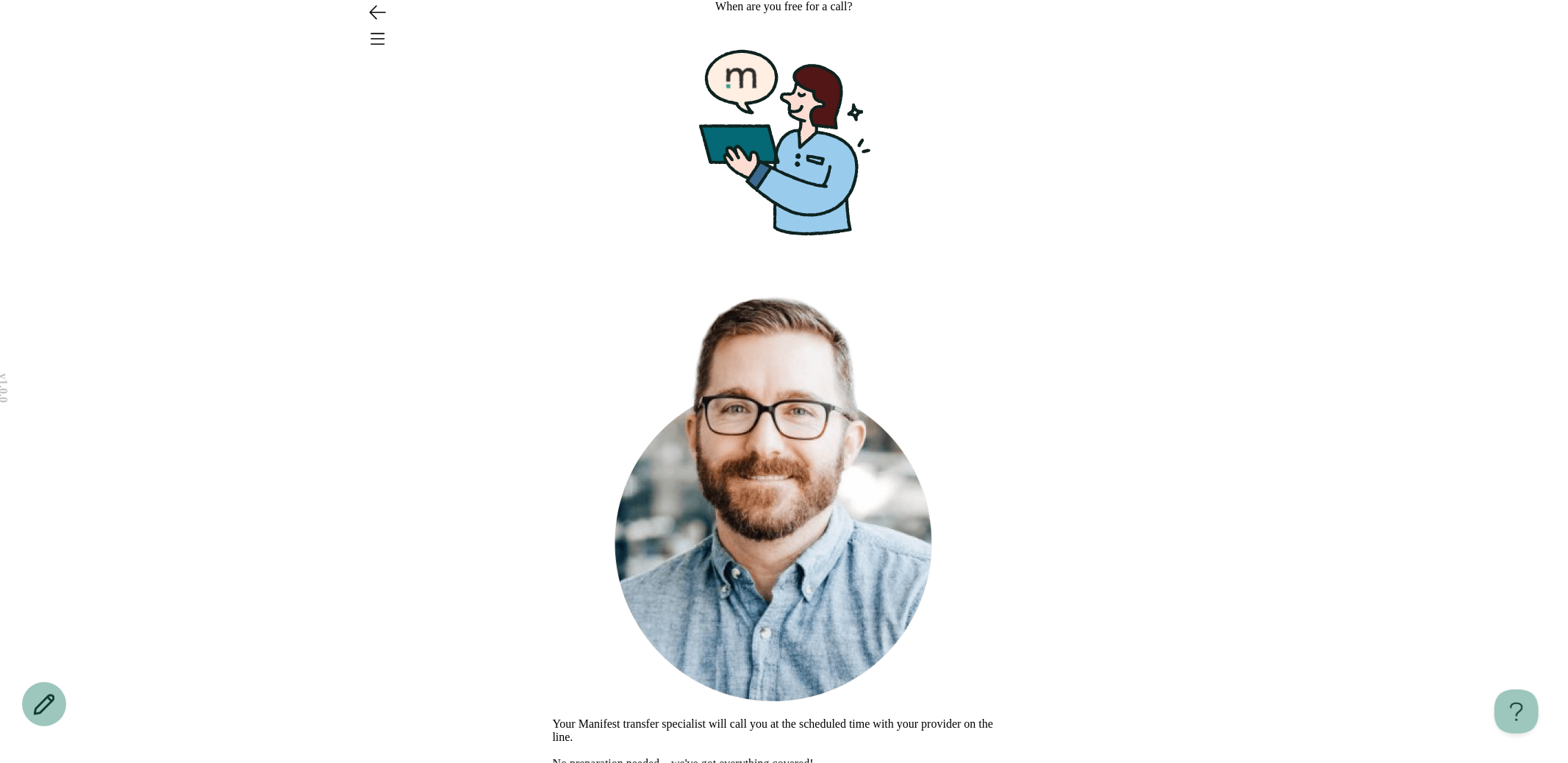
click at [745, 39] on div at bounding box center [784, 26] width 1058 height 53
click at [370, 19] on icon "Go back" at bounding box center [378, 12] width 16 height 13
click at [768, 340] on img at bounding box center [757, 333] width 56 height 13
click at [594, 762] on button "Schedule" at bounding box center [573, 777] width 41 height 11
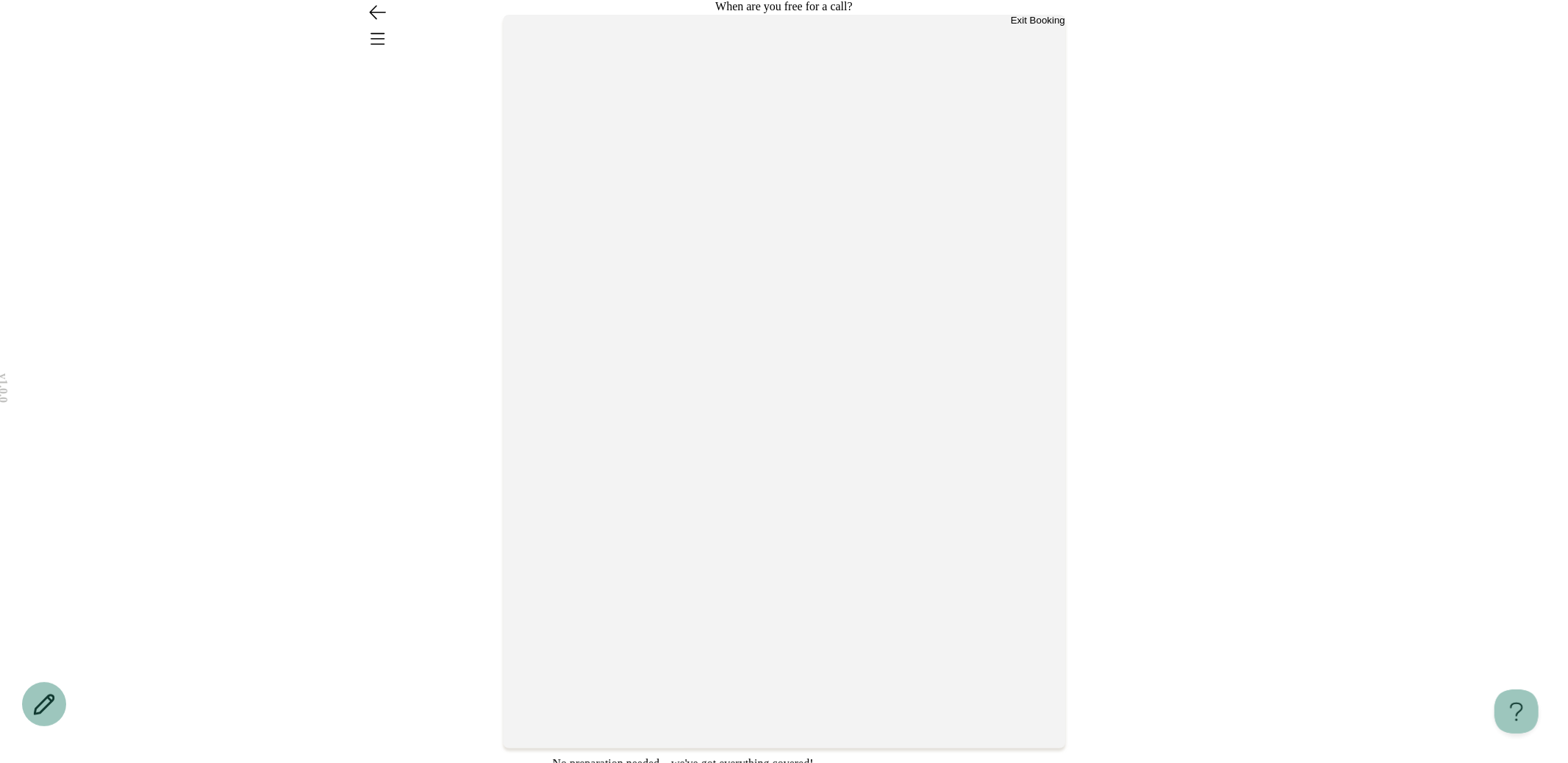
click at [1023, 26] on button "Exit Booking" at bounding box center [1037, 21] width 55 height 11
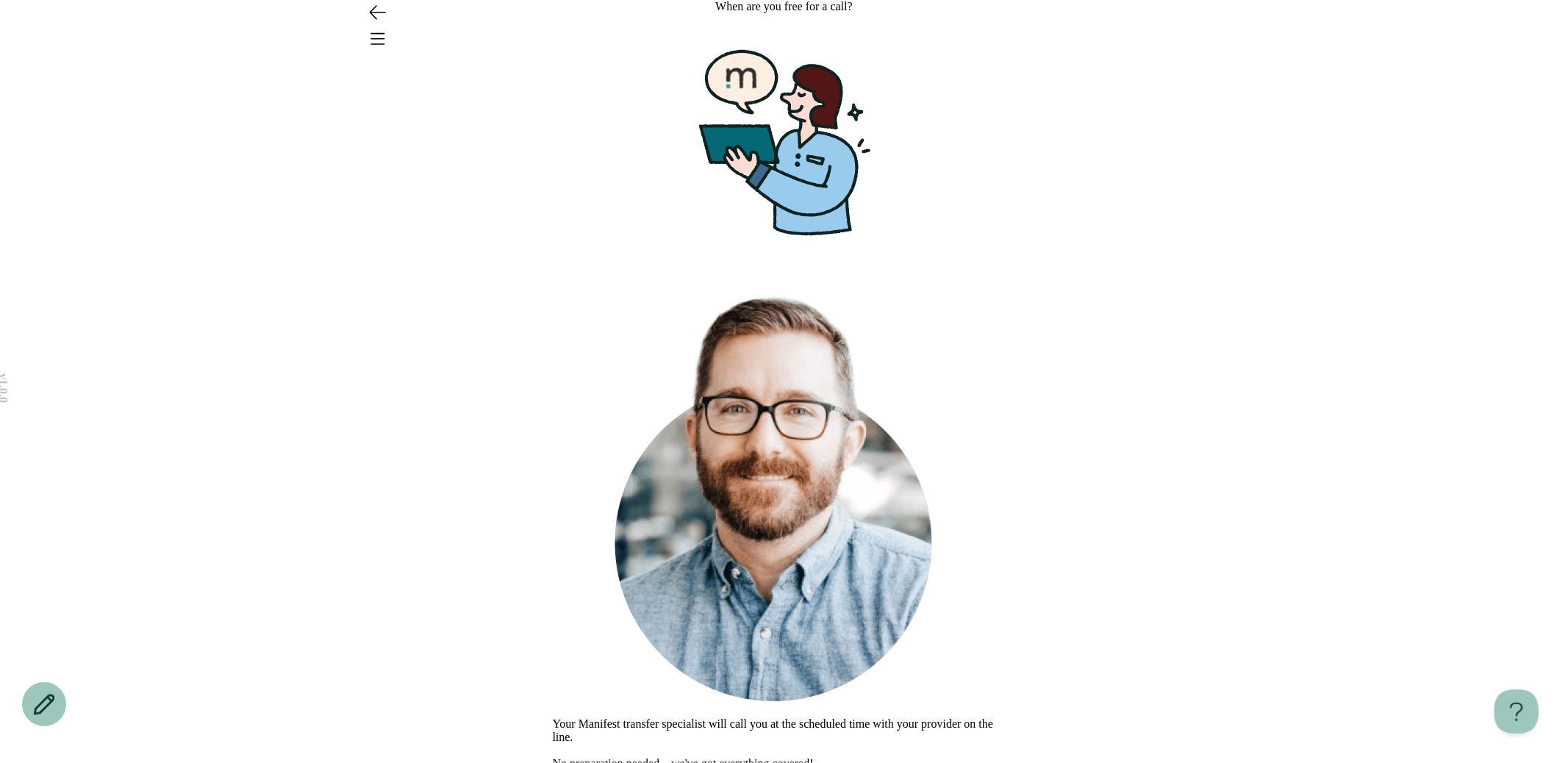
click at [594, 762] on button "Schedule" at bounding box center [573, 777] width 41 height 11
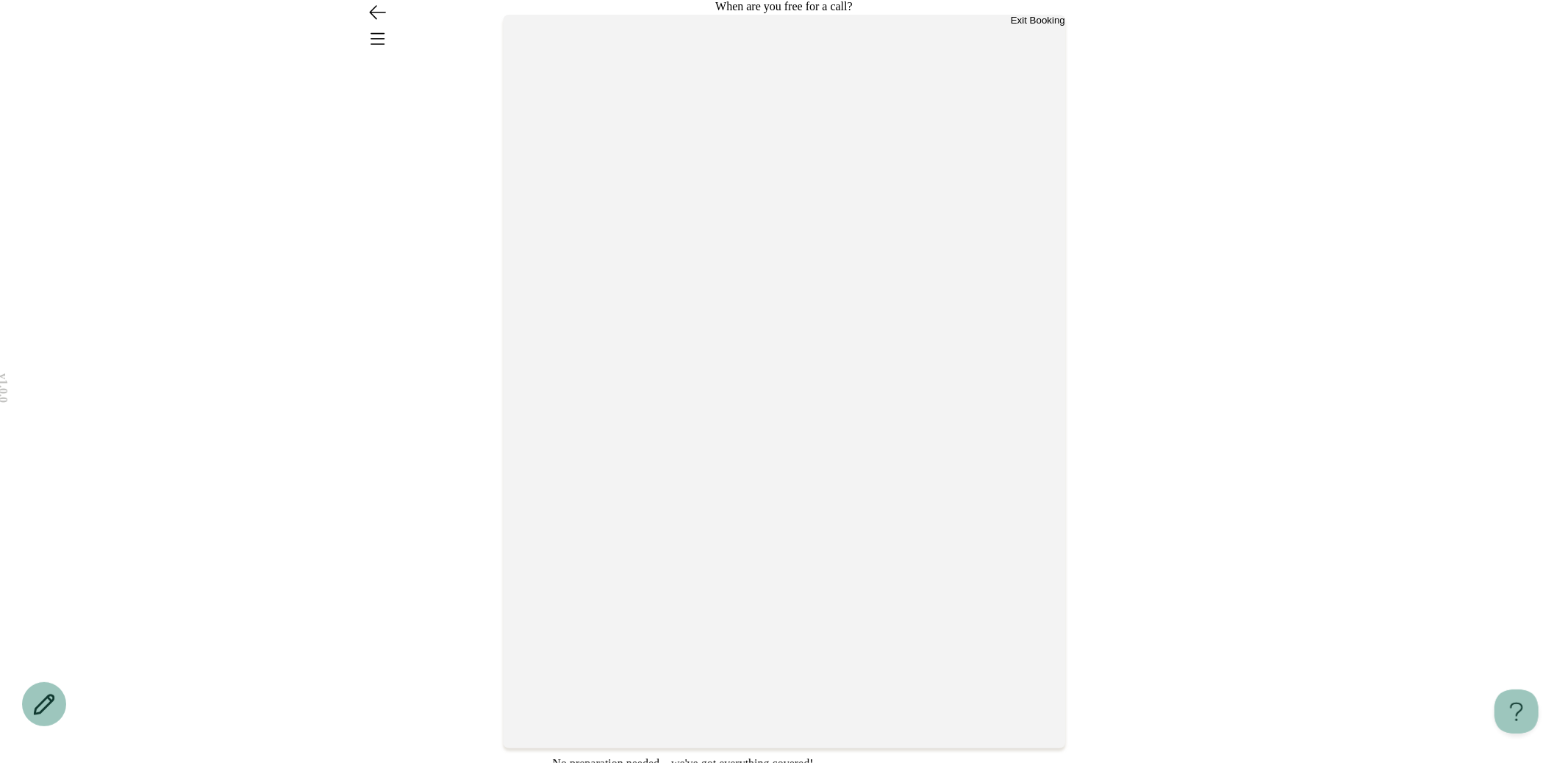
click at [1017, 26] on button "Exit Booking" at bounding box center [1037, 21] width 55 height 11
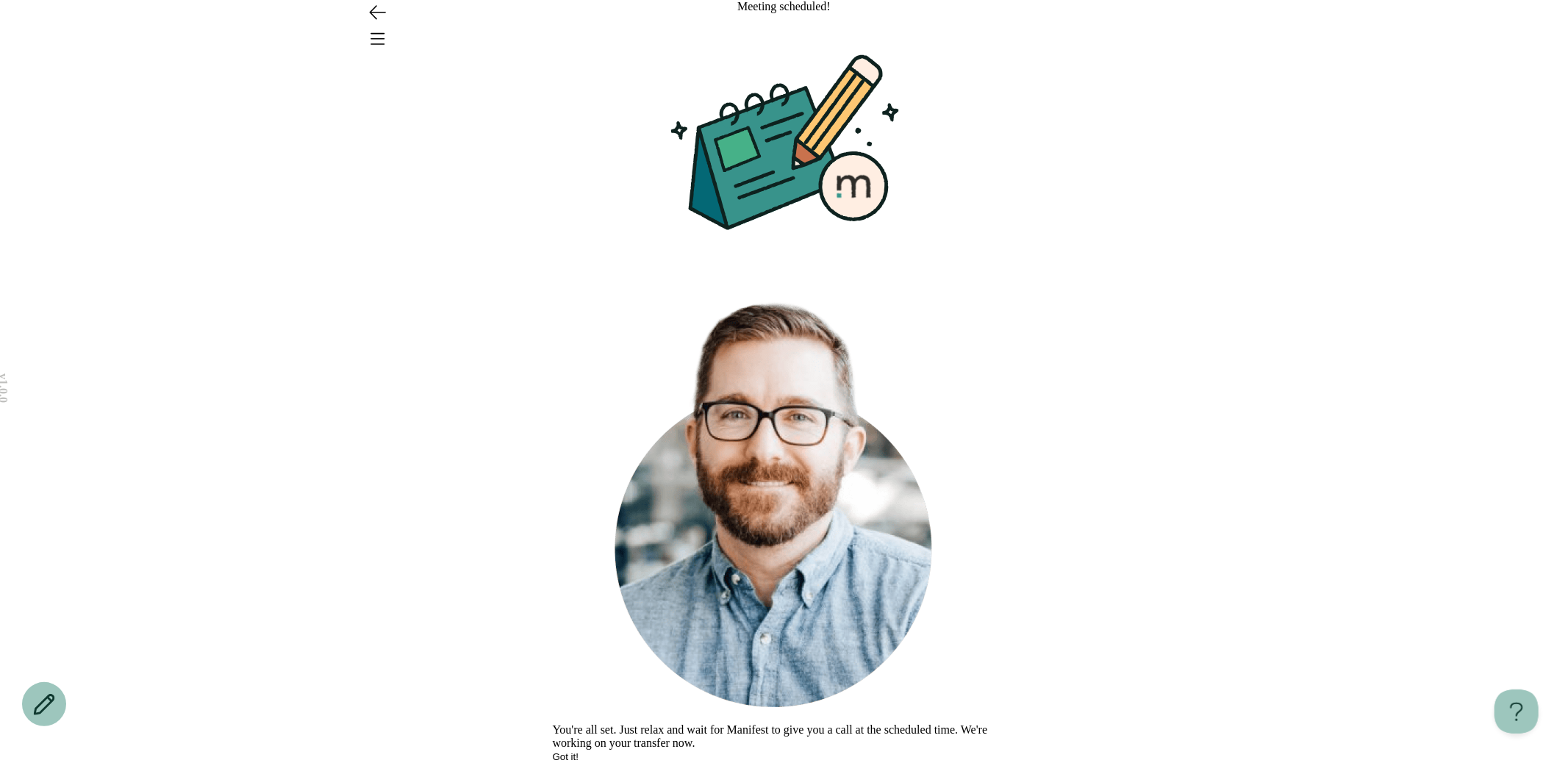
click at [579, 751] on span "Got it!" at bounding box center [566, 757] width 26 height 11
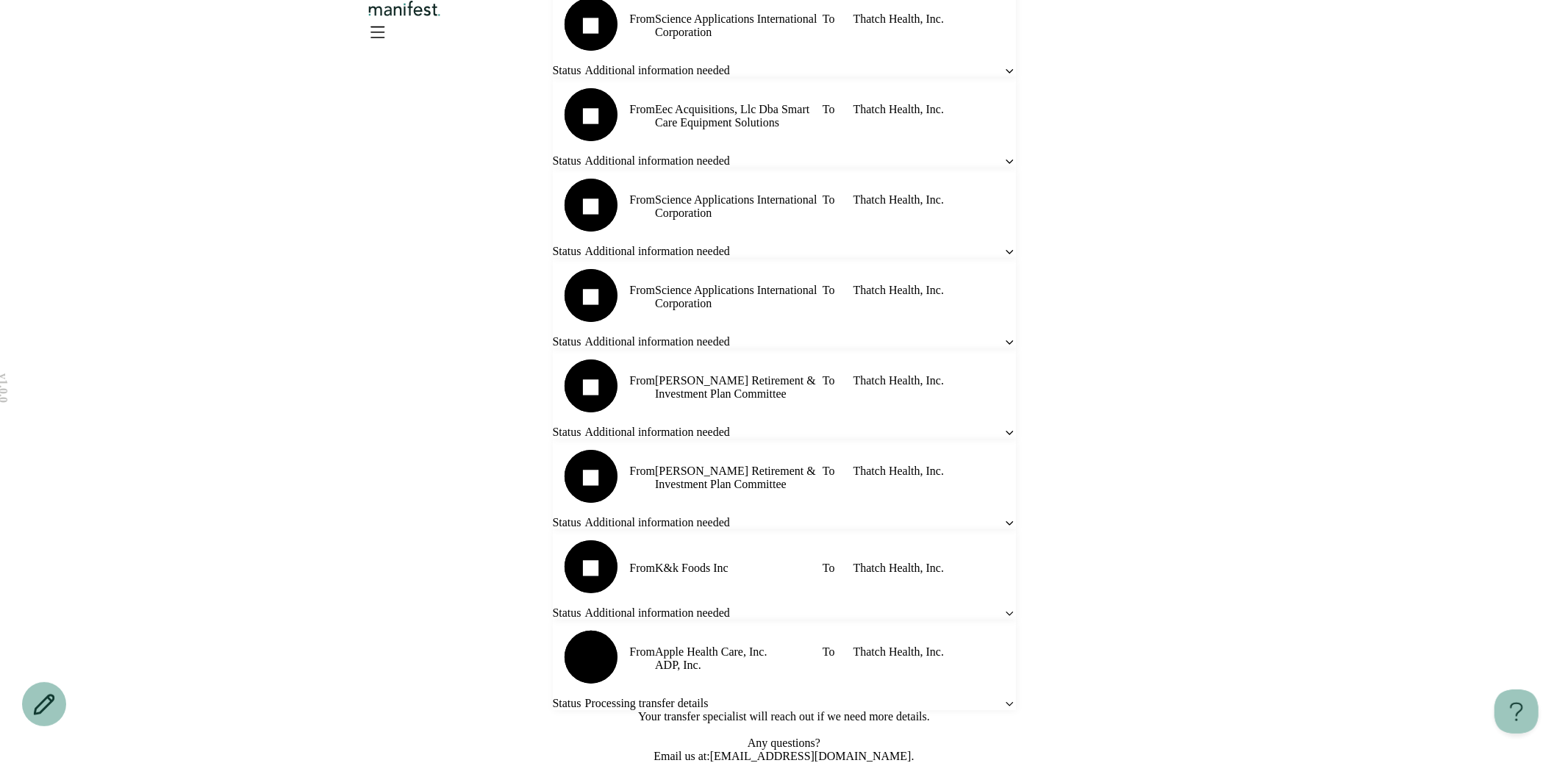
scroll to position [1310, 0]
click at [1003, 697] on icon at bounding box center [1010, 704] width 13 height 13
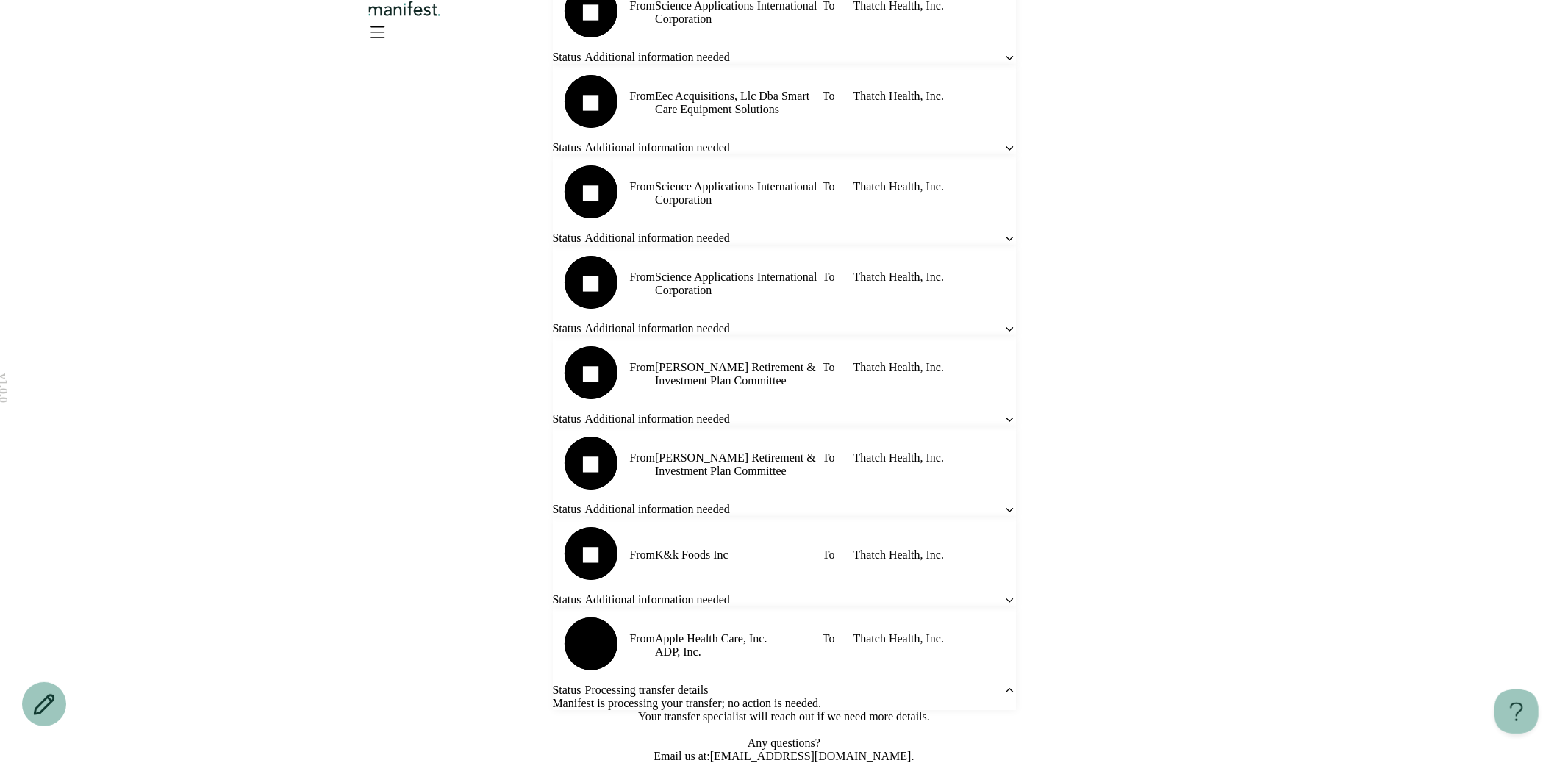
scroll to position [471, 0]
click at [389, 41] on icon "Open menu" at bounding box center [377, 32] width 24 height 24
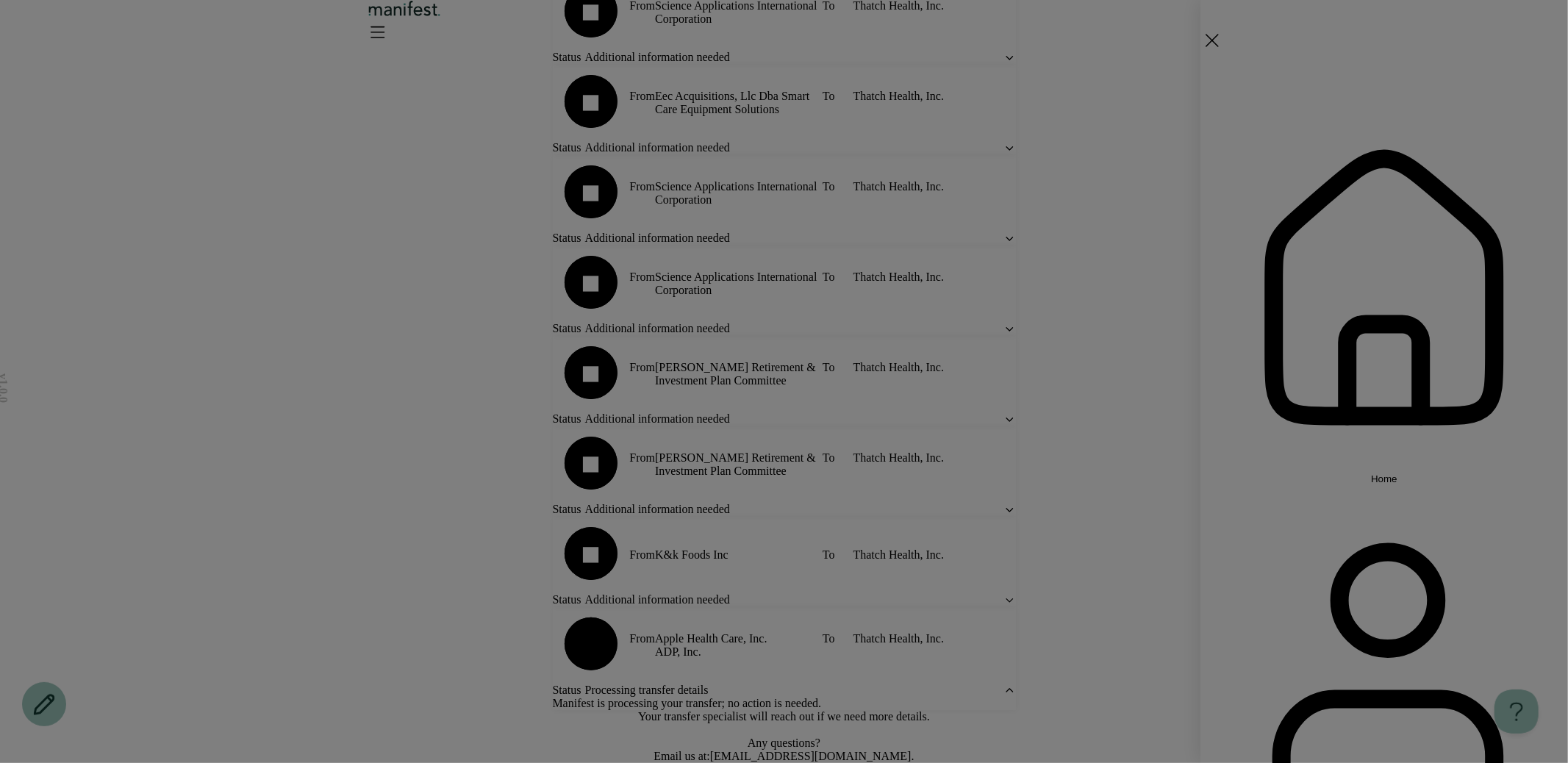
click at [1323, 484] on button "Settings" at bounding box center [1384, 675] width 367 height 381
